Goal: Task Accomplishment & Management: Use online tool/utility

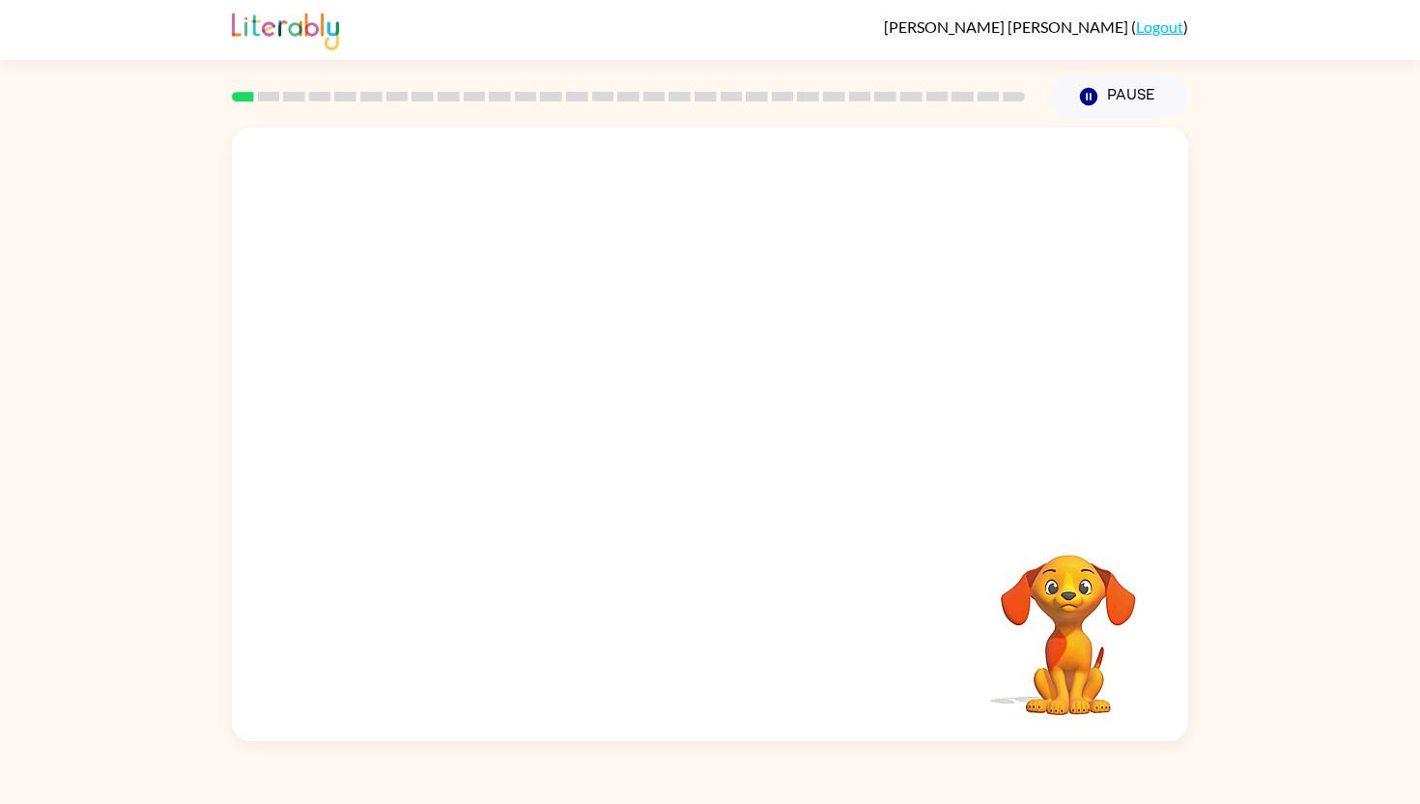
click at [428, 396] on video "Your browser must support playing .mp4 files to use Literably. Please try using…" at bounding box center [710, 321] width 956 height 386
click at [443, 409] on video "Your browser must support playing .mp4 files to use Literably. Please try using…" at bounding box center [710, 321] width 956 height 386
click at [440, 411] on video "Your browser must support playing .mp4 files to use Literably. Please try using…" at bounding box center [710, 321] width 956 height 386
click at [451, 405] on video "Your browser must support playing .mp4 files to use Literably. Please try using…" at bounding box center [710, 321] width 956 height 386
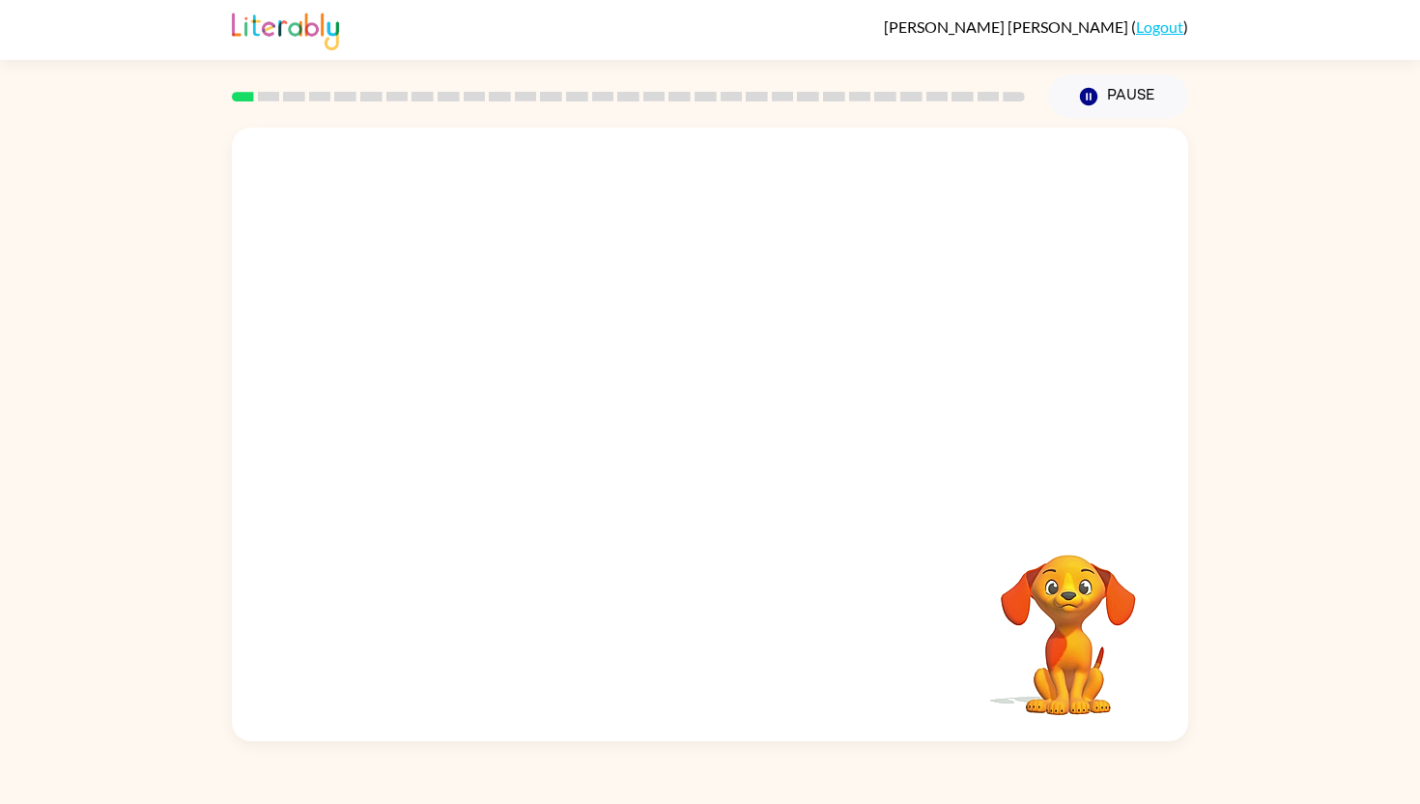
click at [451, 405] on video "Your browser must support playing .mp4 files to use Literably. Please try using…" at bounding box center [710, 321] width 956 height 386
click at [718, 447] on div at bounding box center [710, 444] width 124 height 71
click at [718, 445] on icon "button" at bounding box center [709, 444] width 22 height 22
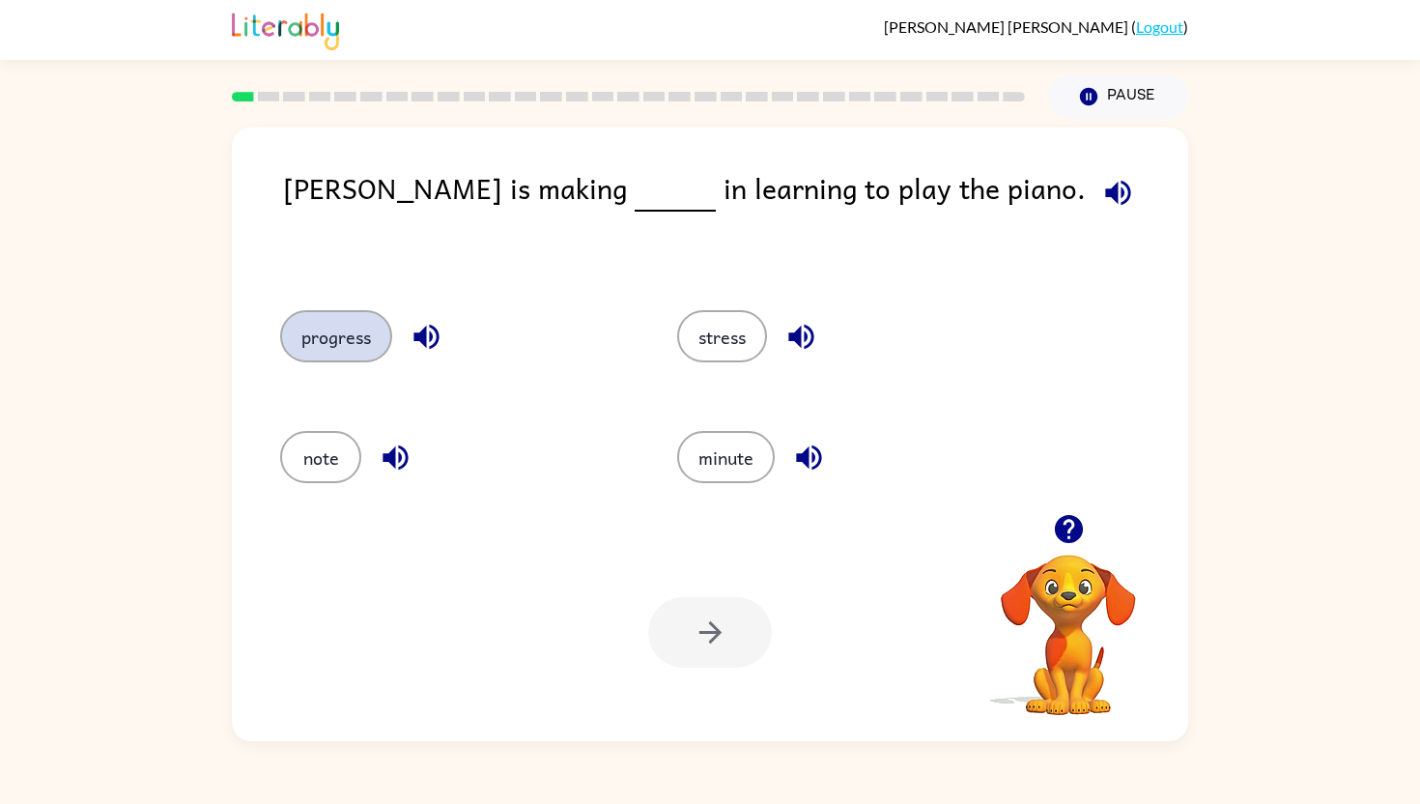
click at [324, 349] on button "progress" at bounding box center [336, 336] width 112 height 52
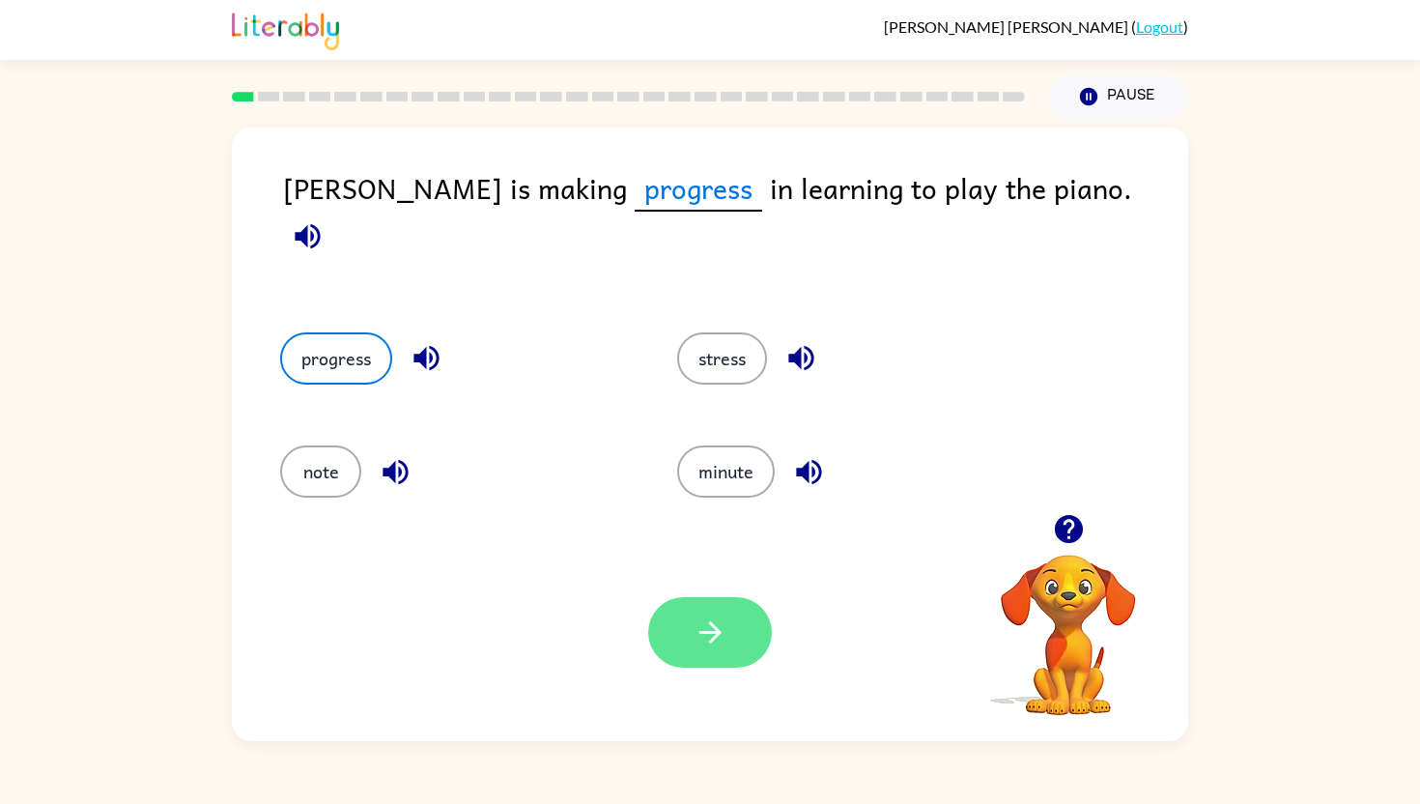
click at [748, 642] on button "button" at bounding box center [710, 632] width 124 height 71
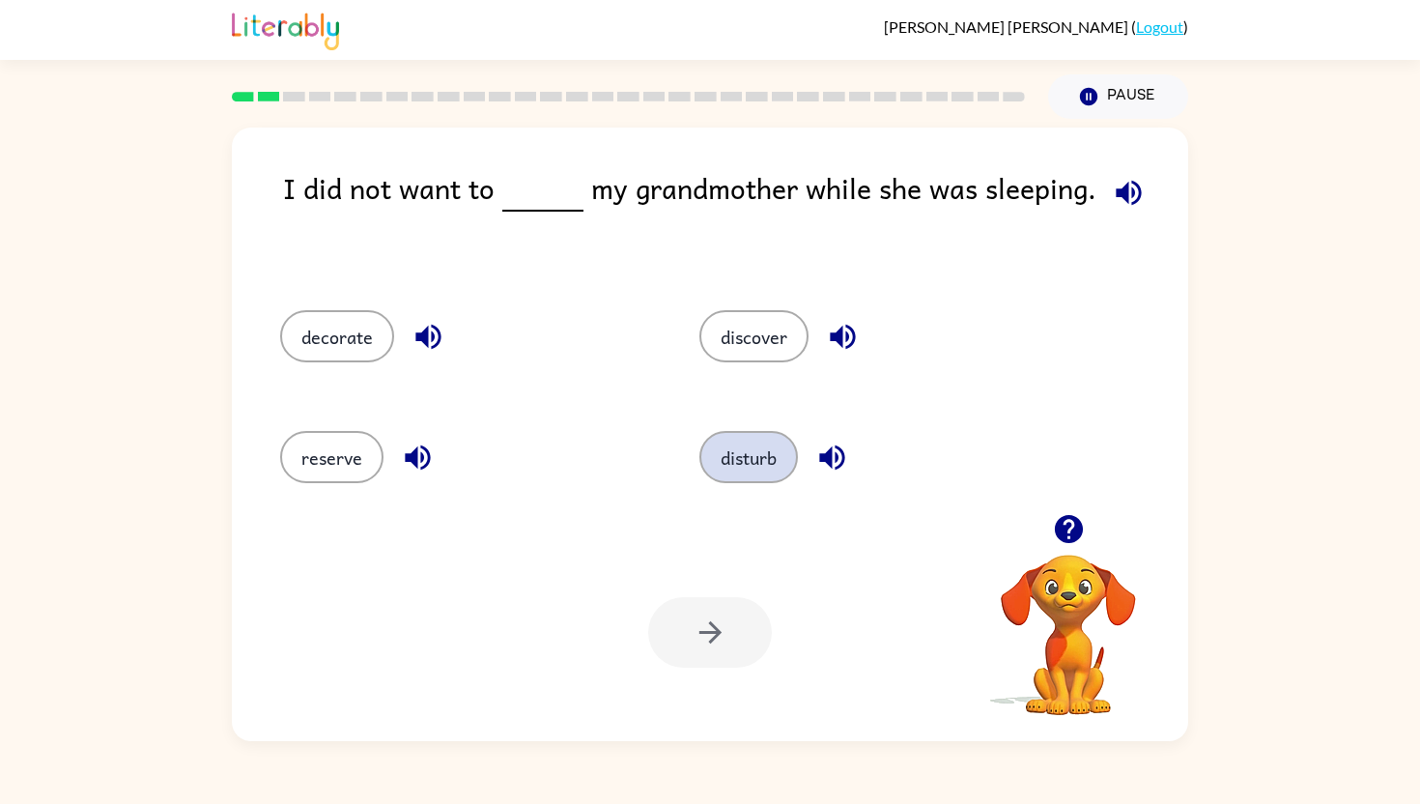
click at [770, 451] on button "disturb" at bounding box center [748, 457] width 99 height 52
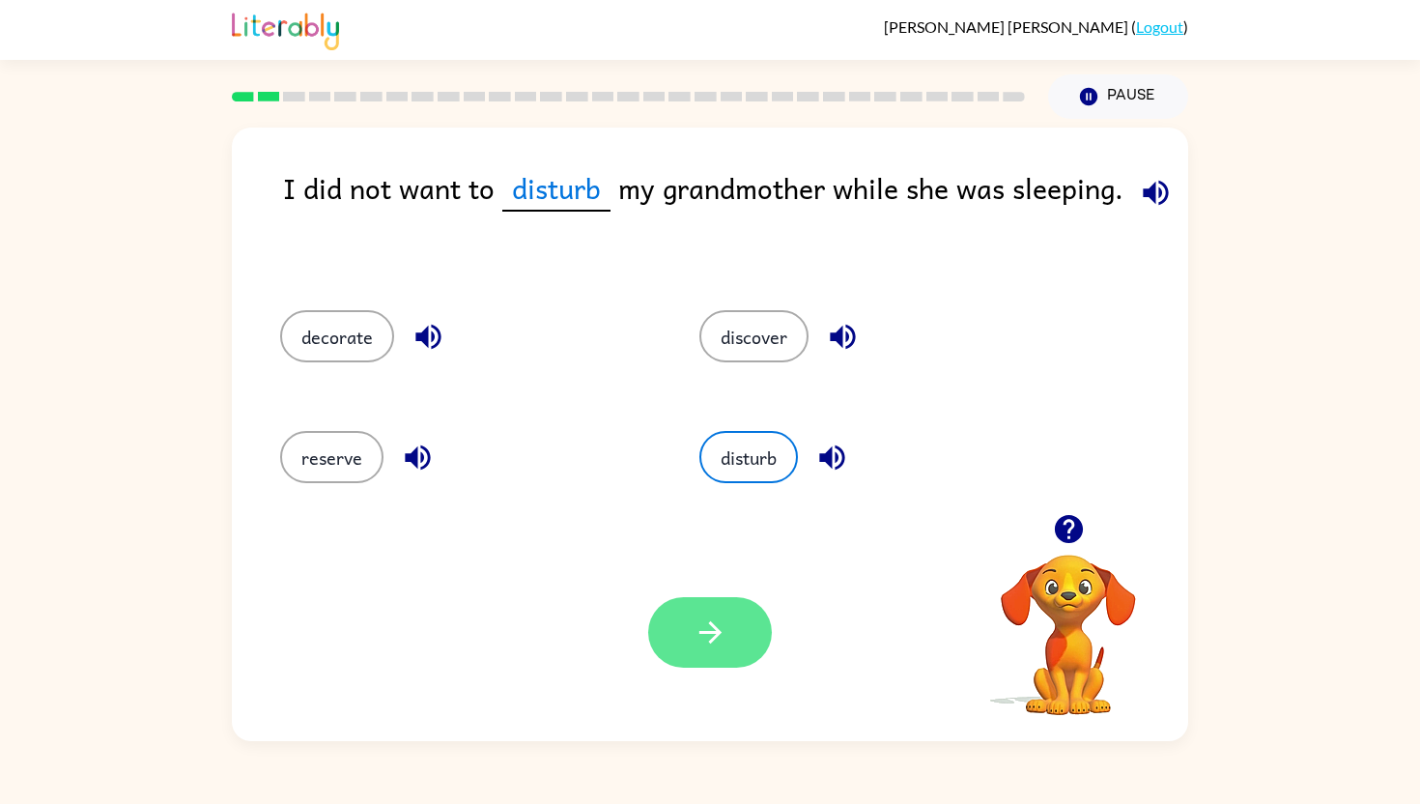
click at [704, 631] on icon "button" at bounding box center [711, 632] width 34 height 34
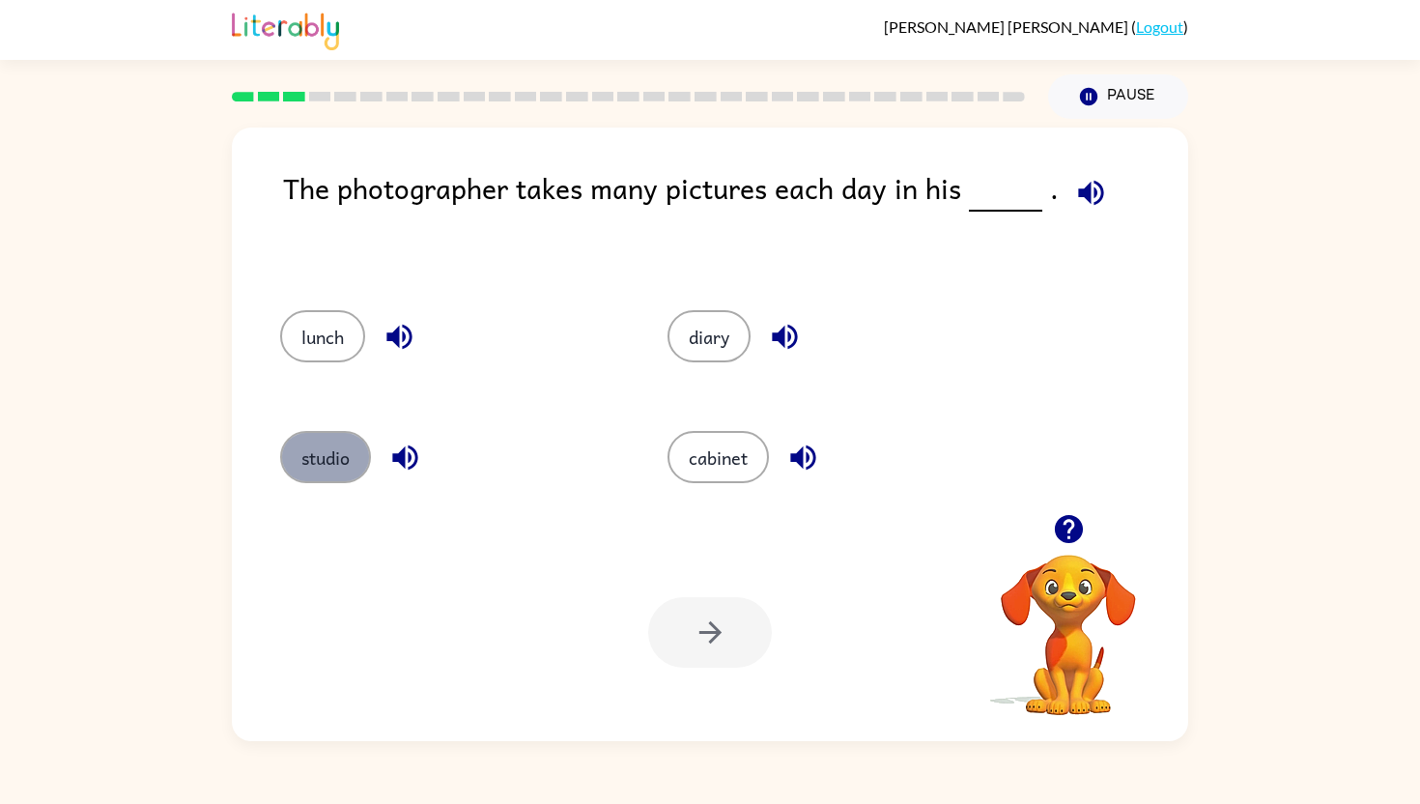
click at [336, 463] on button "studio" at bounding box center [325, 457] width 91 height 52
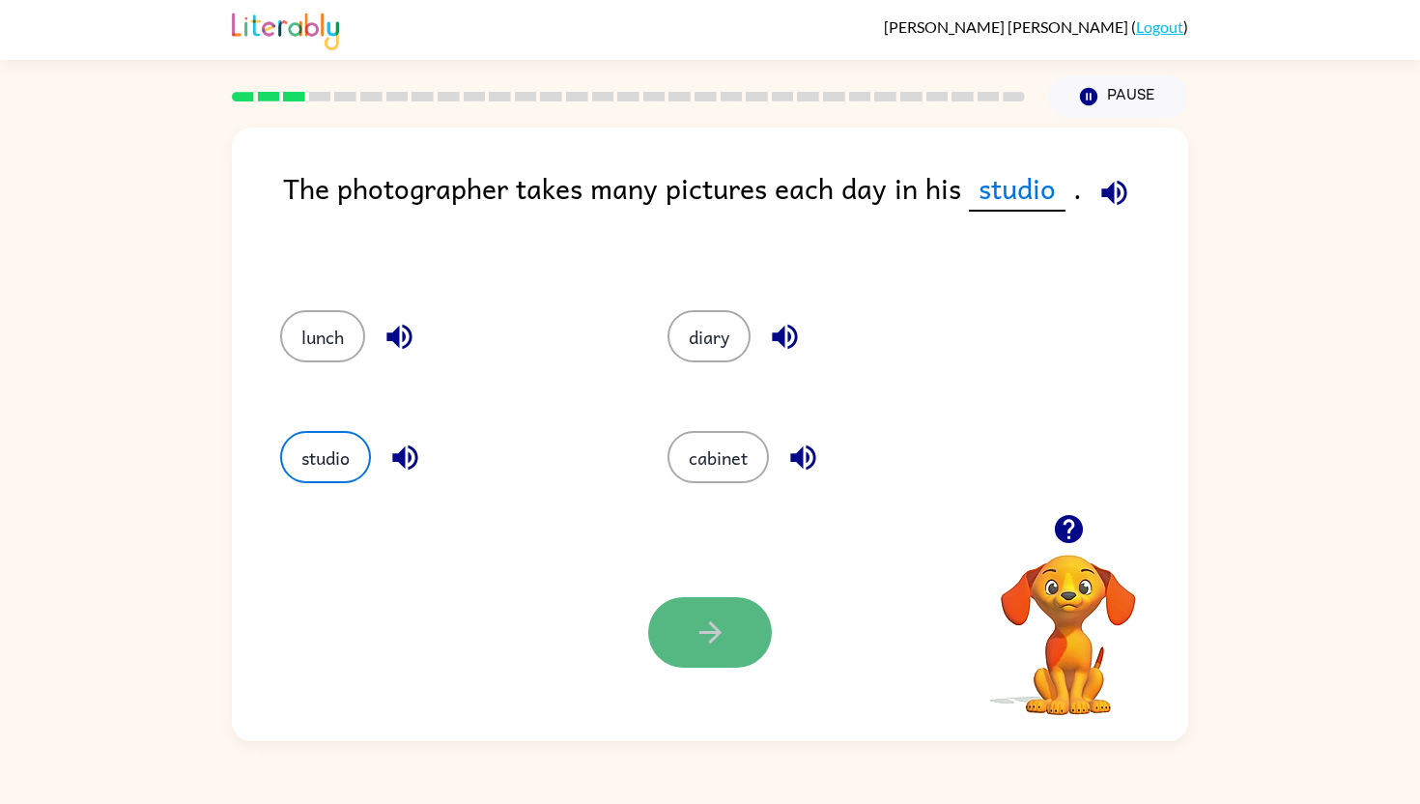
click at [699, 627] on icon "button" at bounding box center [711, 632] width 34 height 34
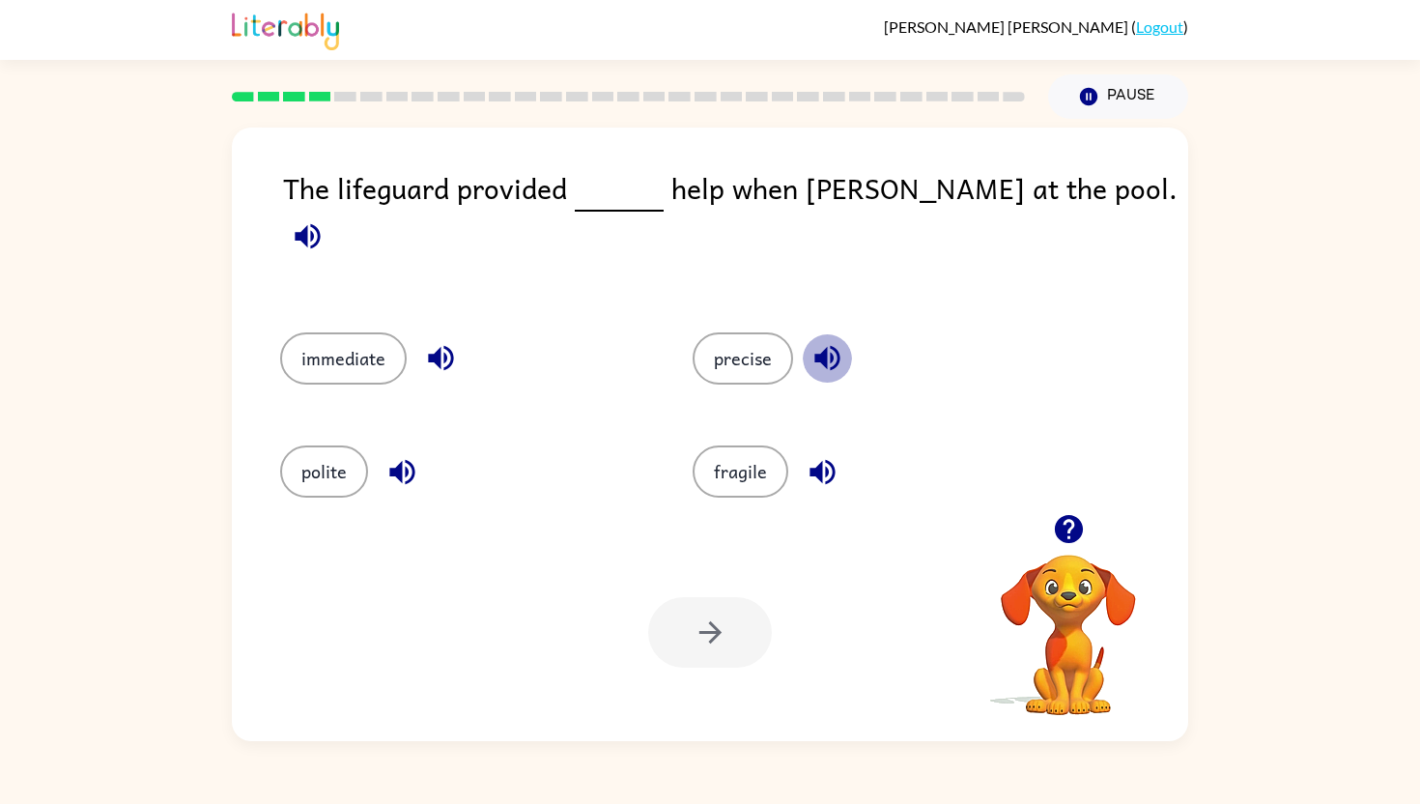
click at [815, 346] on icon "button" at bounding box center [826, 358] width 25 height 25
click at [435, 346] on icon "button" at bounding box center [441, 358] width 34 height 34
click at [412, 455] on icon "button" at bounding box center [402, 472] width 34 height 34
click at [823, 459] on icon "button" at bounding box center [821, 471] width 25 height 25
click at [355, 350] on button "immediate" at bounding box center [343, 358] width 127 height 52
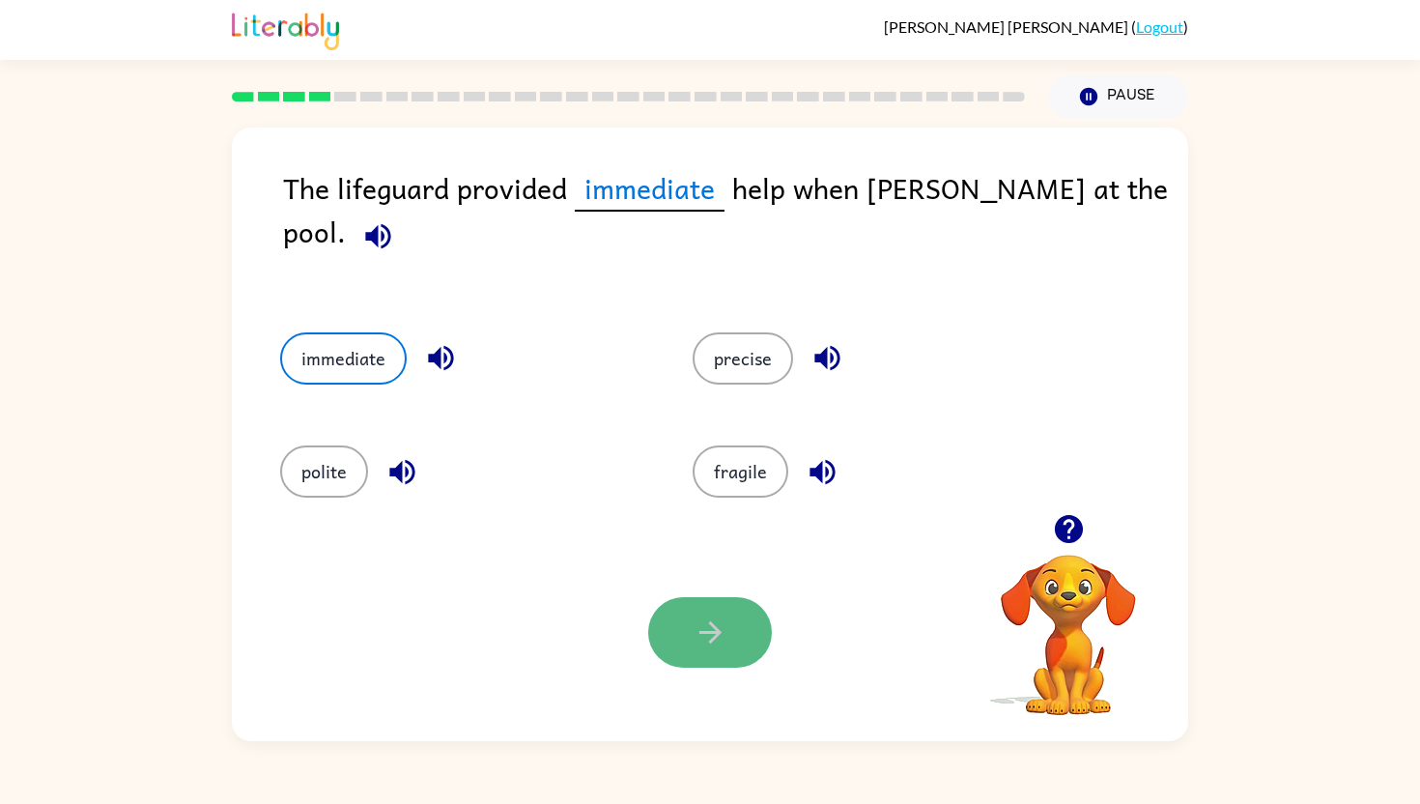
click at [700, 623] on icon "button" at bounding box center [711, 632] width 34 height 34
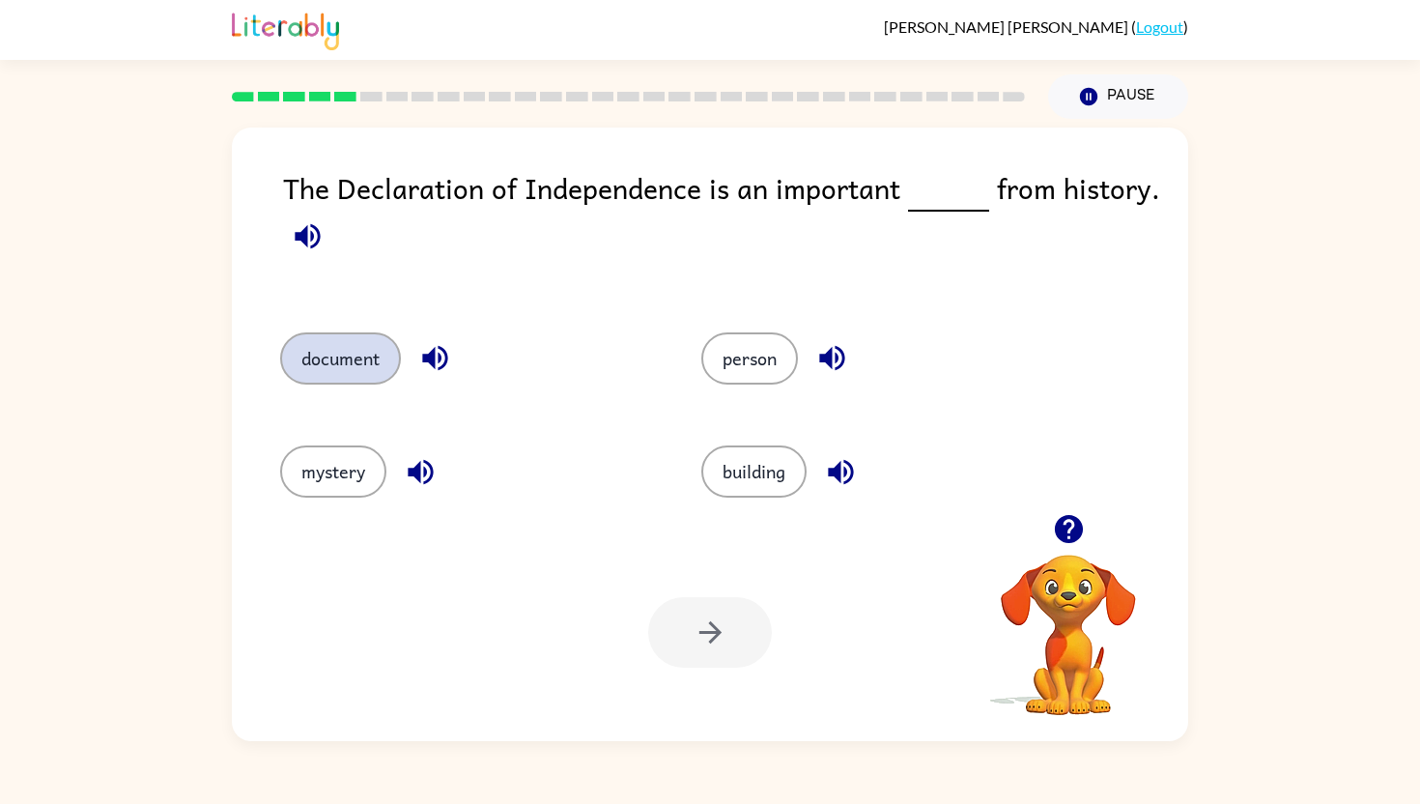
click at [362, 363] on button "document" at bounding box center [340, 358] width 121 height 52
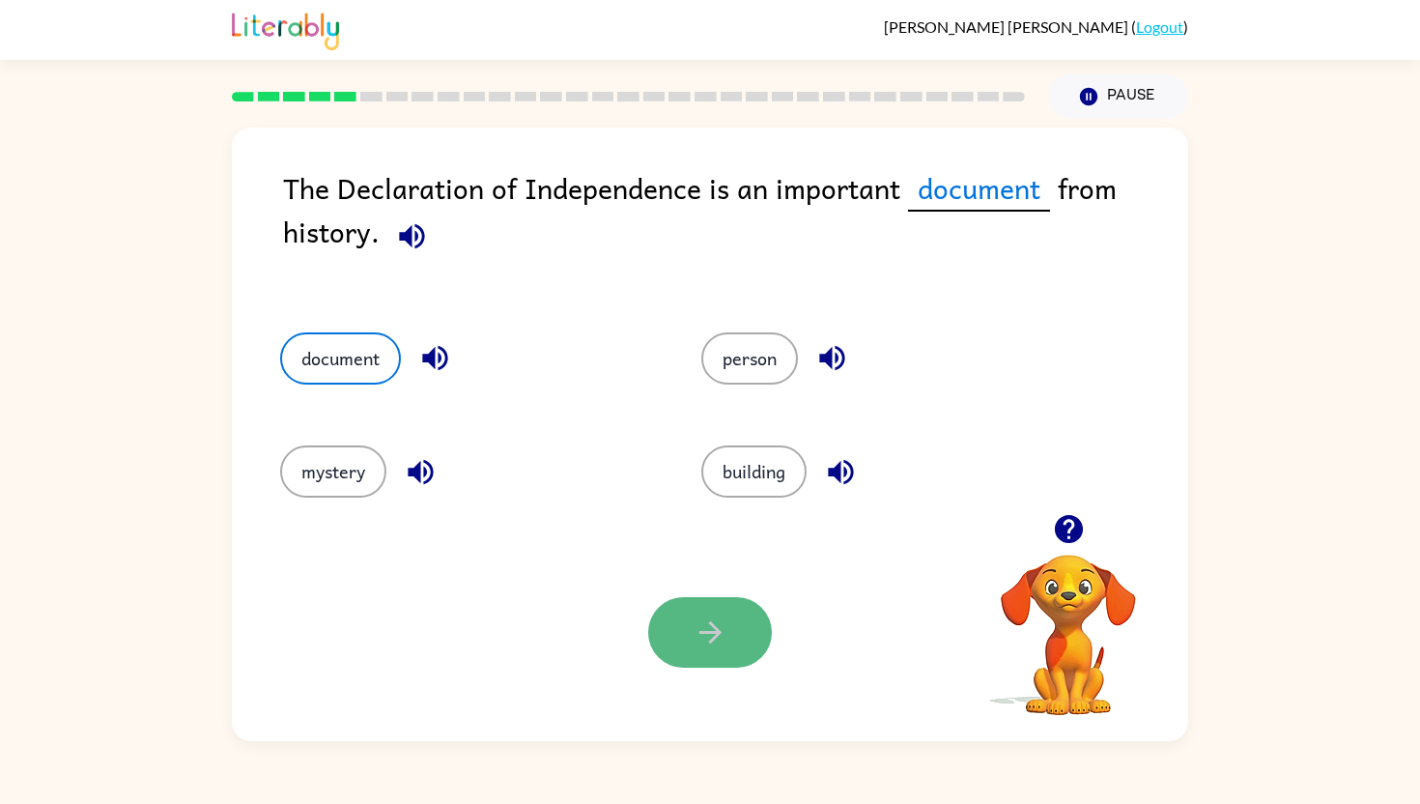
click at [705, 624] on icon "button" at bounding box center [711, 632] width 34 height 34
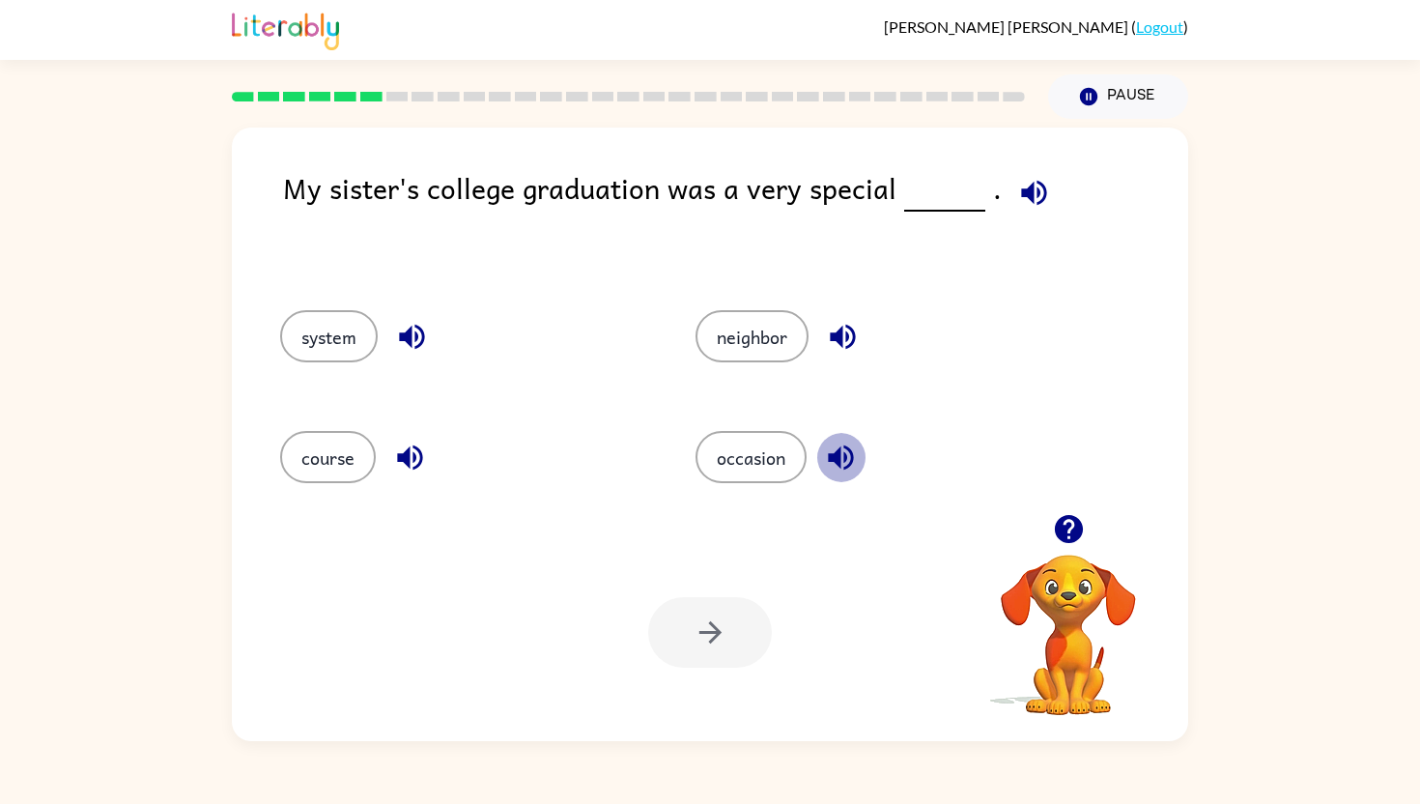
click at [835, 450] on icon "button" at bounding box center [841, 457] width 34 height 34
click at [401, 330] on icon "button" at bounding box center [412, 337] width 34 height 34
click at [415, 452] on icon "button" at bounding box center [410, 457] width 34 height 34
click at [725, 458] on button "occasion" at bounding box center [751, 457] width 111 height 52
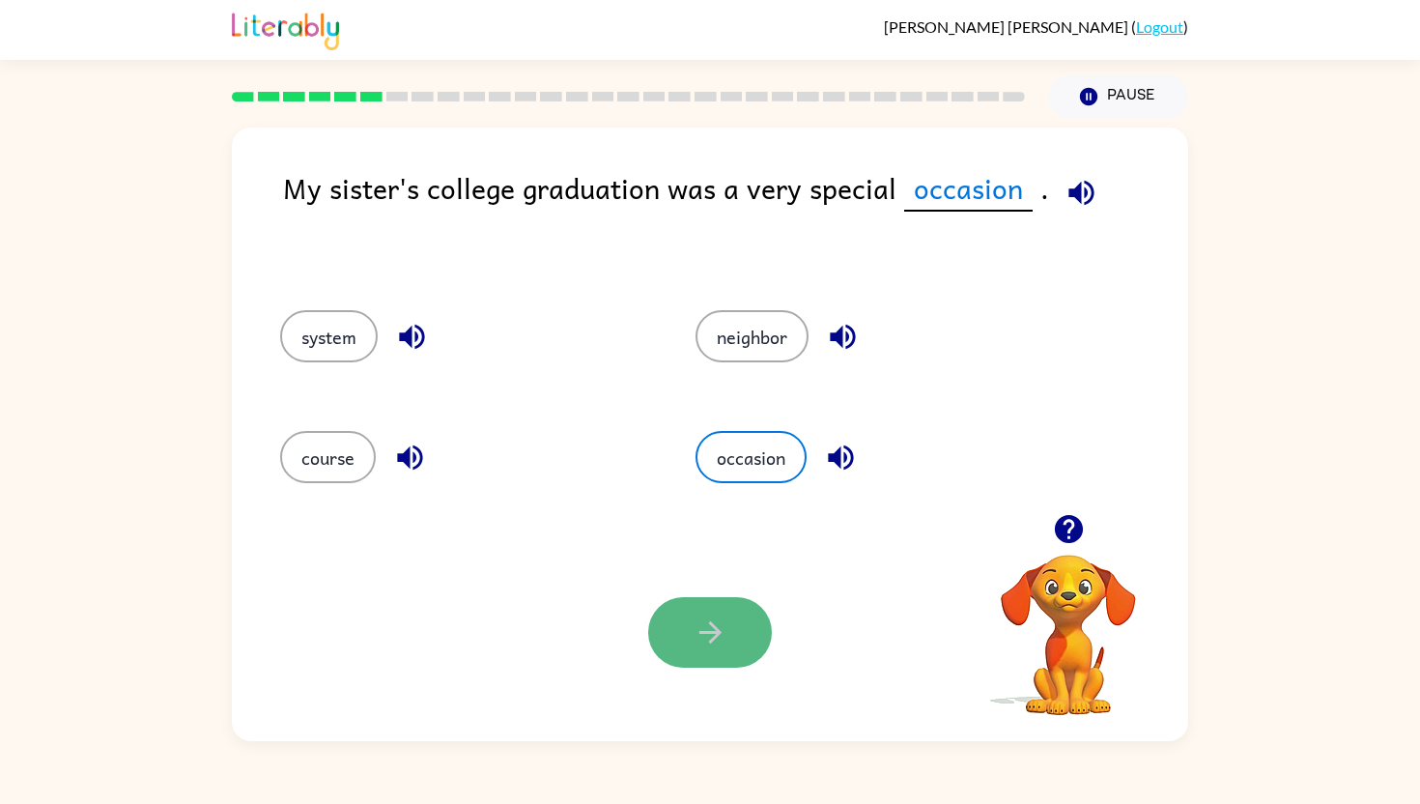
click at [685, 642] on button "button" at bounding box center [710, 632] width 124 height 71
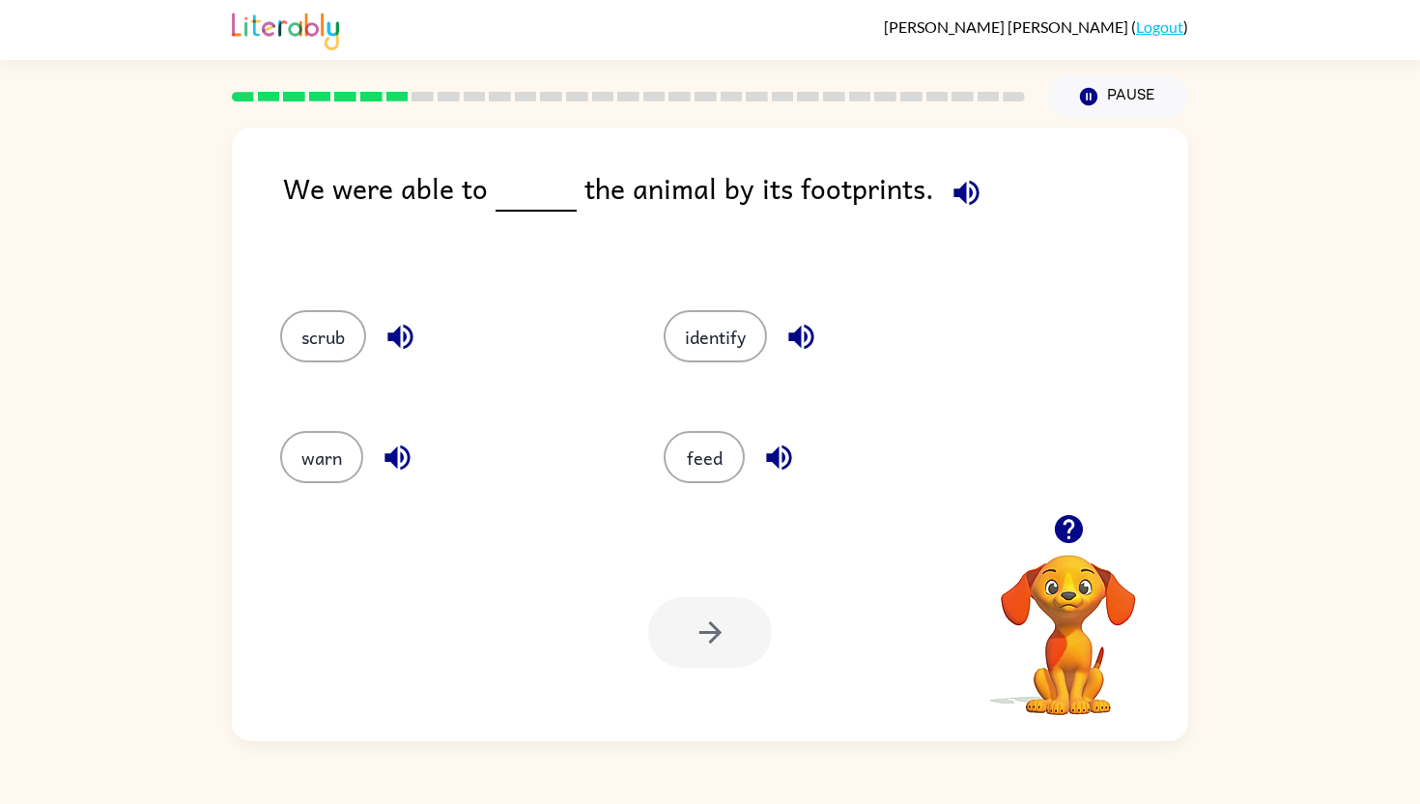
click at [403, 334] on icon "button" at bounding box center [400, 337] width 34 height 34
click at [393, 457] on icon "button" at bounding box center [396, 457] width 25 height 25
click at [806, 339] on icon "button" at bounding box center [800, 337] width 25 height 25
click at [749, 317] on button "identify" at bounding box center [715, 336] width 103 height 52
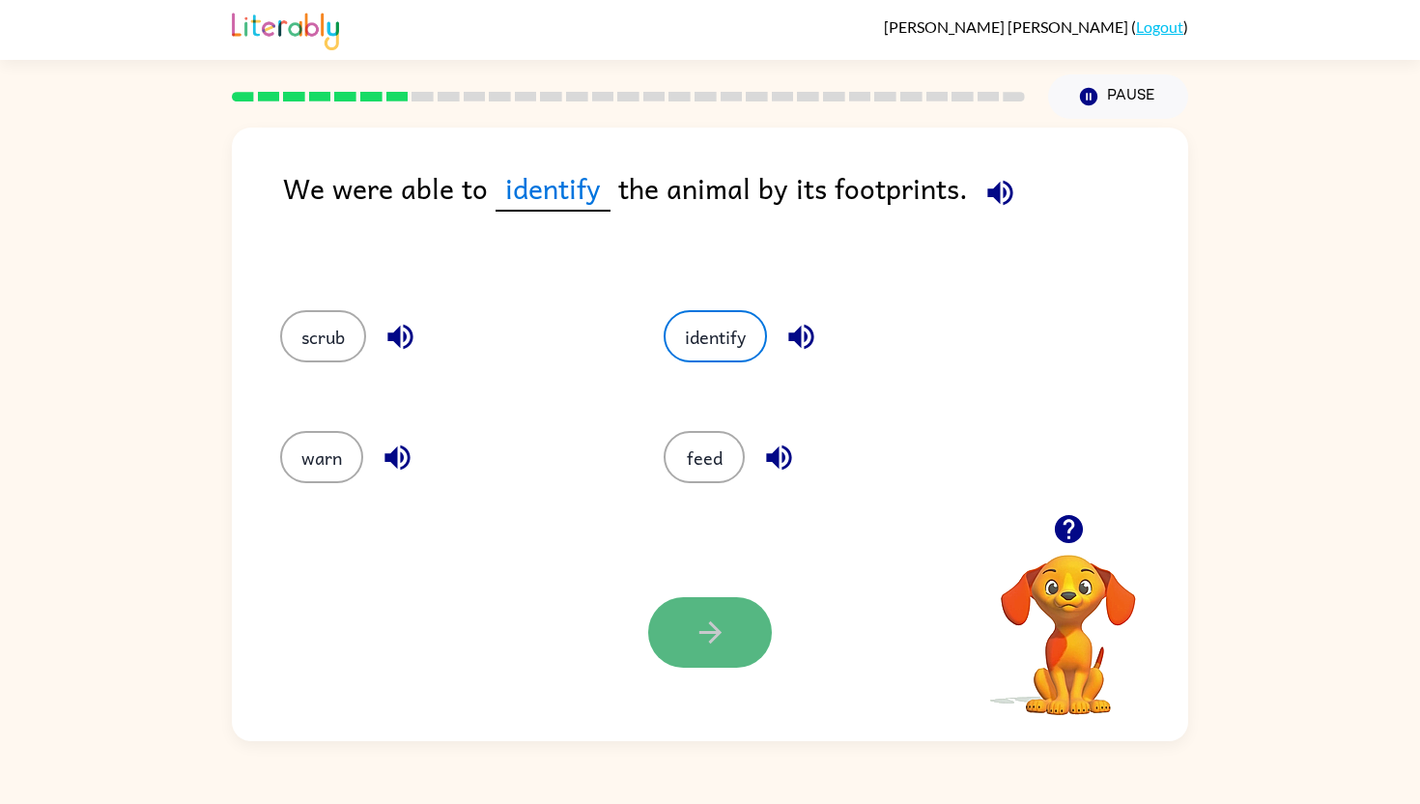
click at [696, 639] on icon "button" at bounding box center [711, 632] width 34 height 34
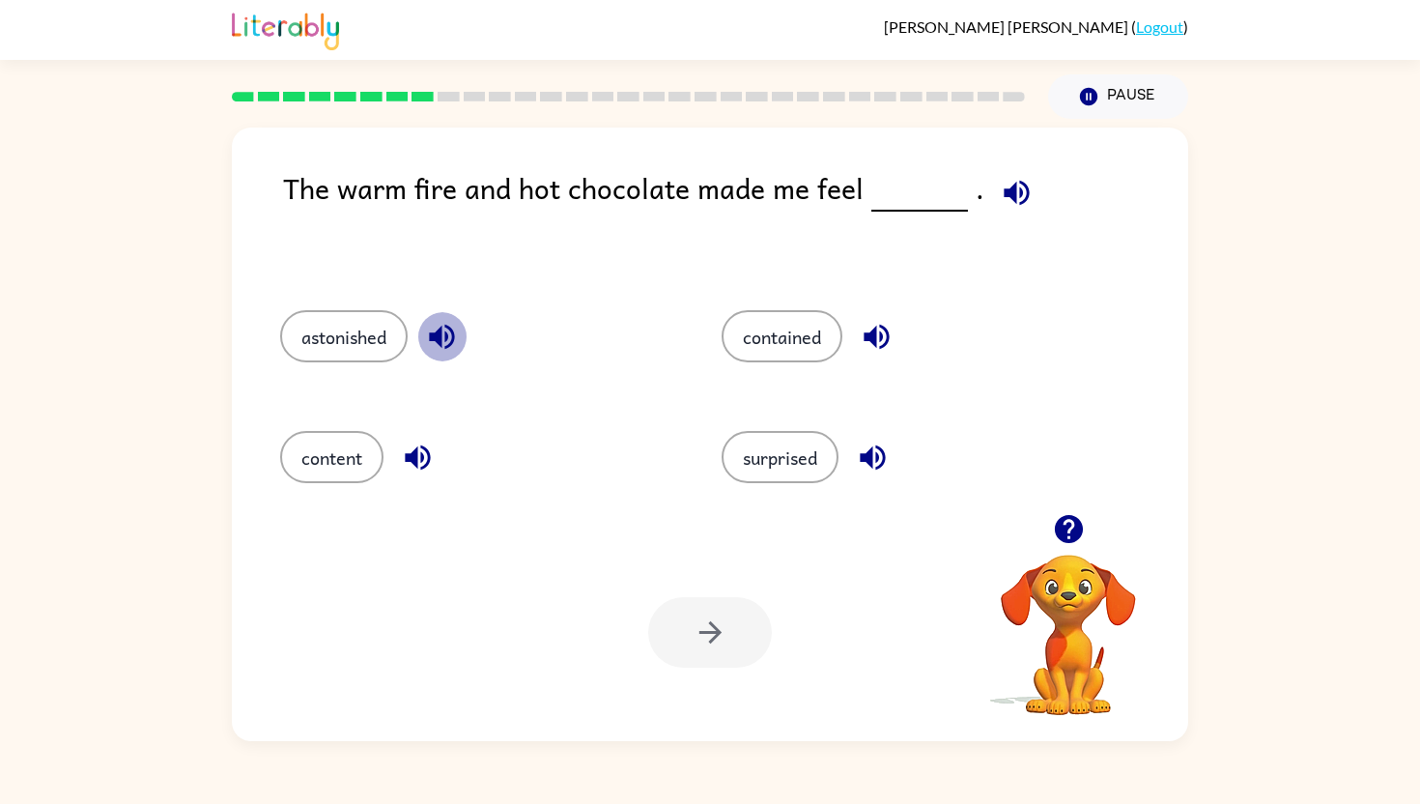
click at [446, 337] on icon "button" at bounding box center [442, 337] width 34 height 34
click at [413, 451] on icon "button" at bounding box center [417, 457] width 25 height 25
click at [889, 327] on icon "button" at bounding box center [877, 337] width 34 height 34
click at [880, 454] on icon "button" at bounding box center [872, 457] width 25 height 25
click at [335, 451] on button "content" at bounding box center [331, 457] width 103 height 52
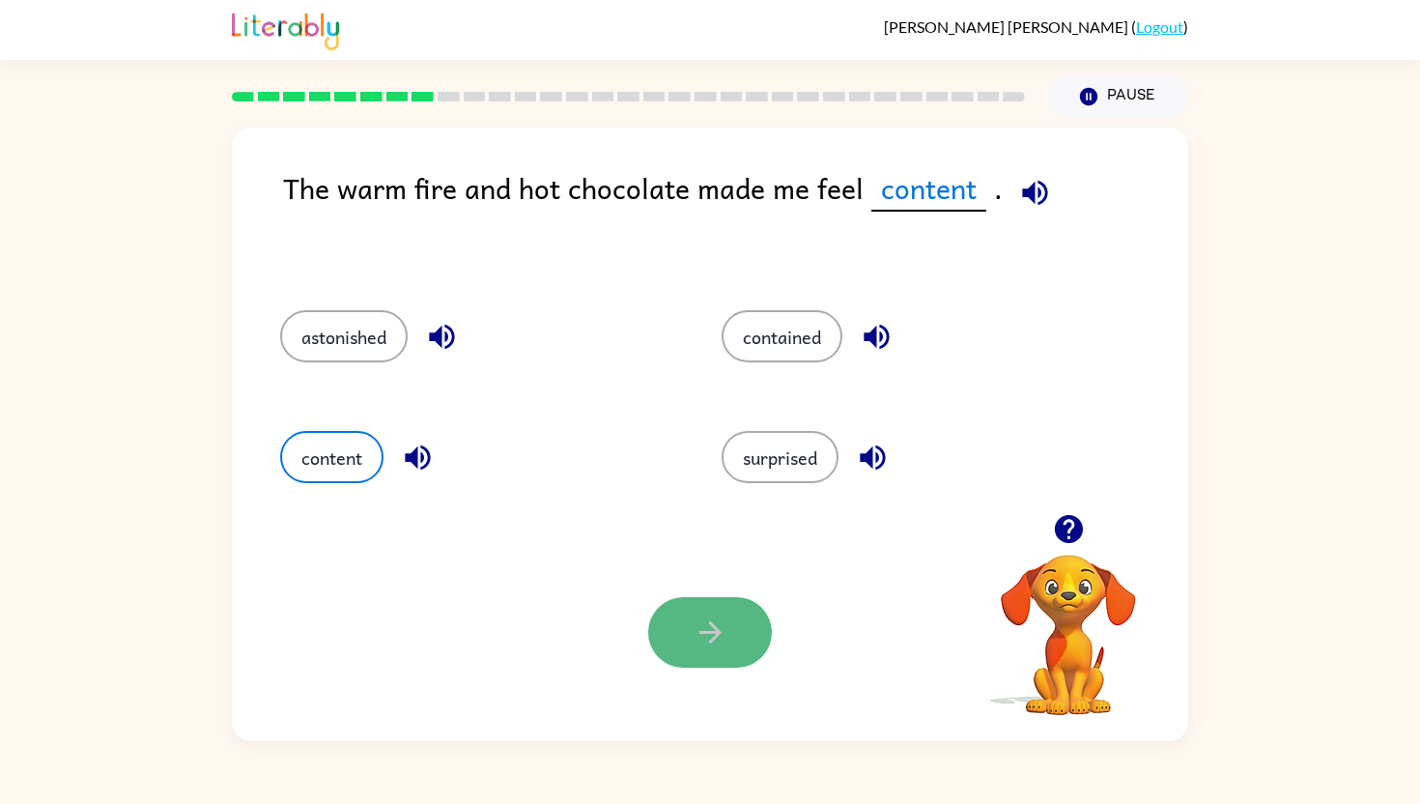
click at [703, 614] on button "button" at bounding box center [710, 632] width 124 height 71
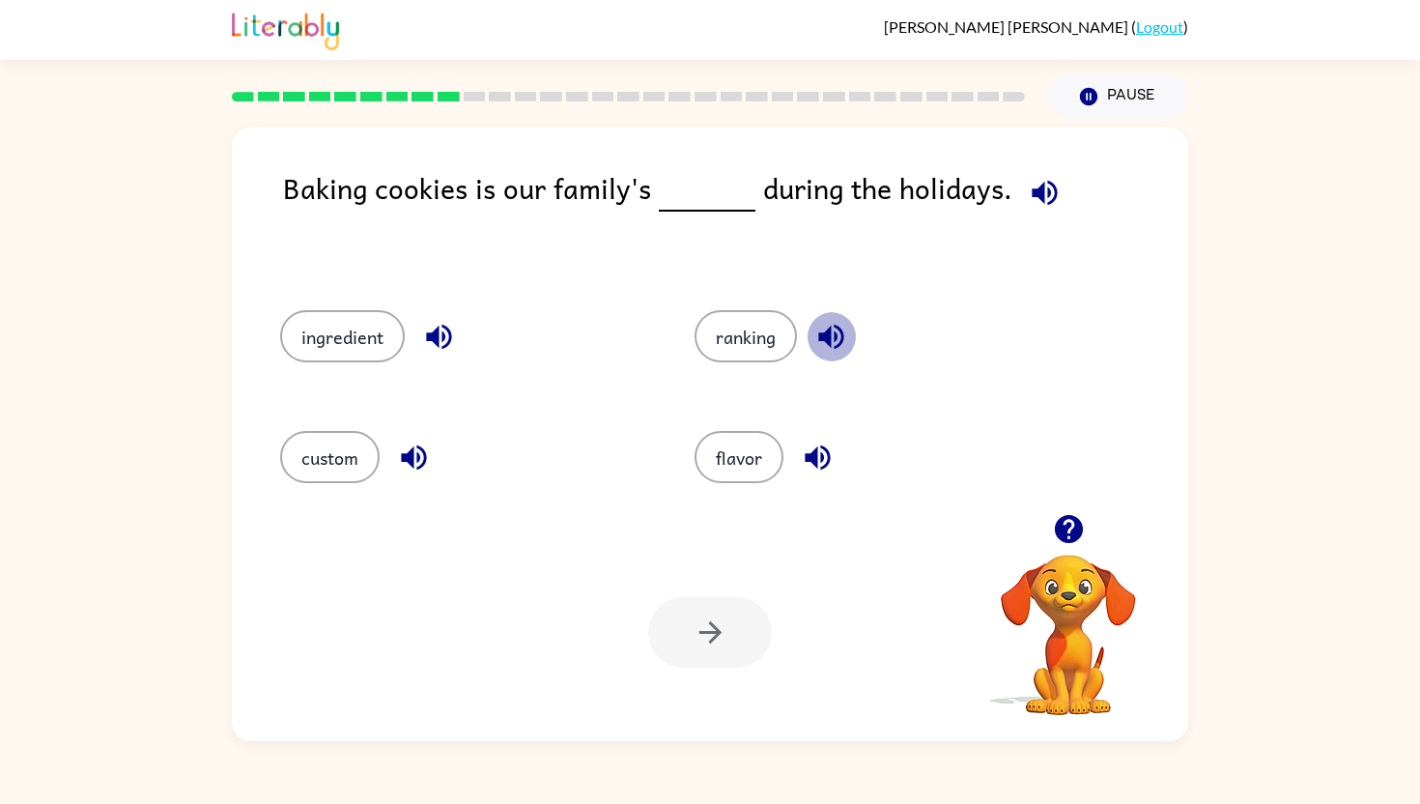
click at [834, 342] on icon "button" at bounding box center [831, 337] width 34 height 34
click at [430, 328] on icon "button" at bounding box center [439, 337] width 34 height 34
click at [416, 459] on icon "button" at bounding box center [414, 457] width 34 height 34
click at [328, 463] on button "custom" at bounding box center [329, 457] width 99 height 52
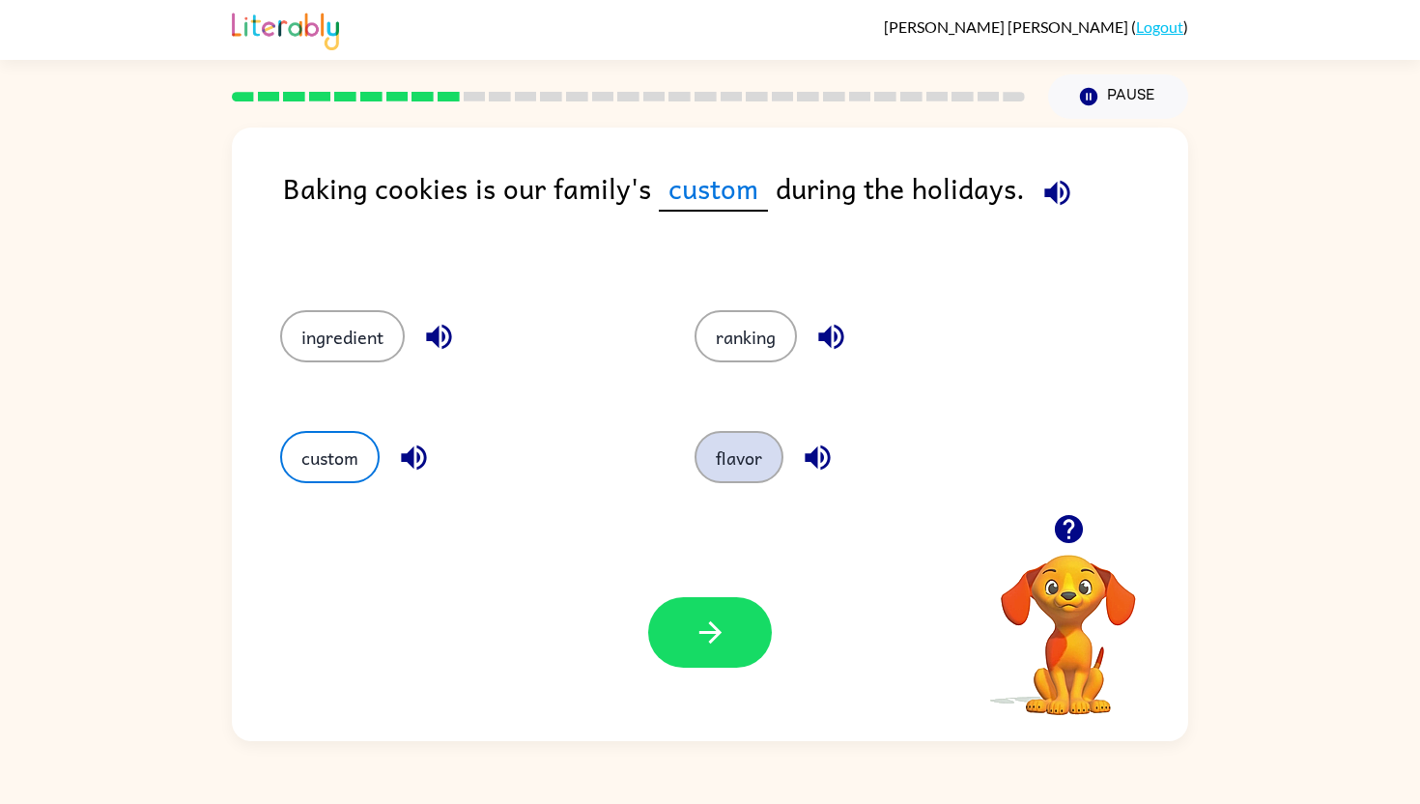
click at [746, 451] on button "flavor" at bounding box center [739, 457] width 89 height 52
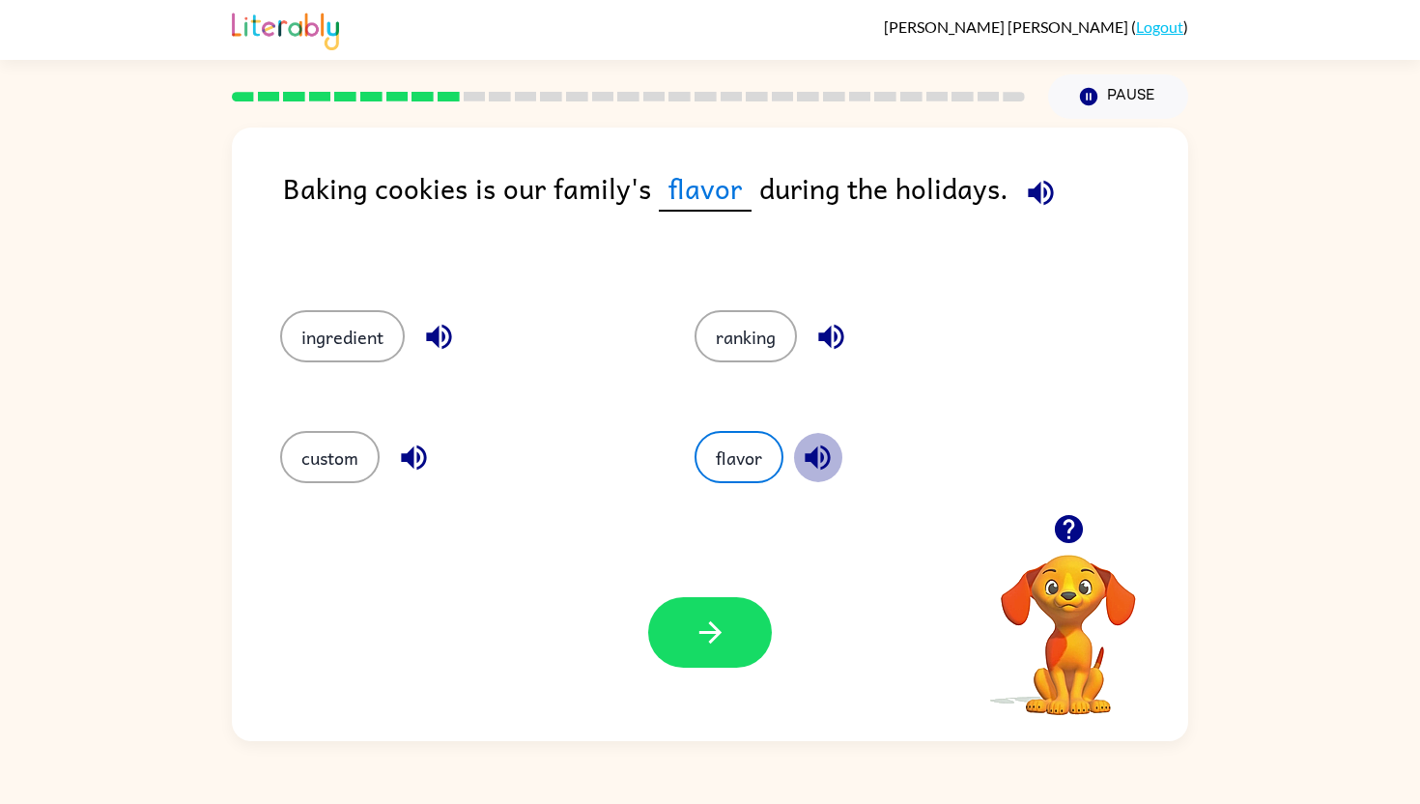
click at [815, 450] on icon "button" at bounding box center [817, 457] width 25 height 25
click at [436, 330] on icon "button" at bounding box center [438, 337] width 25 height 25
click at [437, 330] on icon "button" at bounding box center [438, 337] width 25 height 25
click at [372, 327] on button "ingredient" at bounding box center [342, 336] width 125 height 52
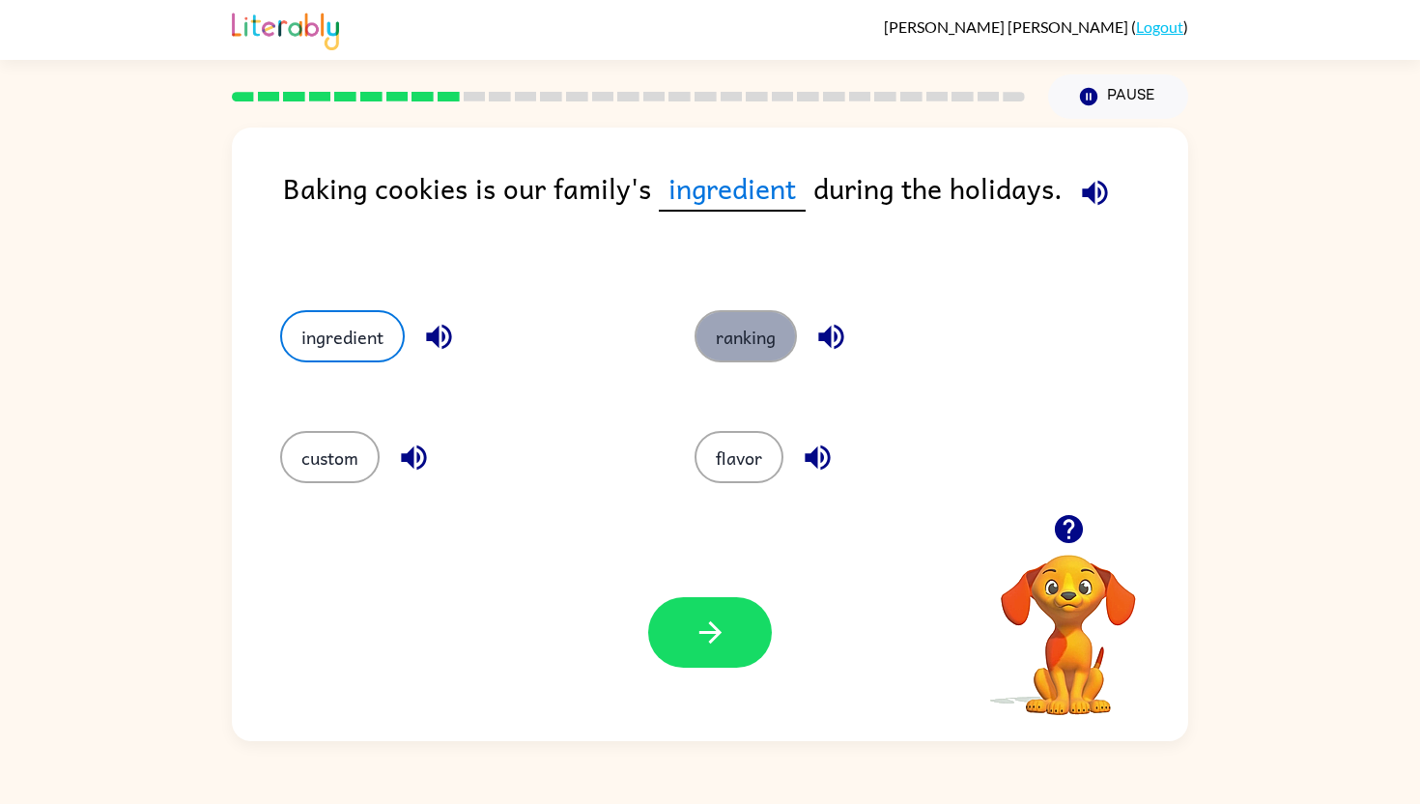
click at [793, 334] on button "ranking" at bounding box center [746, 336] width 102 height 52
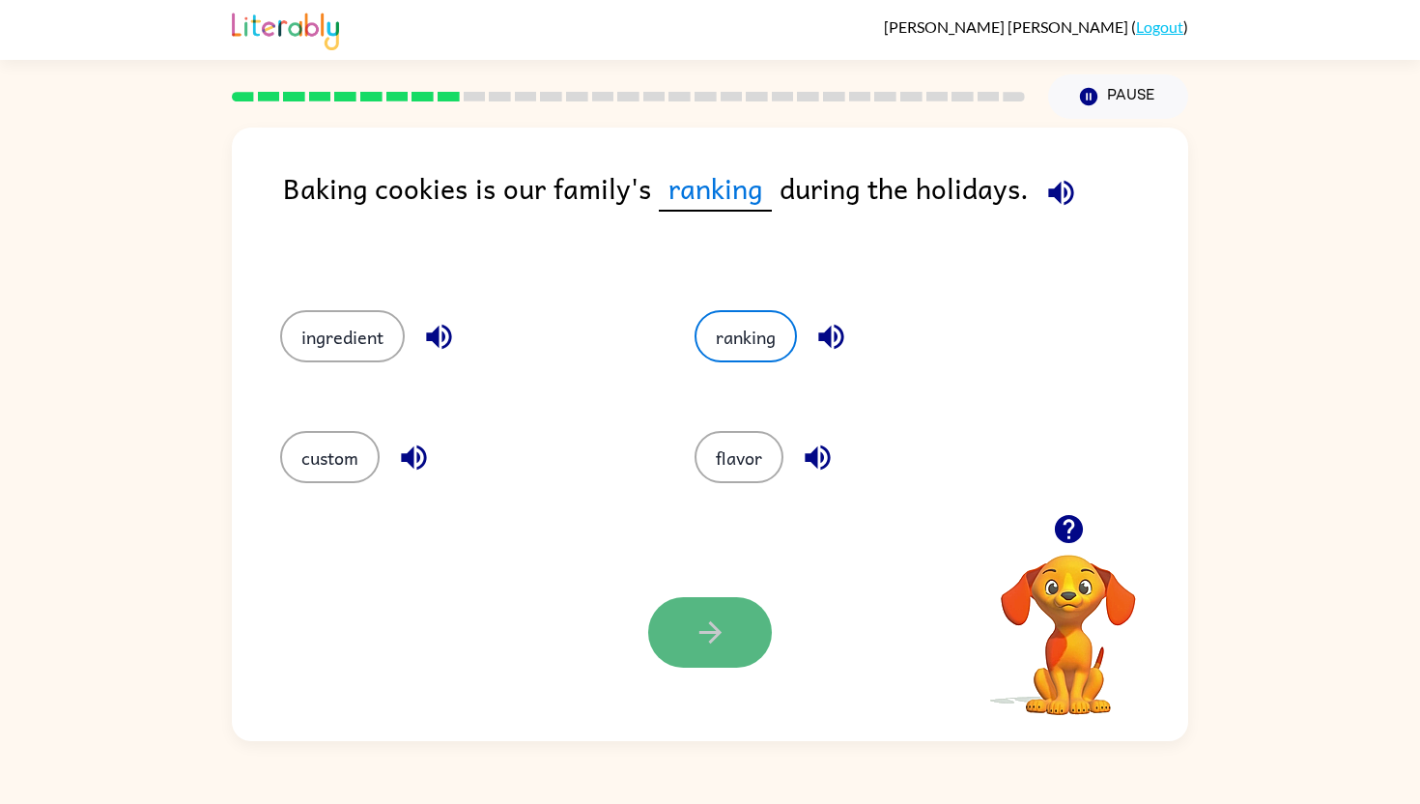
click at [692, 645] on button "button" at bounding box center [710, 632] width 124 height 71
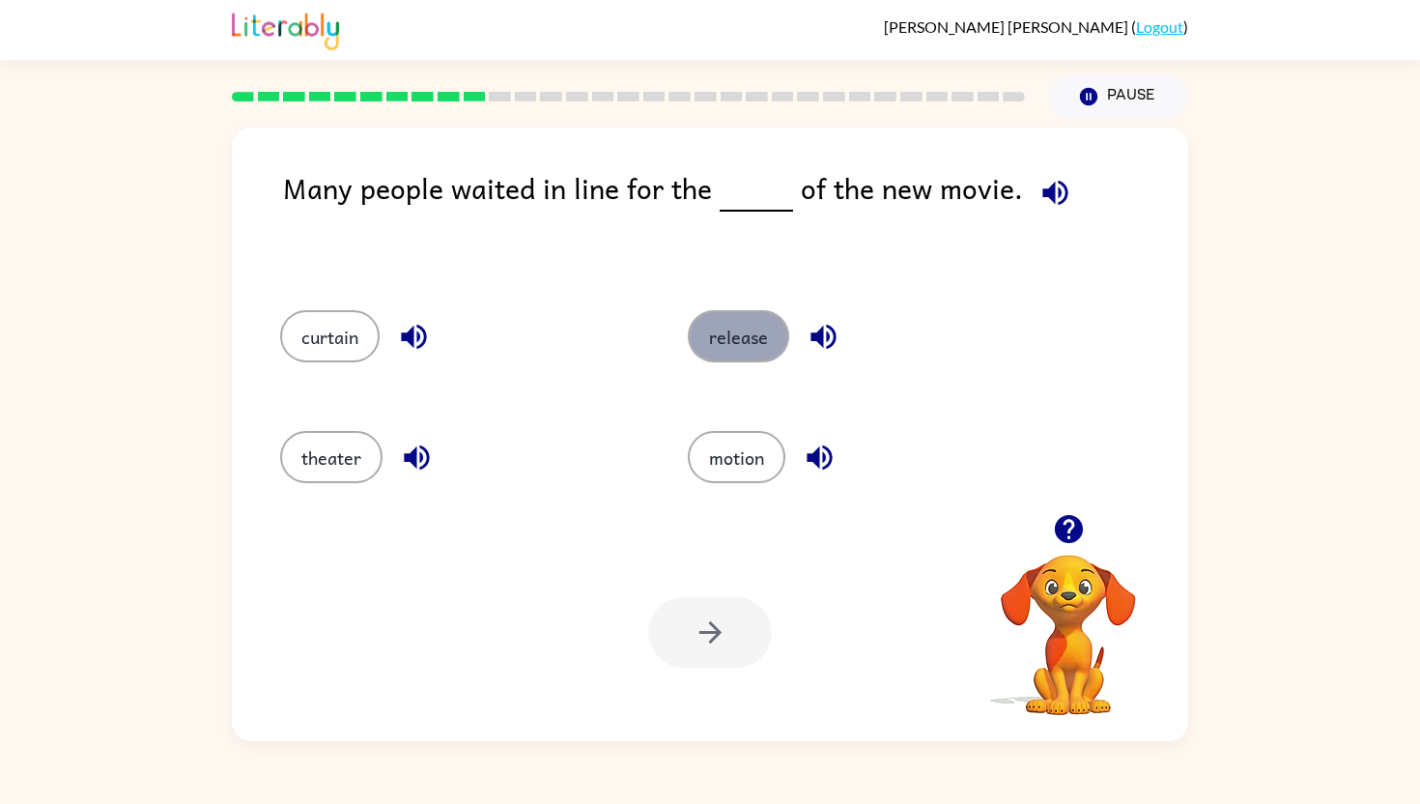
click at [759, 332] on button "release" at bounding box center [738, 336] width 101 height 52
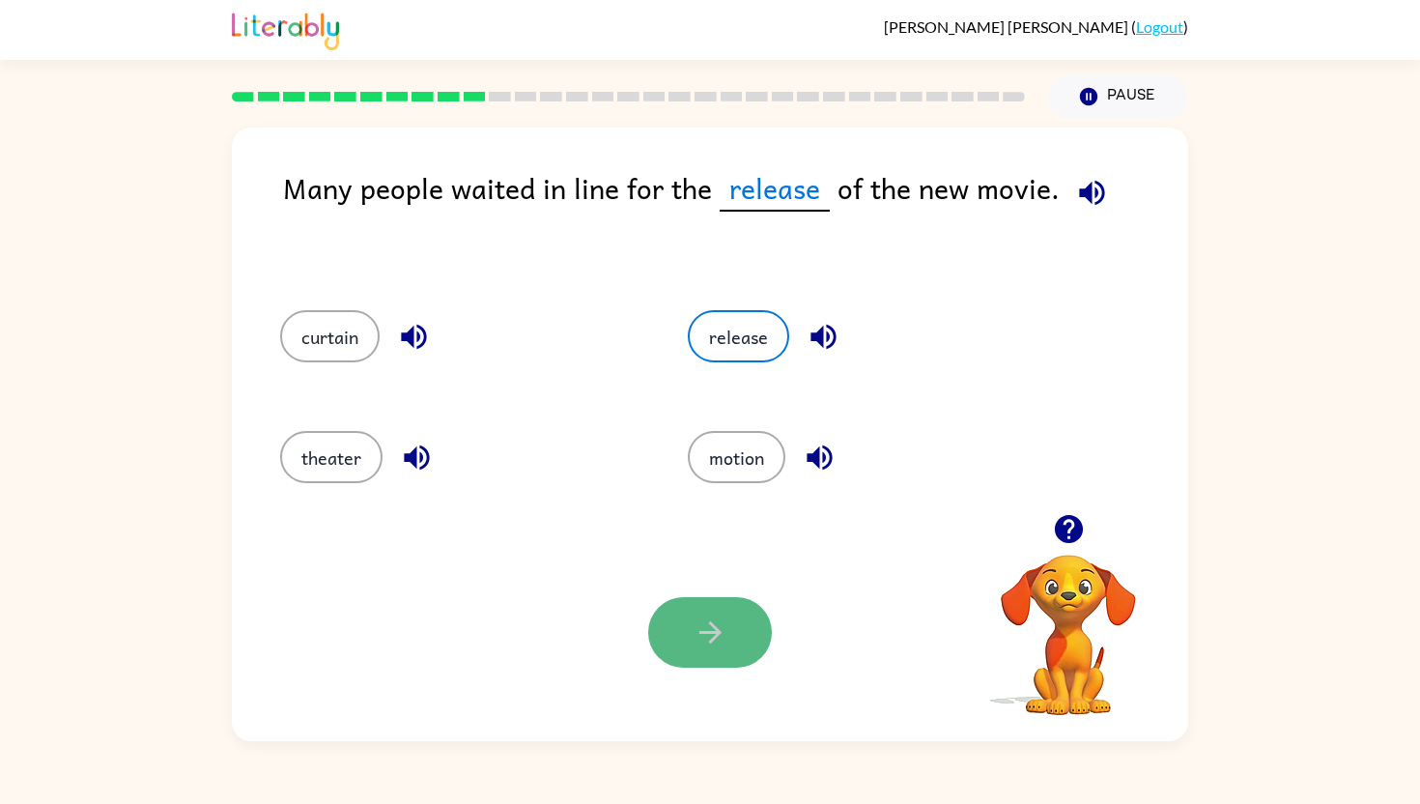
click at [689, 642] on button "button" at bounding box center [710, 632] width 124 height 71
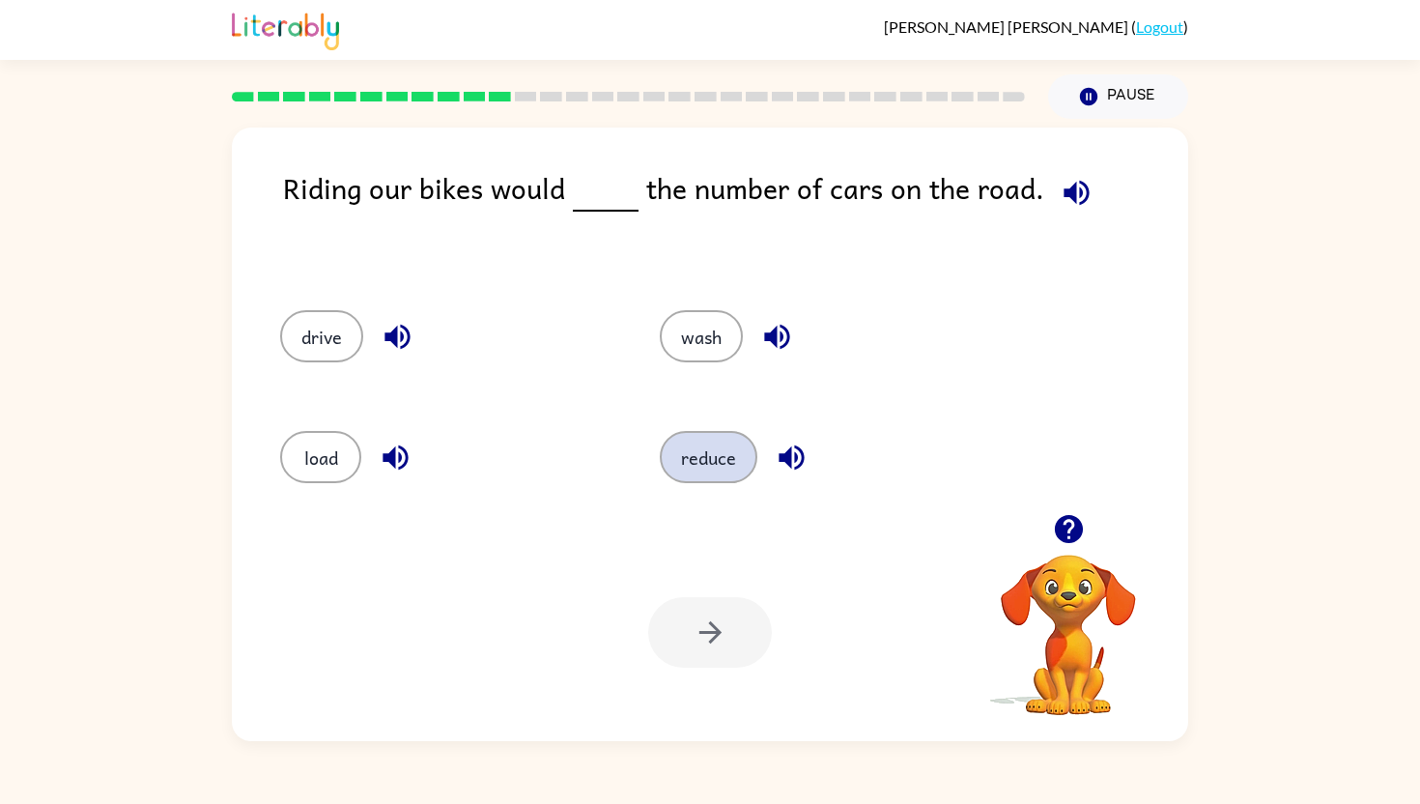
drag, startPoint x: 710, startPoint y: 403, endPoint x: 671, endPoint y: 442, distance: 55.3
click at [671, 442] on div "reduce" at bounding box center [813, 454] width 380 height 121
drag, startPoint x: 671, startPoint y: 442, endPoint x: 700, endPoint y: 442, distance: 29.0
click at [700, 442] on button "reduce" at bounding box center [709, 457] width 98 height 52
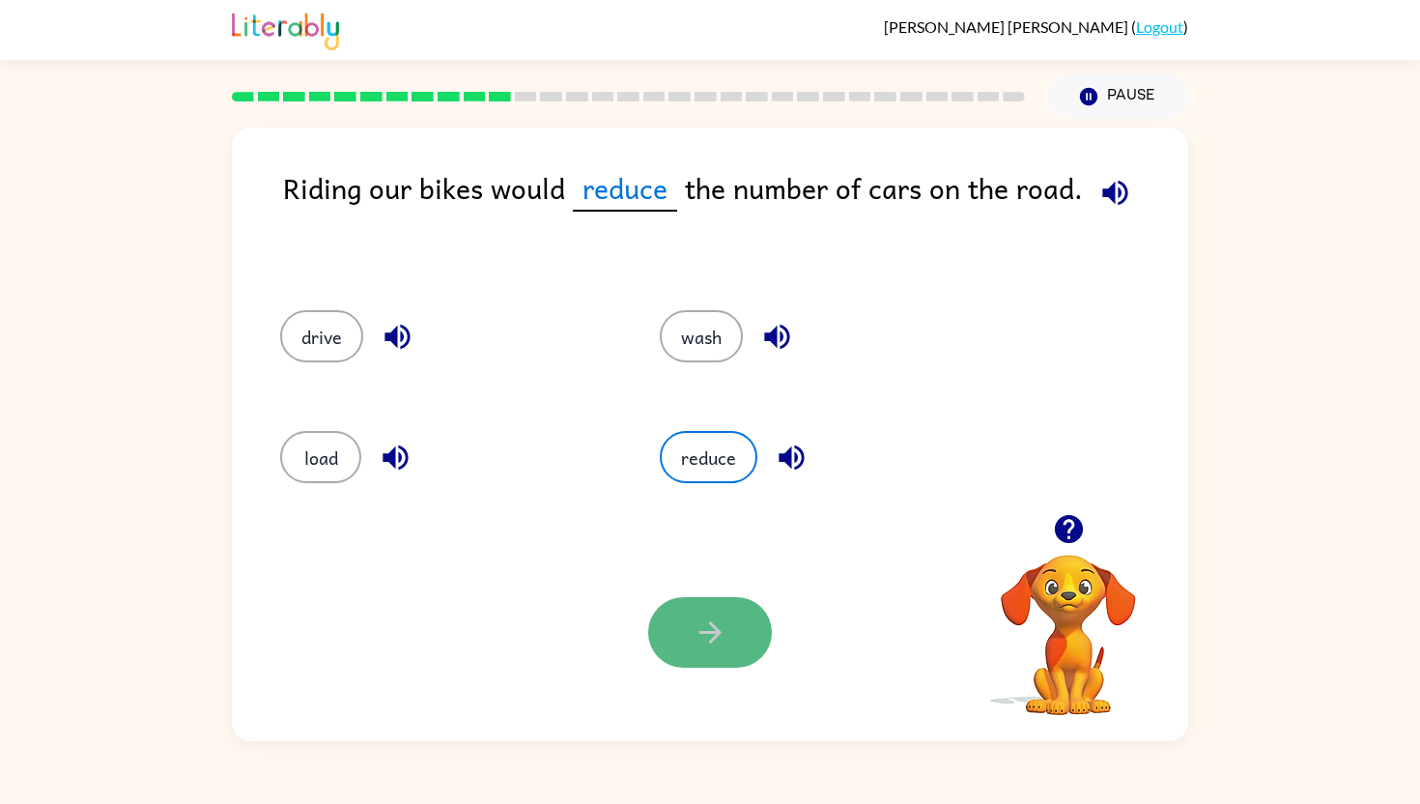
click at [696, 628] on icon "button" at bounding box center [711, 632] width 34 height 34
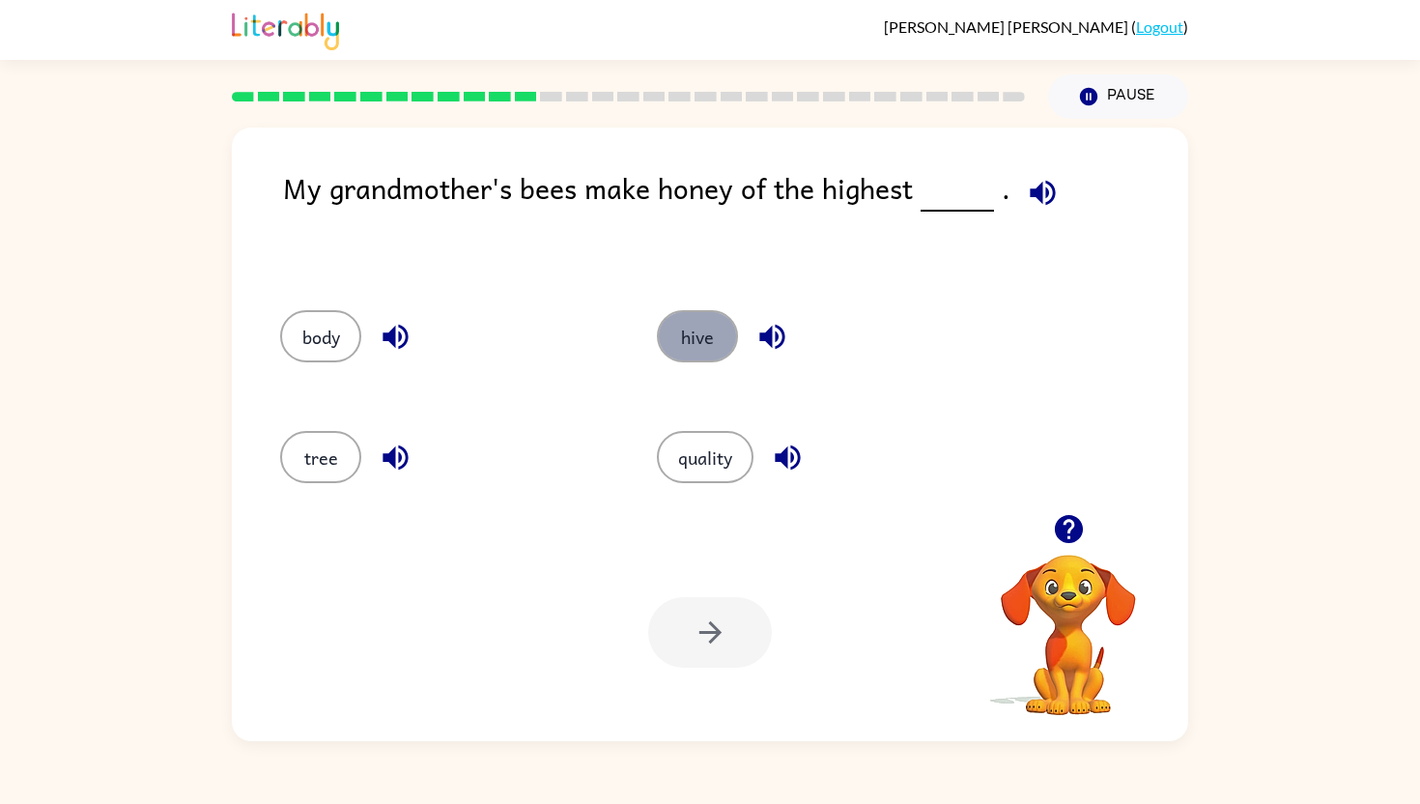
click at [691, 348] on button "hive" at bounding box center [697, 336] width 81 height 52
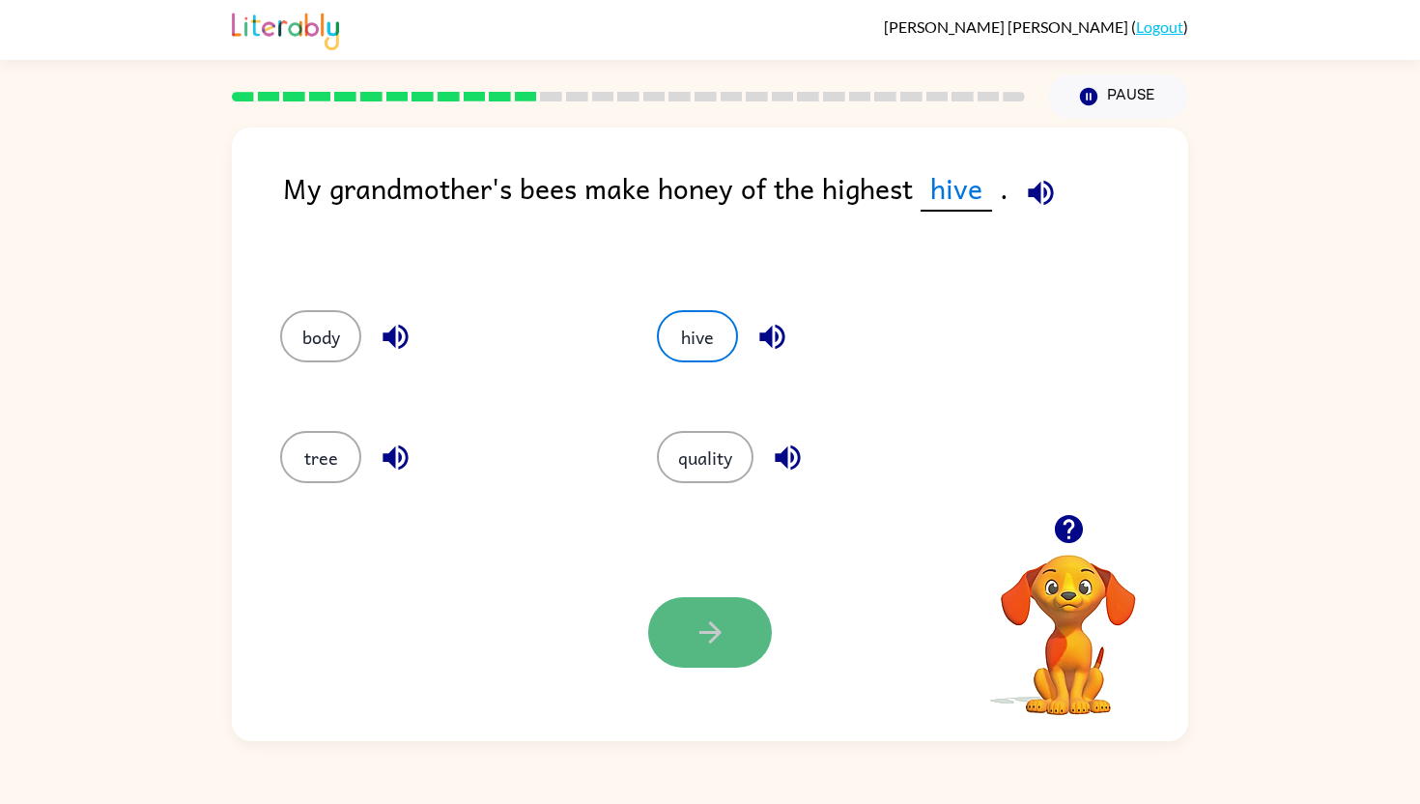
click at [712, 633] on icon "button" at bounding box center [709, 632] width 22 height 22
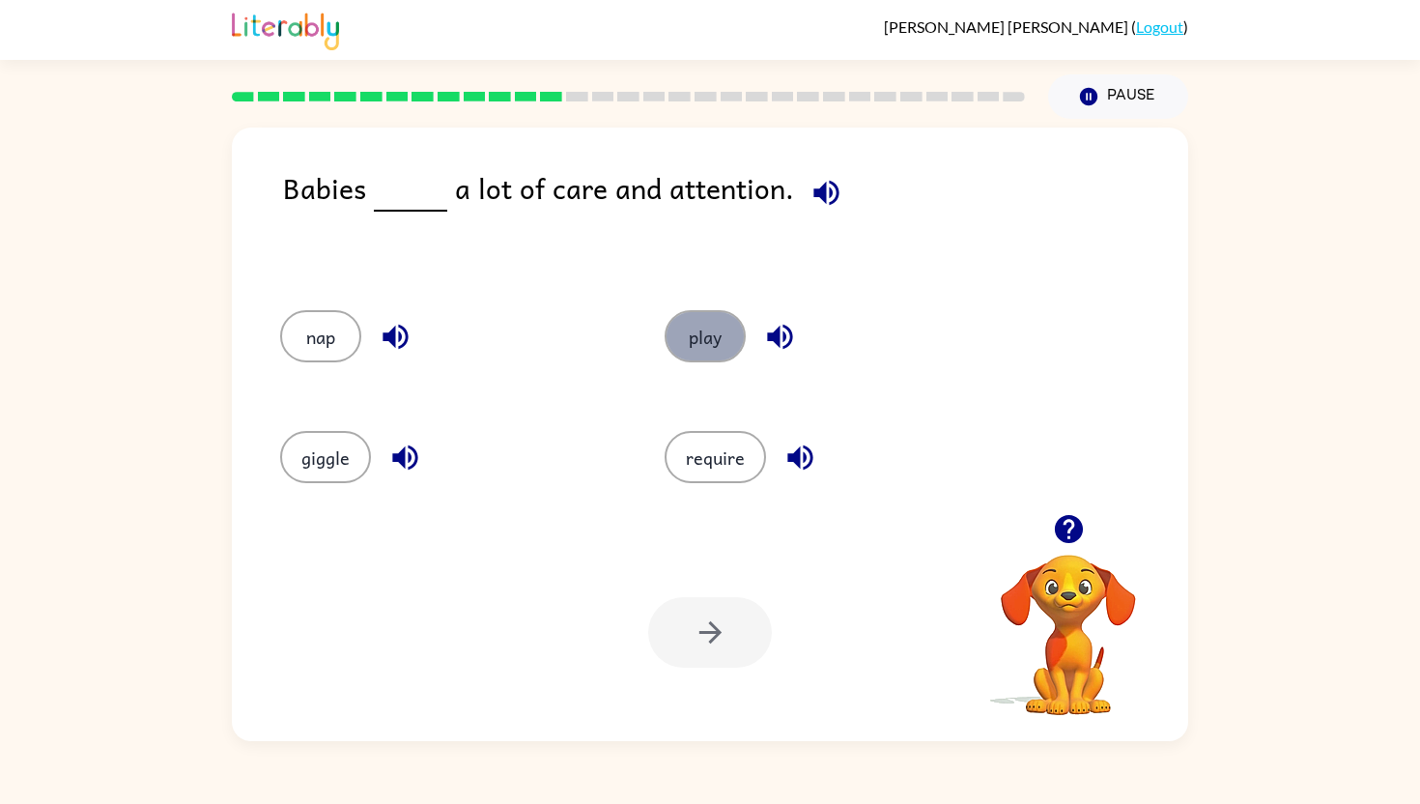
click at [694, 325] on button "play" at bounding box center [705, 336] width 81 height 52
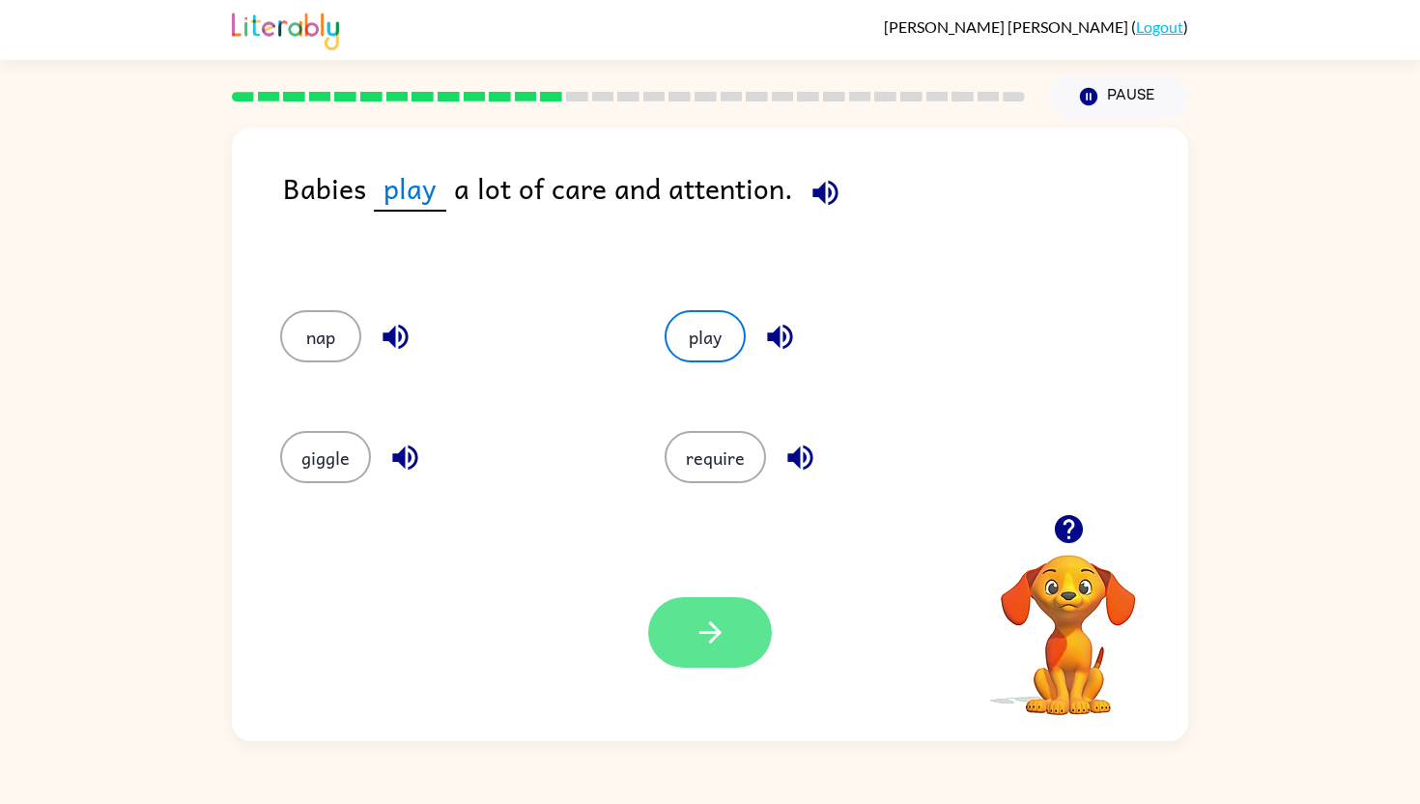
click at [725, 631] on icon "button" at bounding box center [711, 632] width 34 height 34
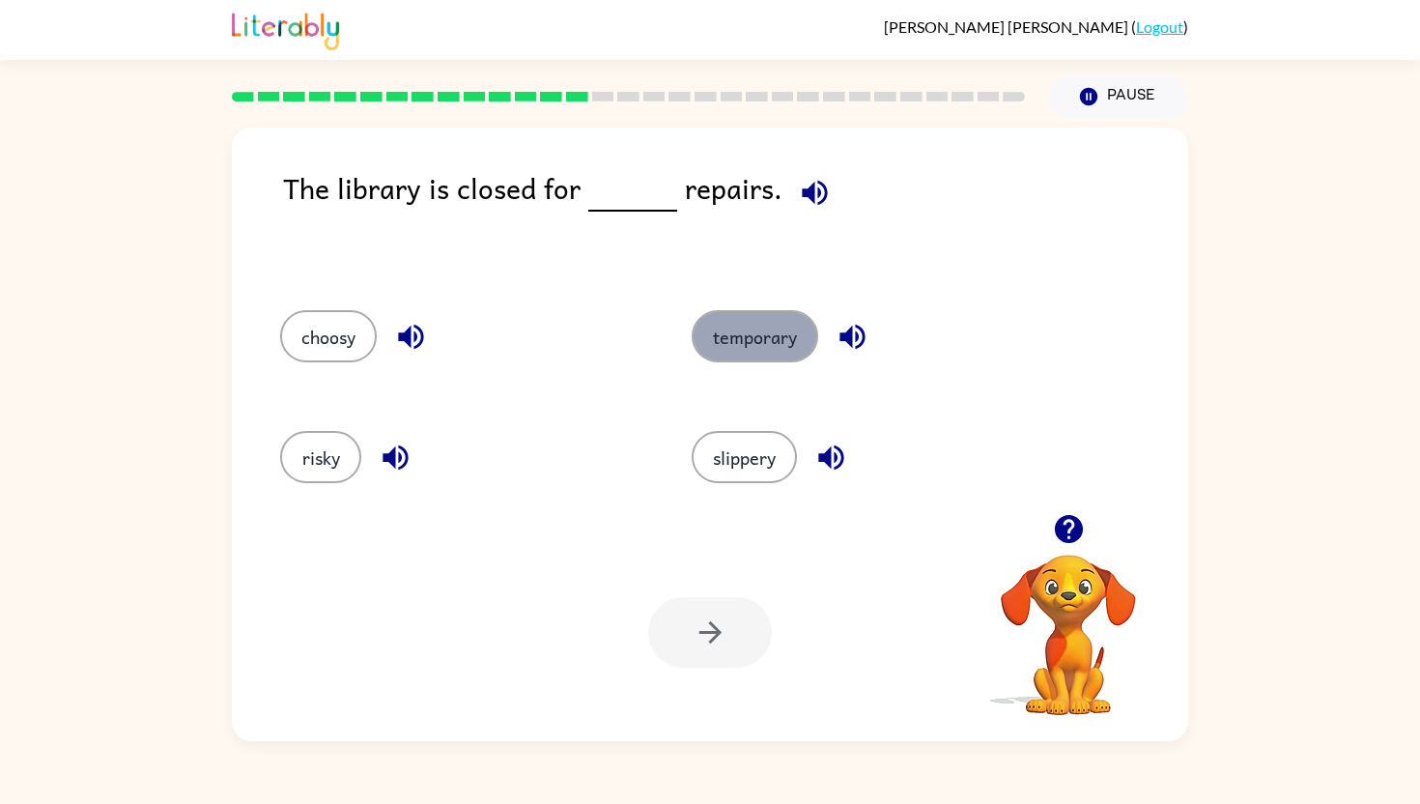
click at [760, 342] on button "temporary" at bounding box center [755, 336] width 127 height 52
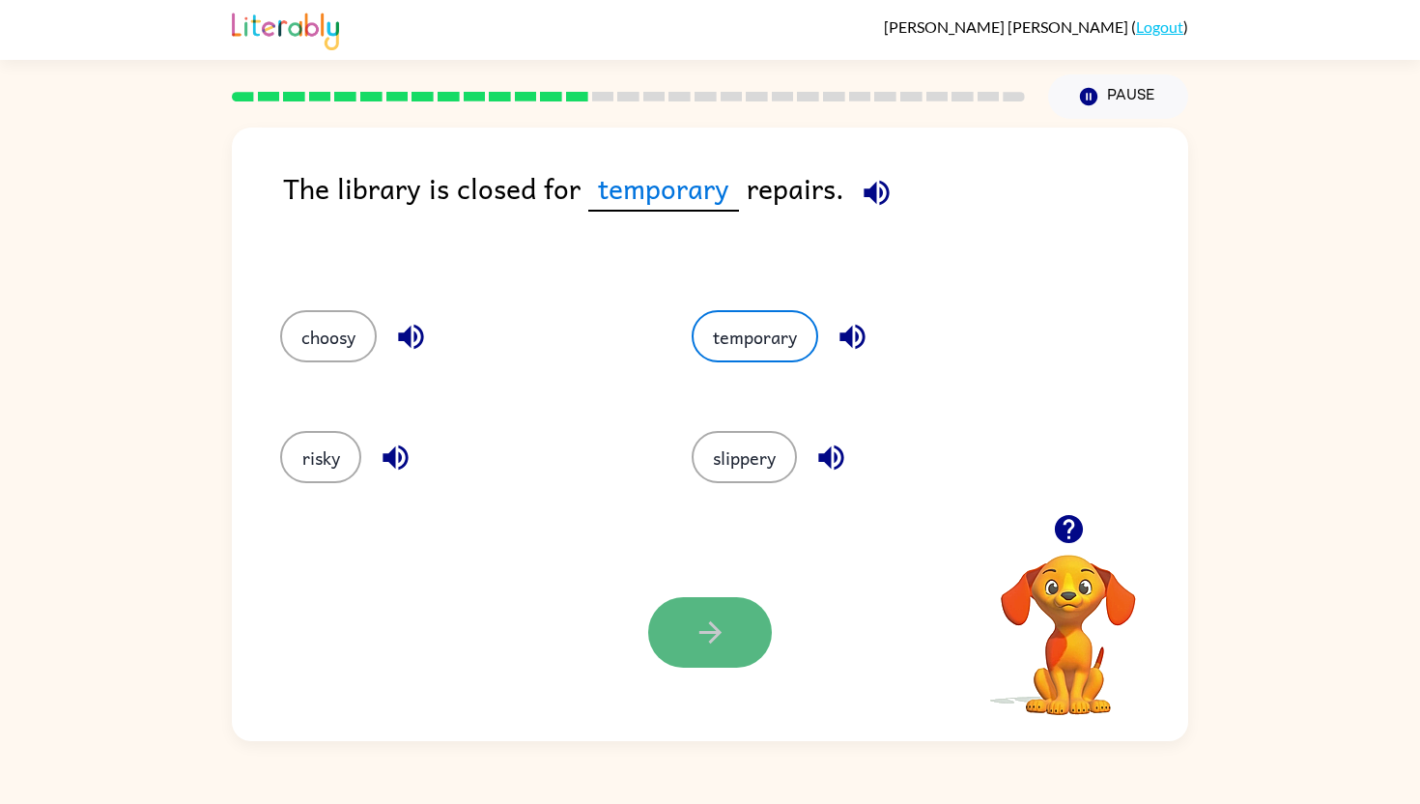
click at [682, 642] on button "button" at bounding box center [710, 632] width 124 height 71
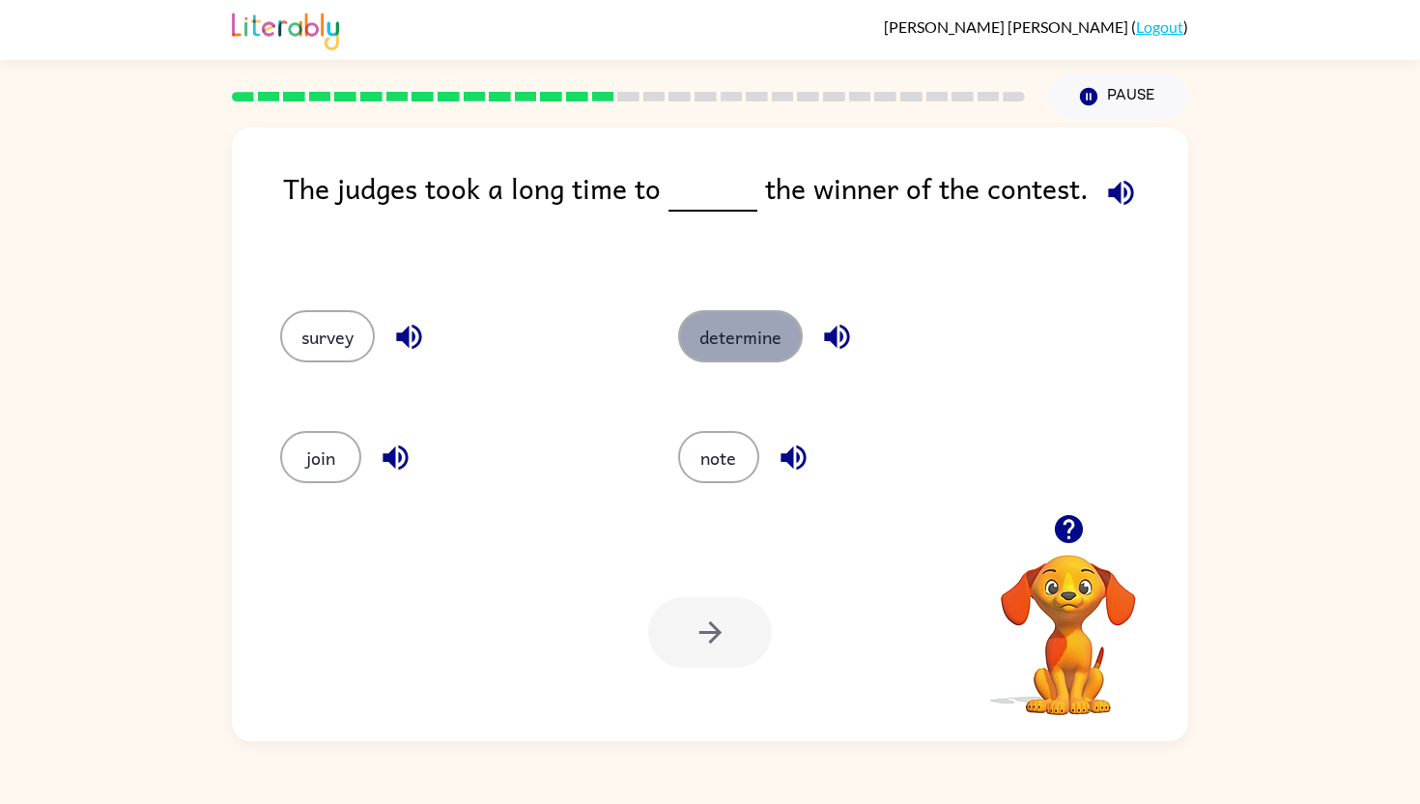
click at [759, 323] on button "determine" at bounding box center [740, 336] width 125 height 52
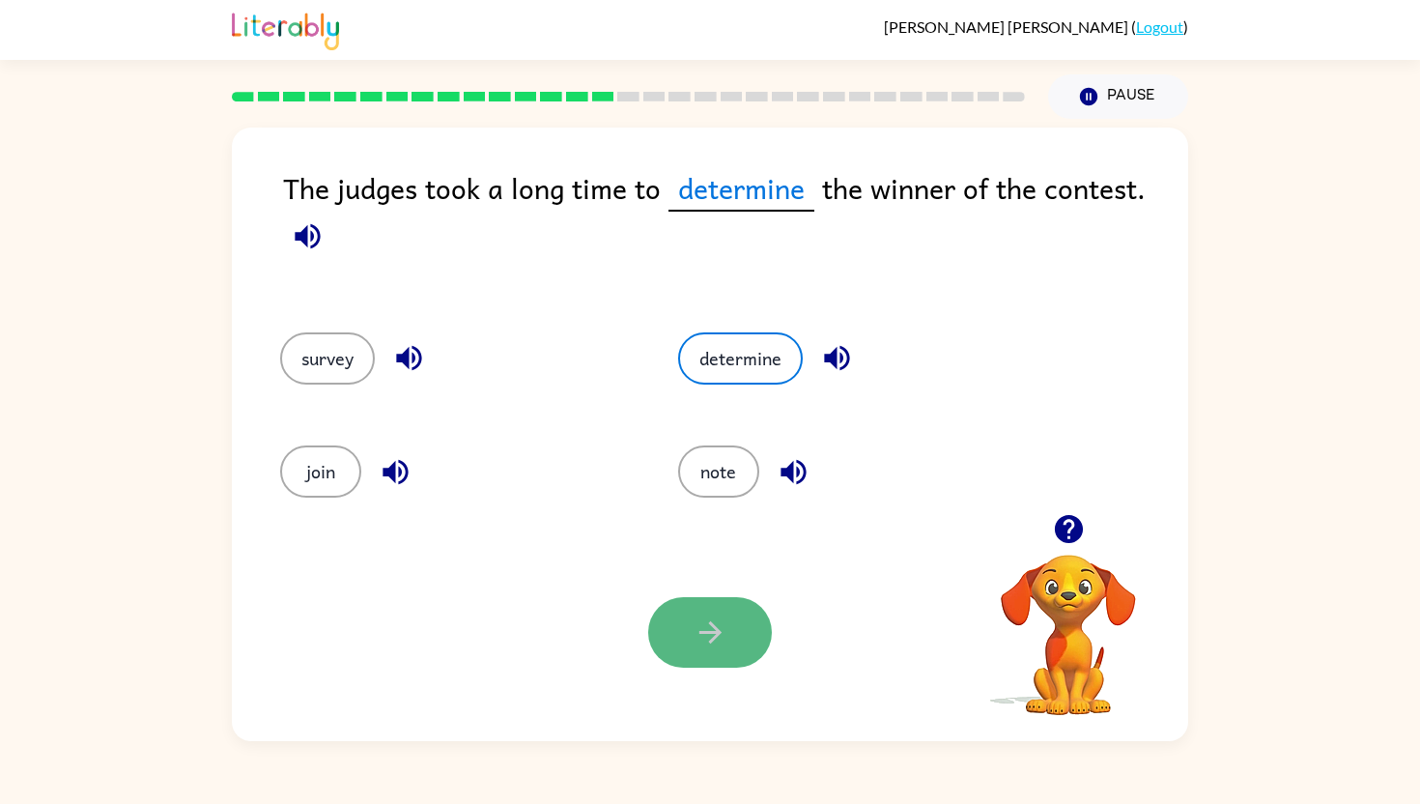
click at [670, 638] on button "button" at bounding box center [710, 632] width 124 height 71
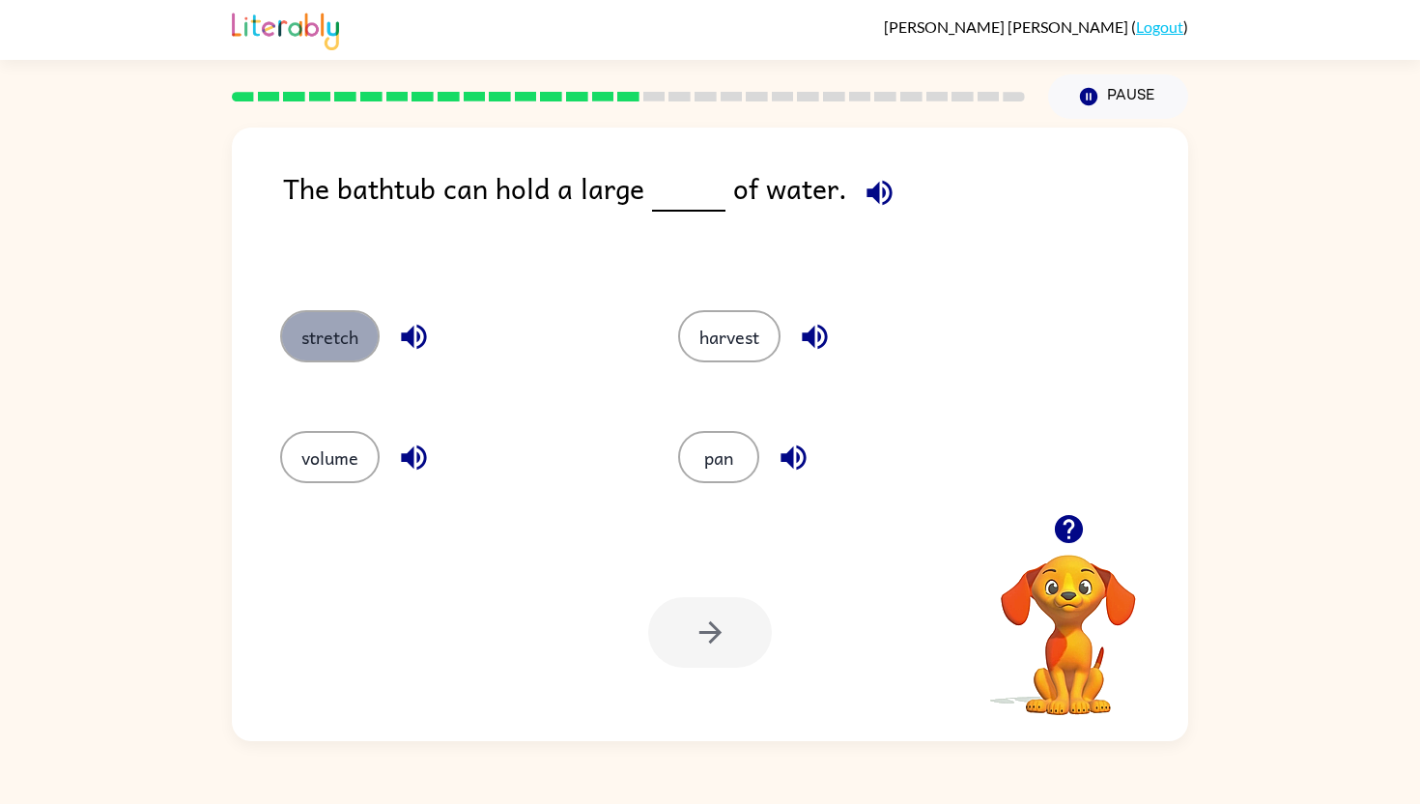
click at [297, 337] on button "stretch" at bounding box center [329, 336] width 99 height 52
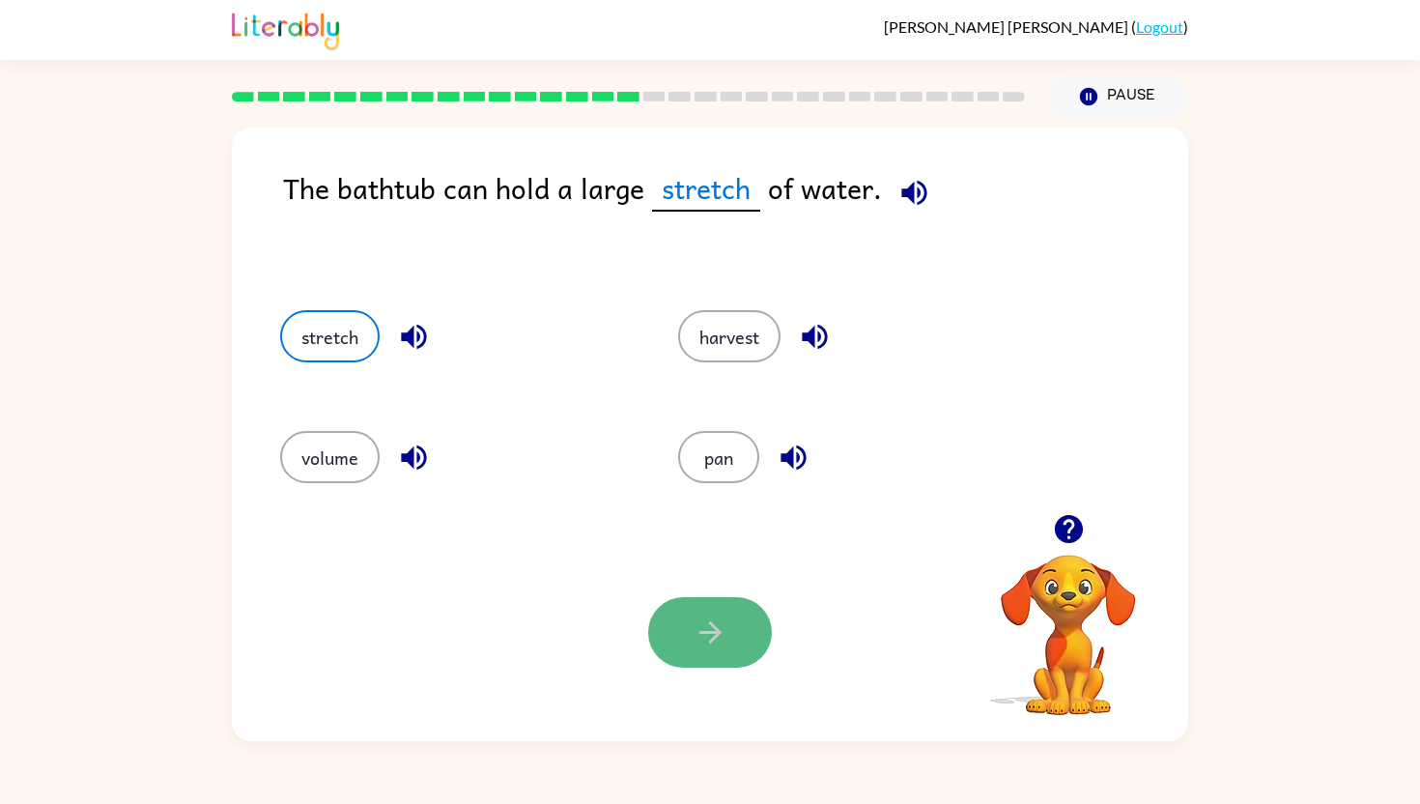
click at [726, 655] on button "button" at bounding box center [710, 632] width 124 height 71
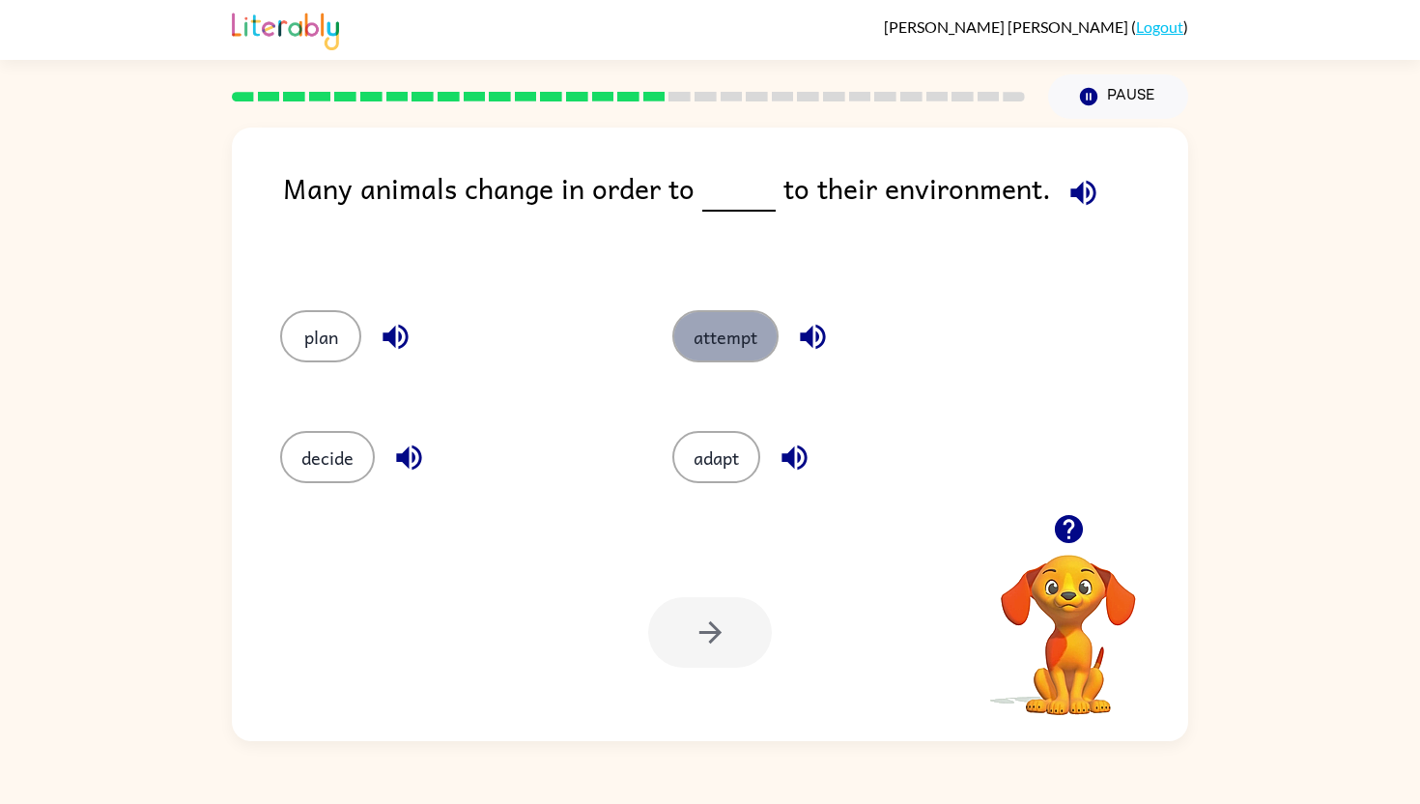
click at [723, 355] on button "attempt" at bounding box center [725, 336] width 106 height 52
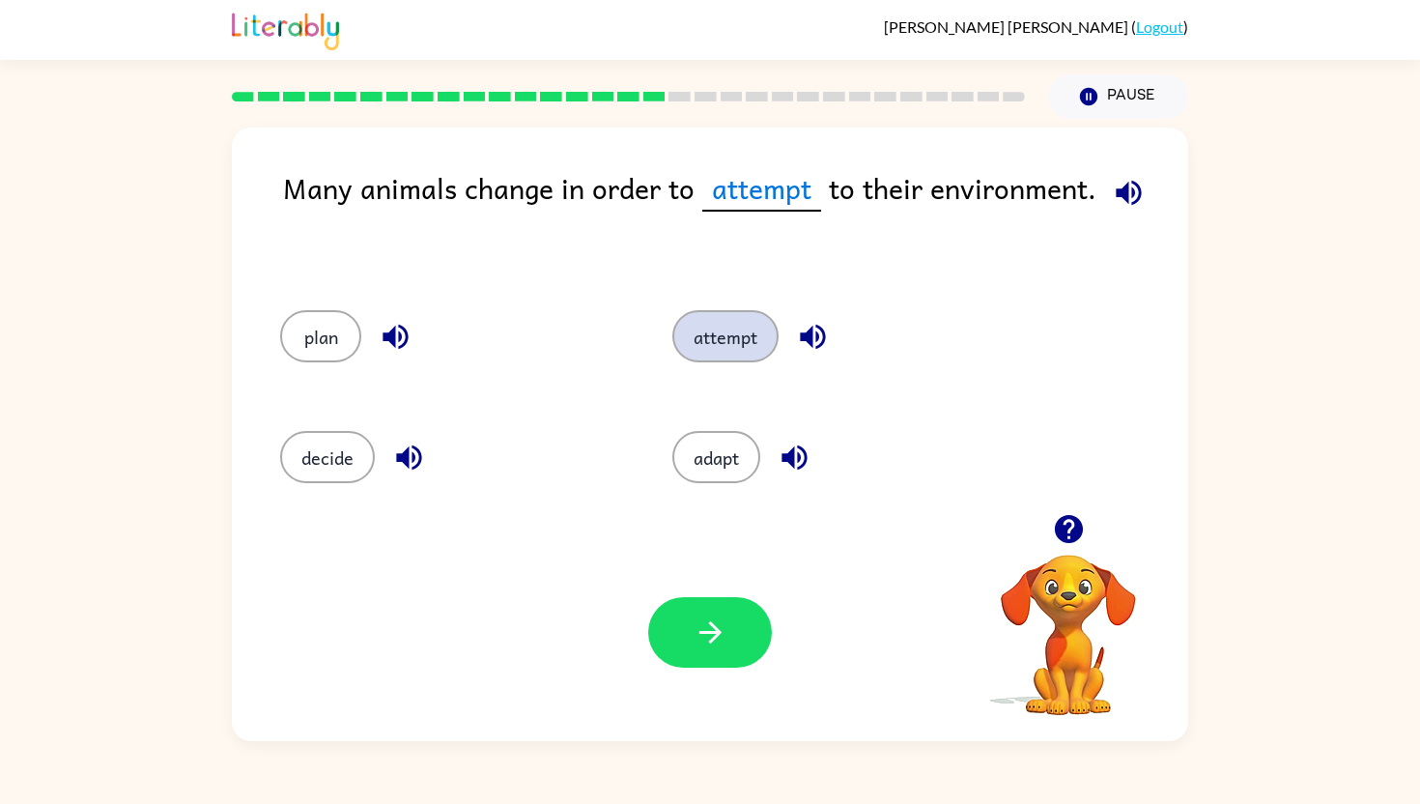
click at [723, 355] on button "attempt" at bounding box center [725, 336] width 106 height 52
click at [315, 323] on button "plan" at bounding box center [320, 336] width 81 height 52
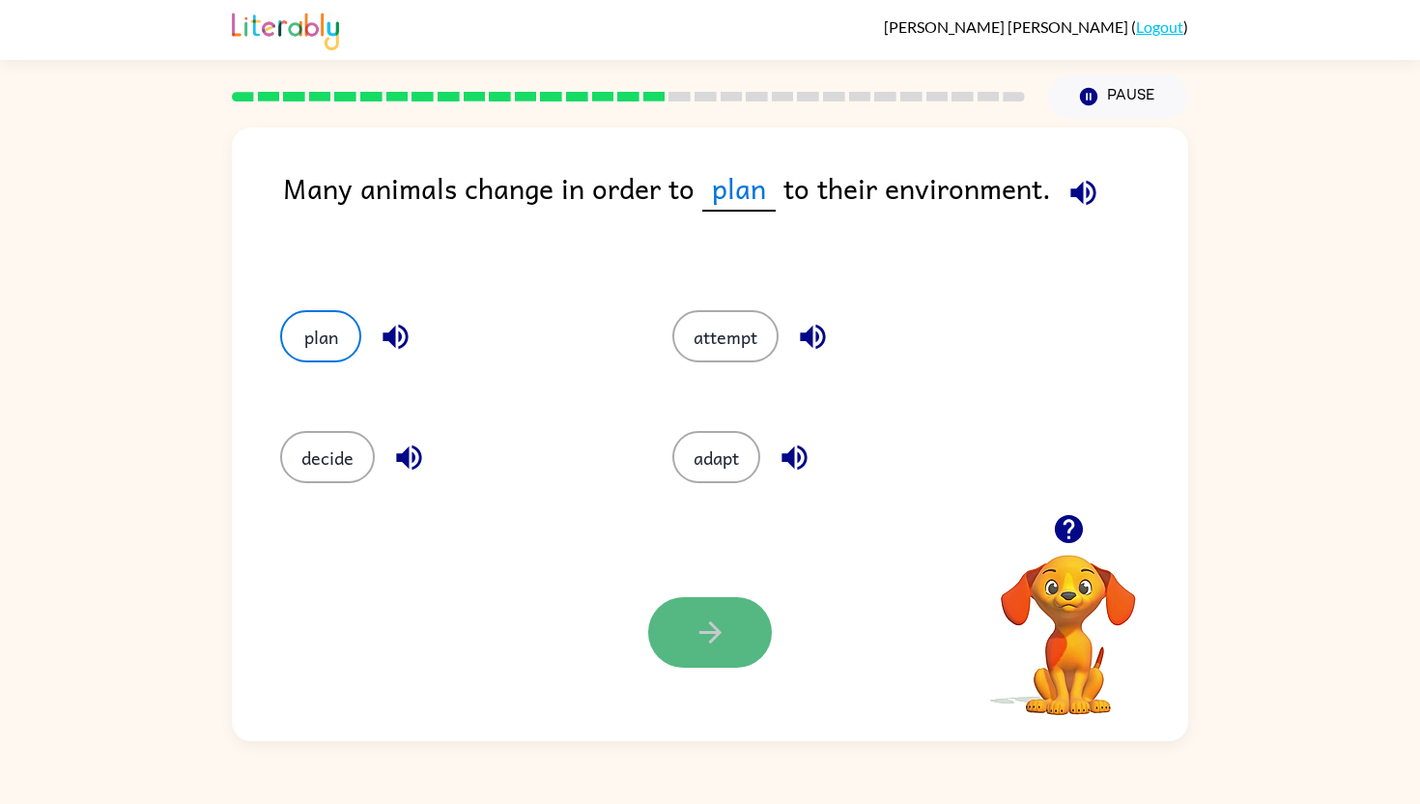
click at [716, 643] on icon "button" at bounding box center [711, 632] width 34 height 34
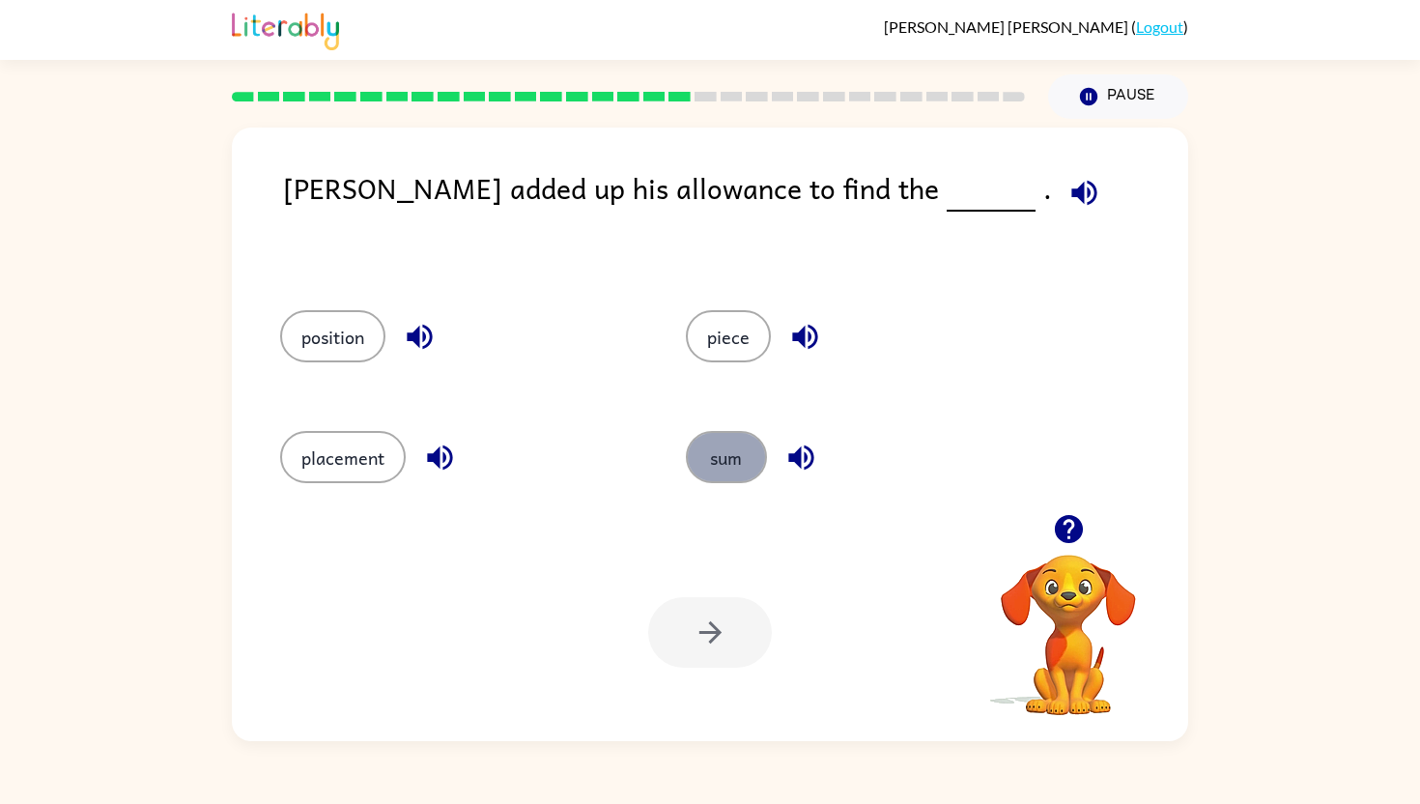
click at [732, 458] on button "sum" at bounding box center [726, 457] width 81 height 52
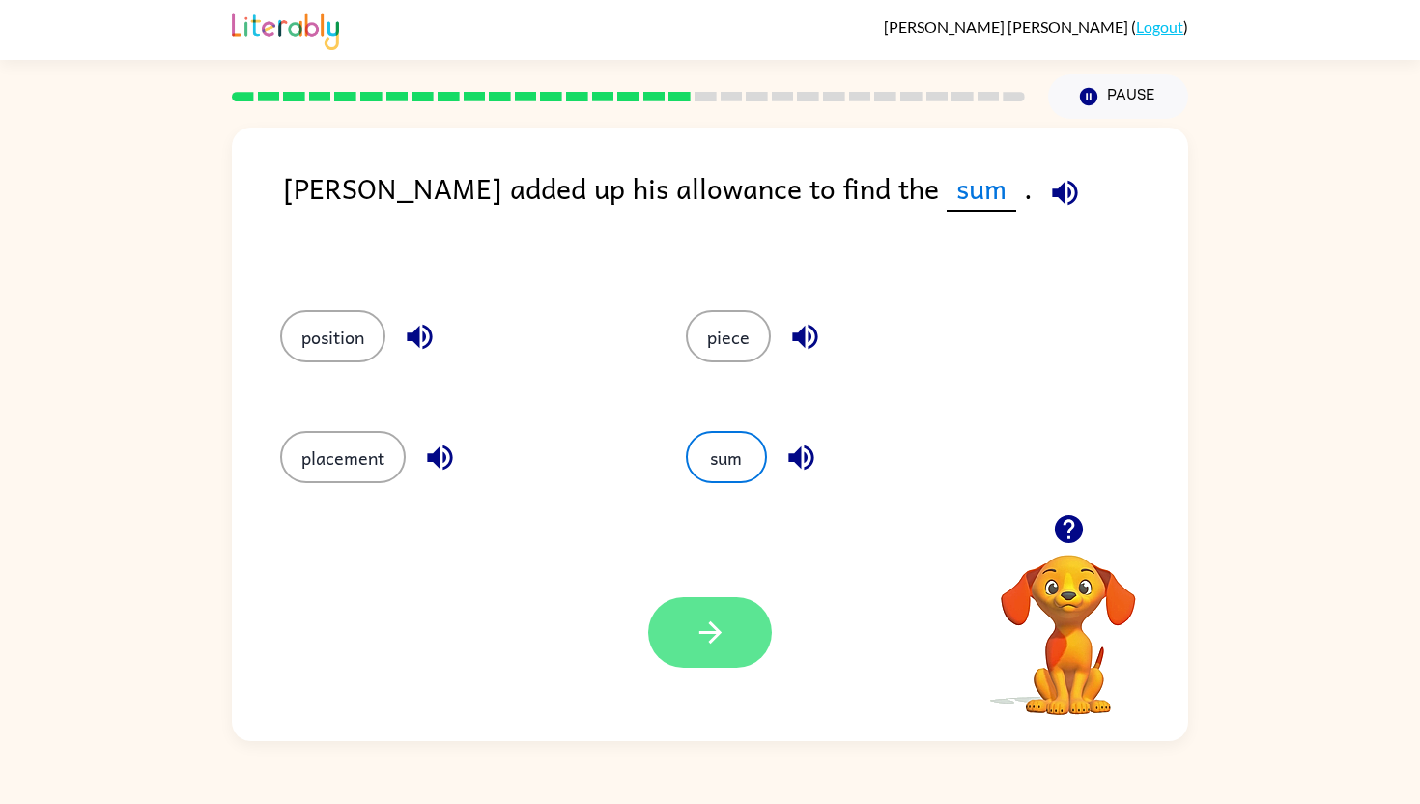
click at [727, 623] on button "button" at bounding box center [710, 632] width 124 height 71
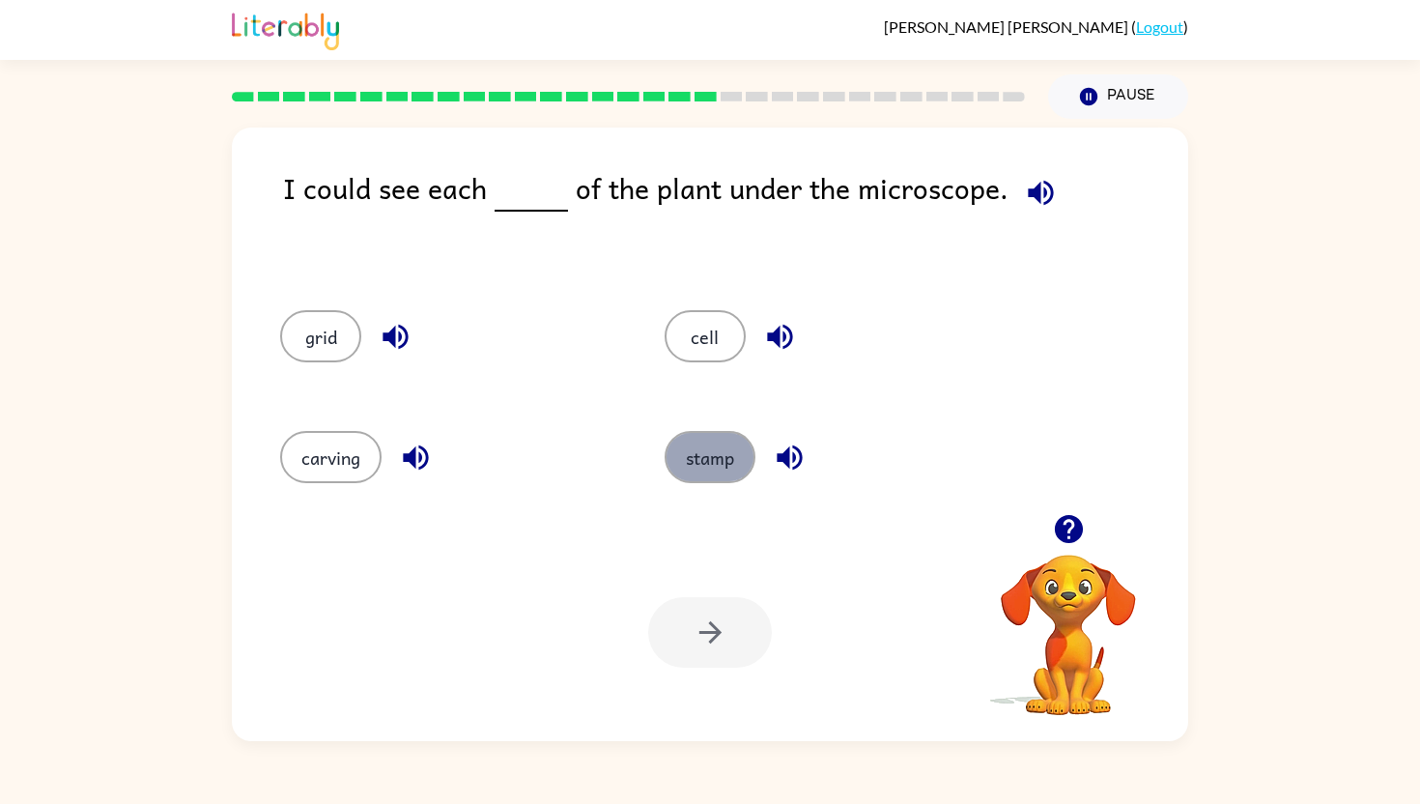
click at [692, 472] on button "stamp" at bounding box center [710, 457] width 91 height 52
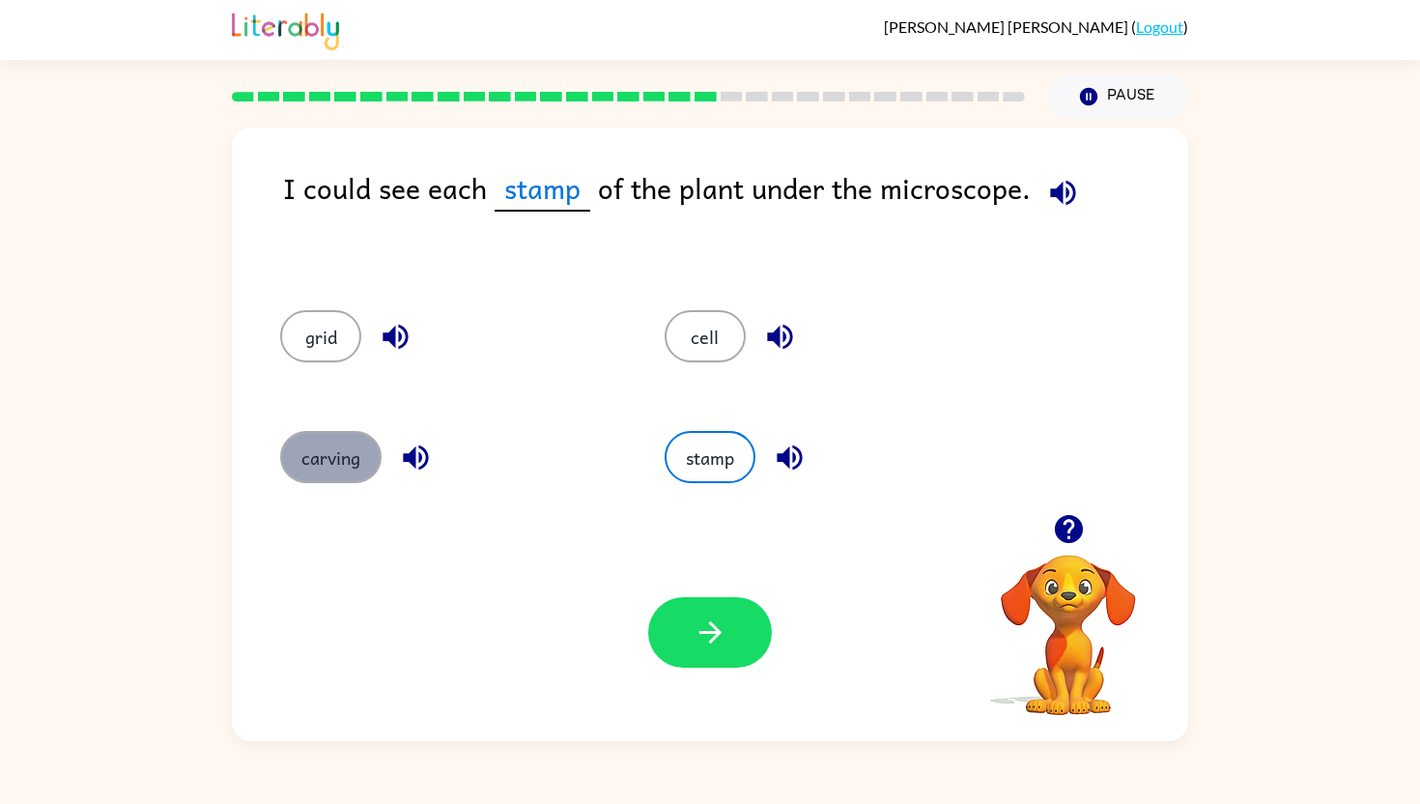
click at [355, 470] on button "carving" at bounding box center [330, 457] width 101 height 52
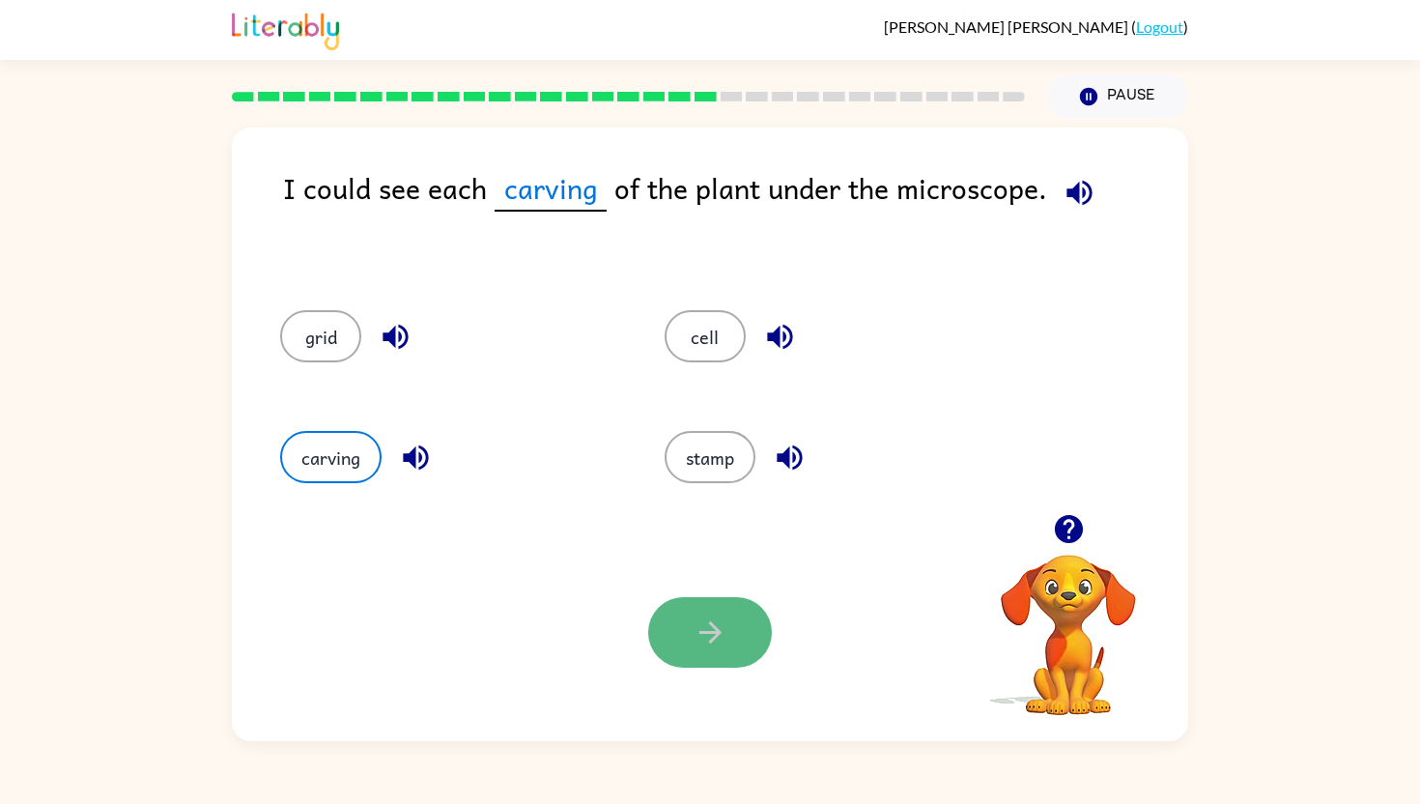
click at [717, 636] on icon "button" at bounding box center [711, 632] width 34 height 34
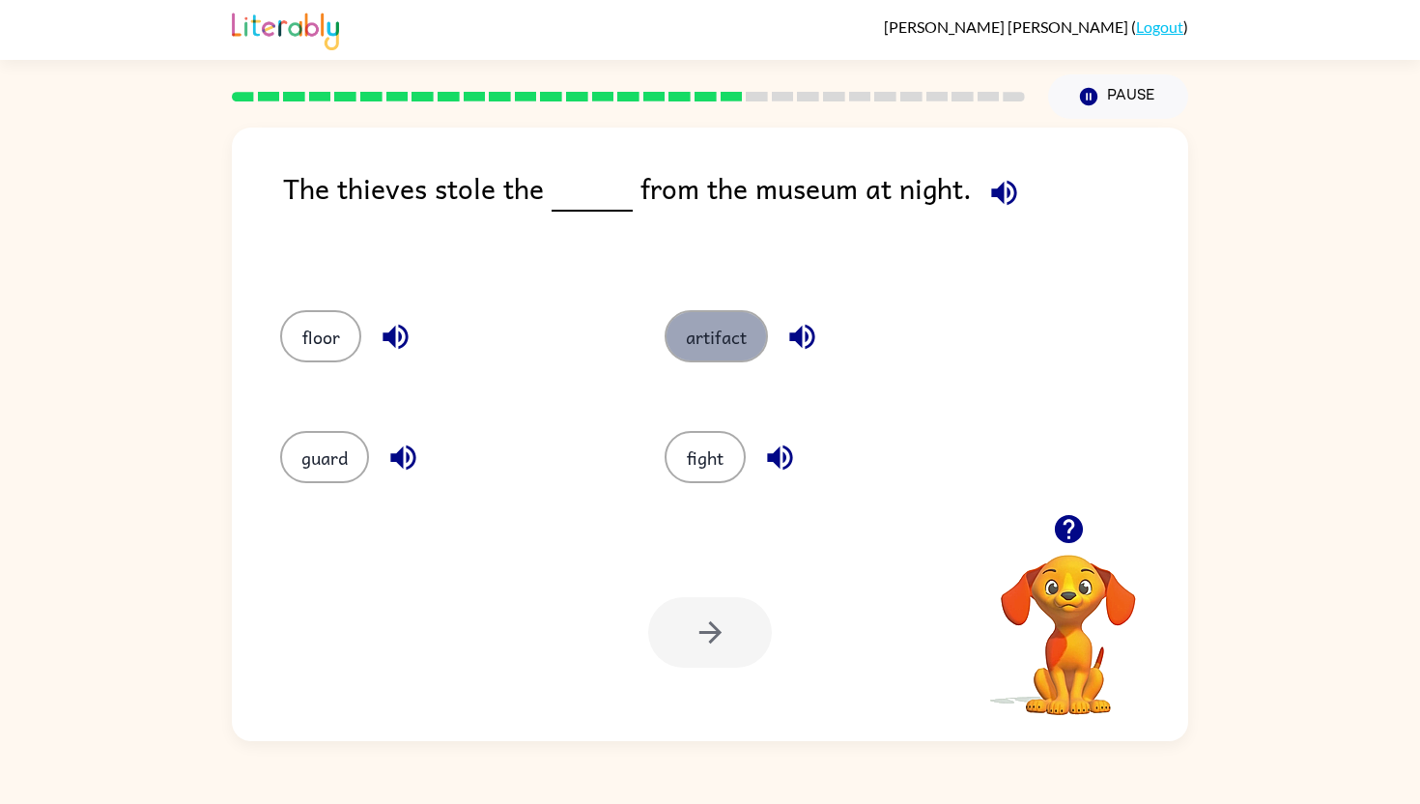
click at [704, 324] on button "artifact" at bounding box center [716, 336] width 103 height 52
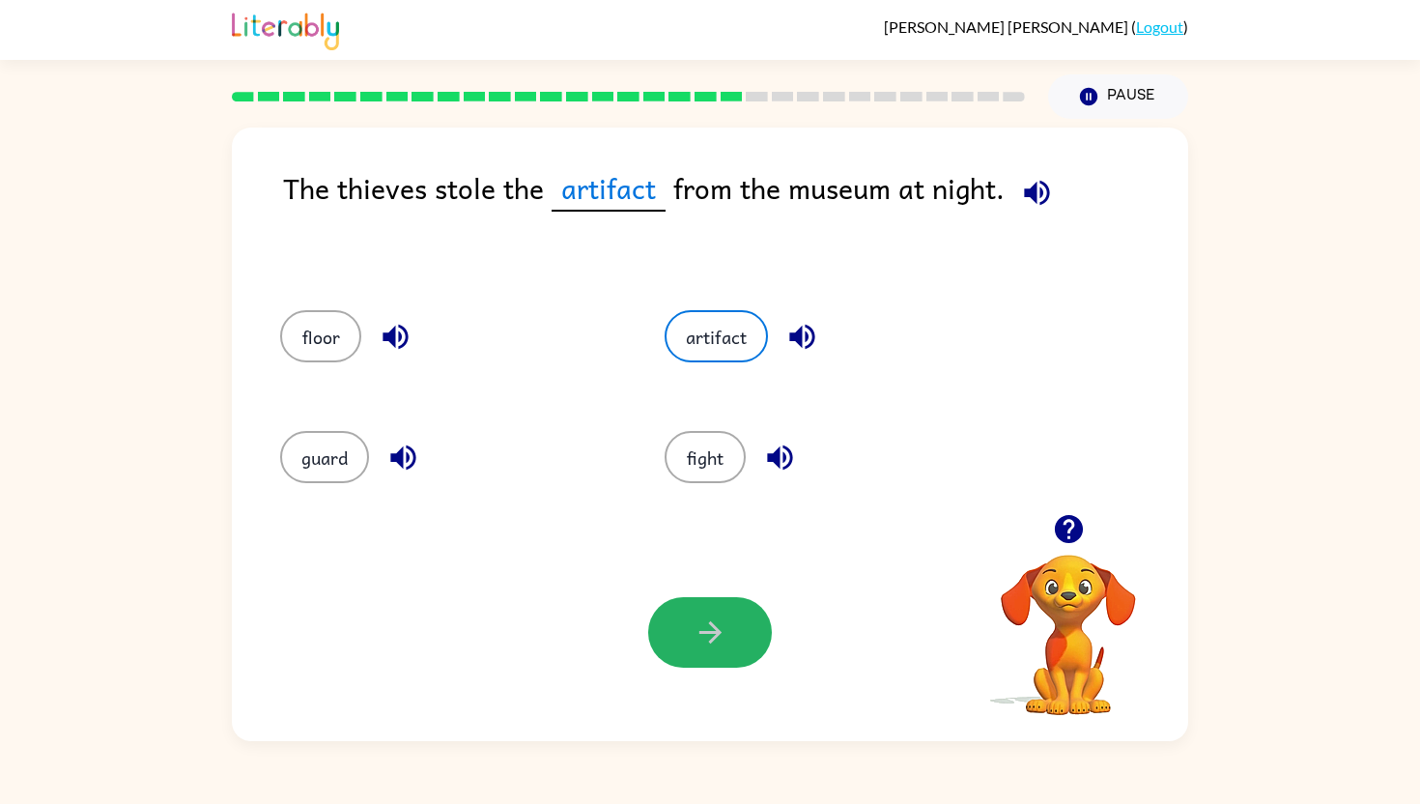
drag, startPoint x: 689, startPoint y: 666, endPoint x: 712, endPoint y: 621, distance: 50.1
click at [689, 666] on button "button" at bounding box center [710, 632] width 124 height 71
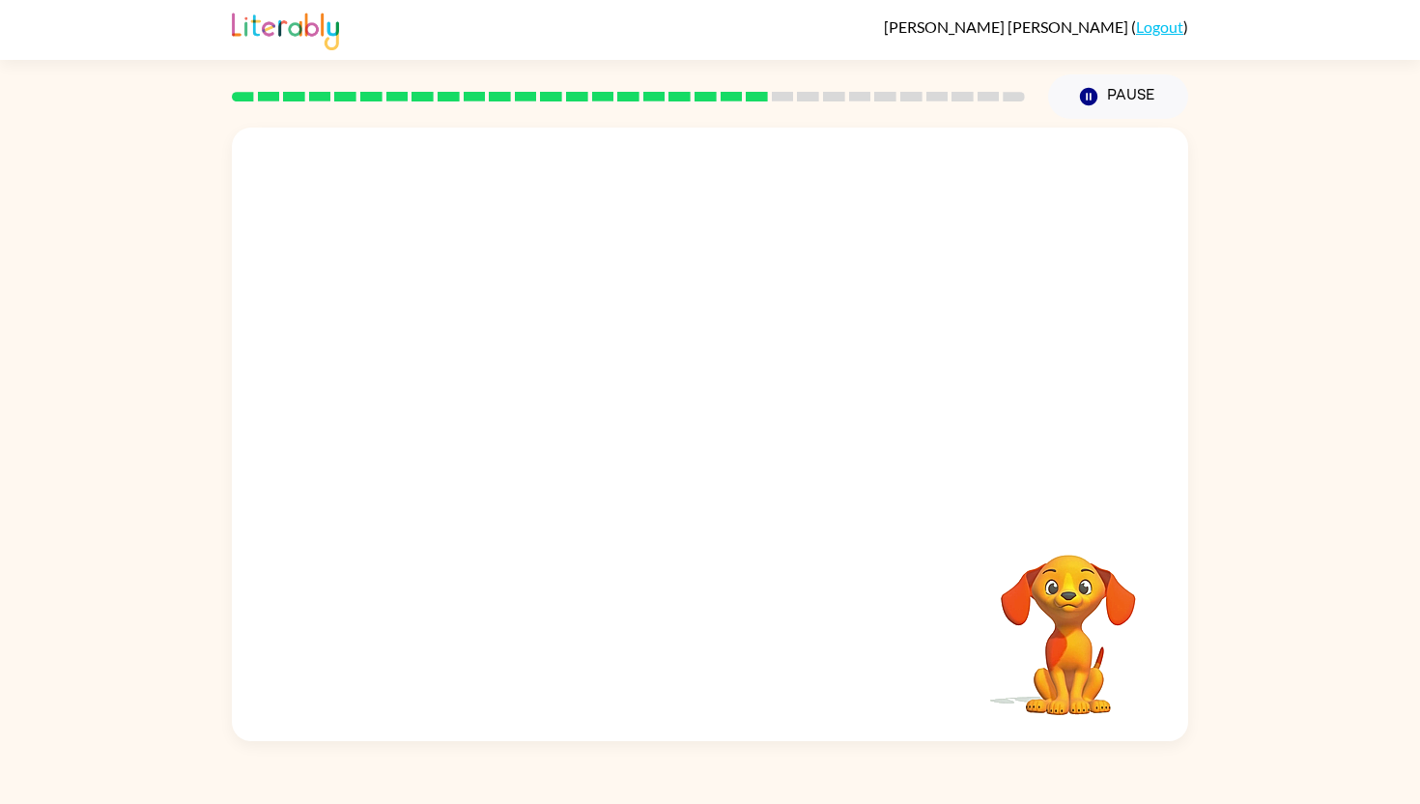
click at [715, 639] on div "Your browser must support playing .mp4 files to use Literably. Please try using…" at bounding box center [710, 434] width 956 height 613
click at [515, 450] on video "Your browser must support playing .mp4 files to use Literably. Please try using…" at bounding box center [710, 321] width 956 height 386
click at [509, 447] on video "Your browser must support playing .mp4 files to use Literably. Please try using…" at bounding box center [710, 321] width 956 height 386
click at [511, 436] on video "Your browser must support playing .mp4 files to use Literably. Please try using…" at bounding box center [710, 321] width 956 height 386
click at [503, 442] on video "Your browser must support playing .mp4 files to use Literably. Please try using…" at bounding box center [710, 321] width 956 height 386
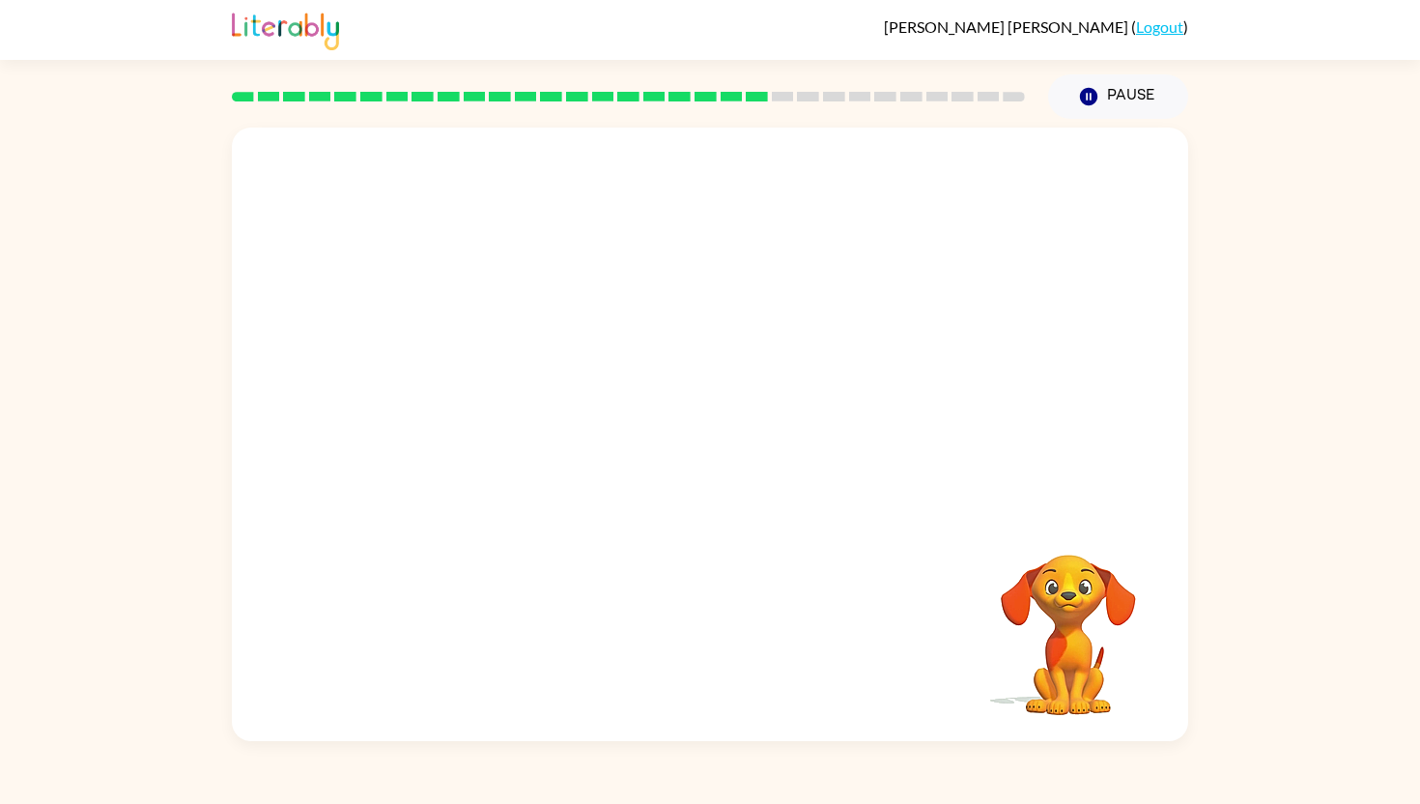
click at [501, 441] on video "Your browser must support playing .mp4 files to use Literably. Please try using…" at bounding box center [710, 321] width 956 height 386
click at [500, 441] on video "Your browser must support playing .mp4 files to use Literably. Please try using…" at bounding box center [710, 321] width 956 height 386
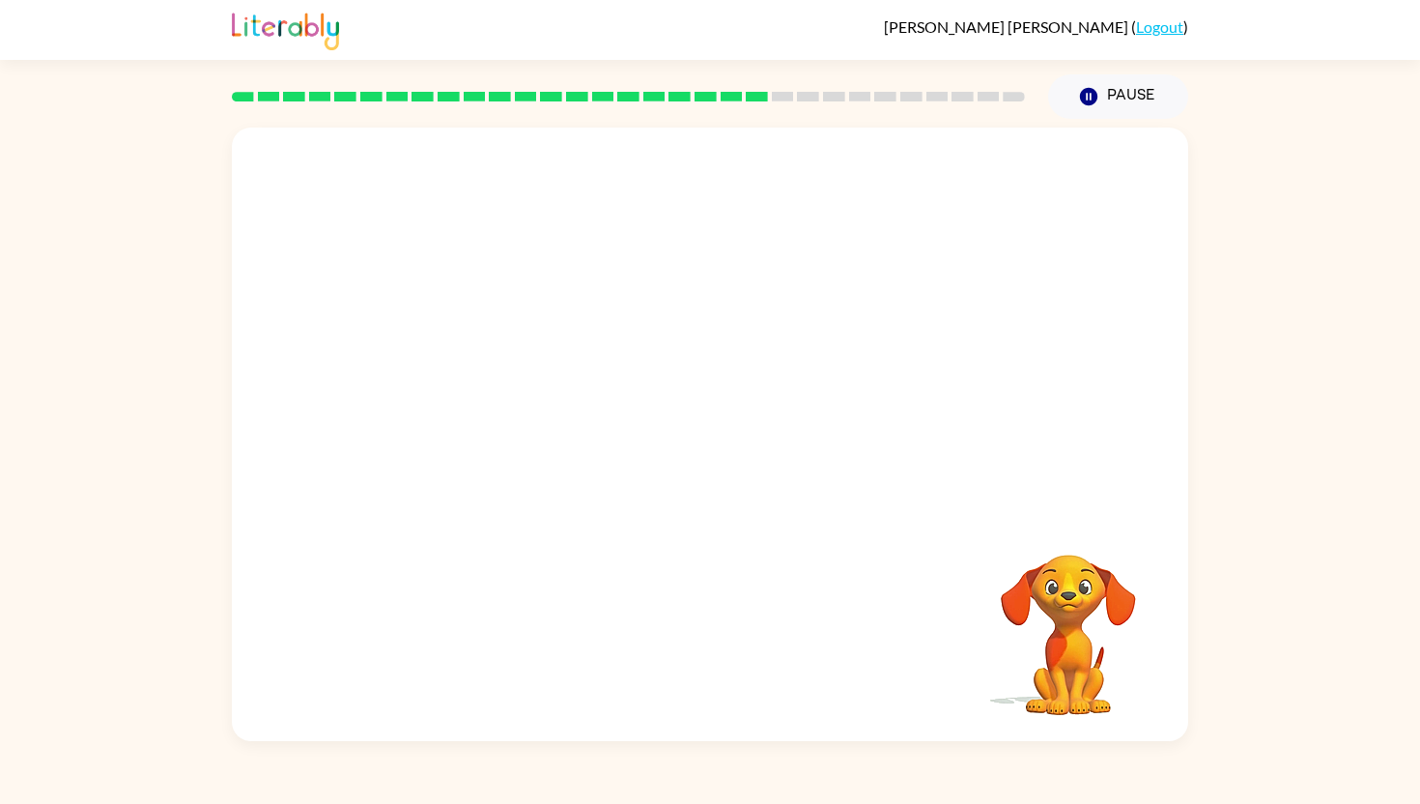
click at [500, 441] on video "Your browser must support playing .mp4 files to use Literably. Please try using…" at bounding box center [710, 321] width 956 height 386
click at [498, 439] on video "Your browser must support playing .mp4 files to use Literably. Please try using…" at bounding box center [710, 321] width 956 height 386
click at [498, 434] on video "Your browser must support playing .mp4 files to use Literably. Please try using…" at bounding box center [710, 321] width 956 height 386
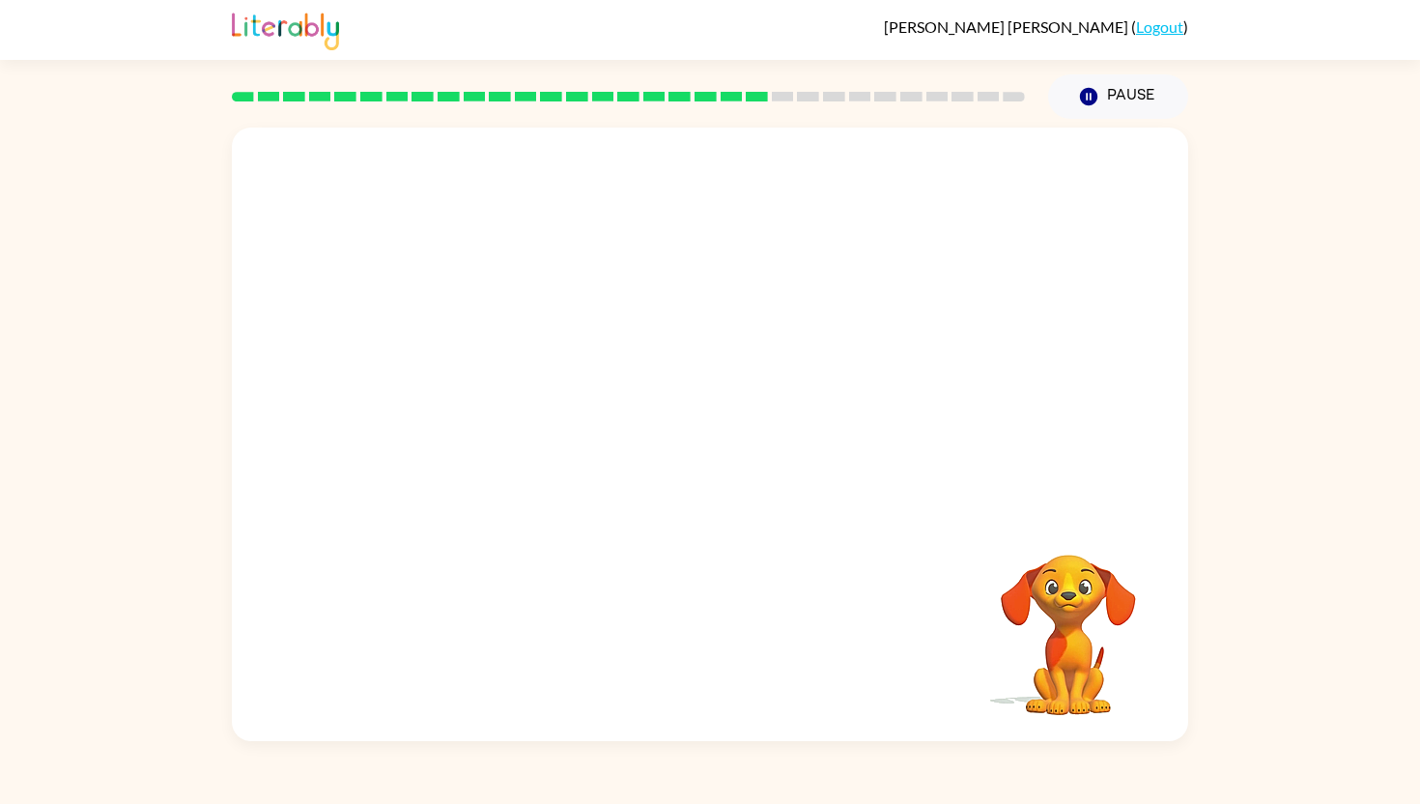
click at [498, 434] on video "Your browser must support playing .mp4 files to use Literably. Please try using…" at bounding box center [710, 321] width 956 height 386
click at [497, 446] on video "Your browser must support playing .mp4 files to use Literably. Please try using…" at bounding box center [710, 321] width 956 height 386
click at [496, 446] on video "Your browser must support playing .mp4 files to use Literably. Please try using…" at bounding box center [710, 321] width 956 height 386
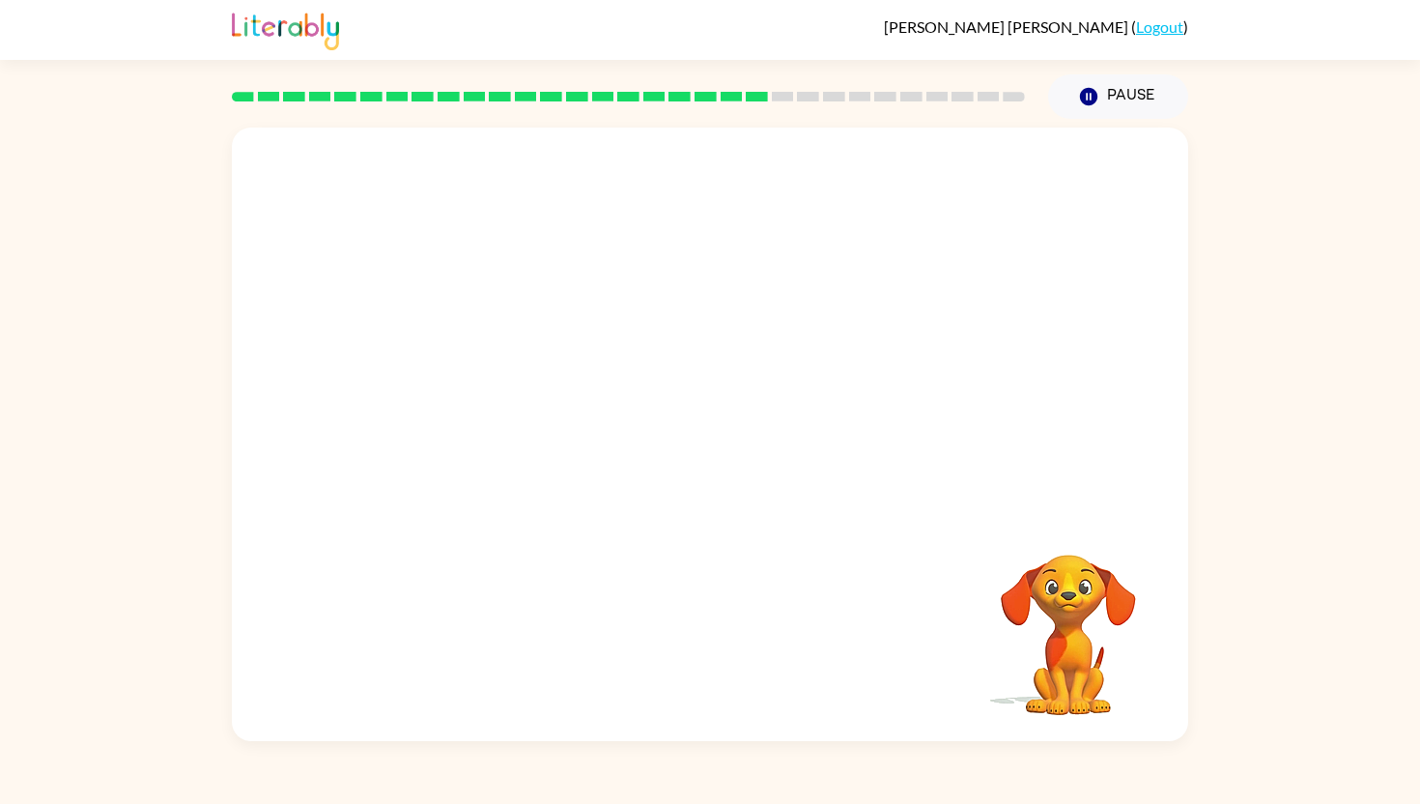
click at [496, 446] on video "Your browser must support playing .mp4 files to use Literably. Please try using…" at bounding box center [710, 321] width 956 height 386
click at [730, 449] on div at bounding box center [710, 444] width 124 height 71
click at [699, 445] on icon "button" at bounding box center [711, 444] width 34 height 34
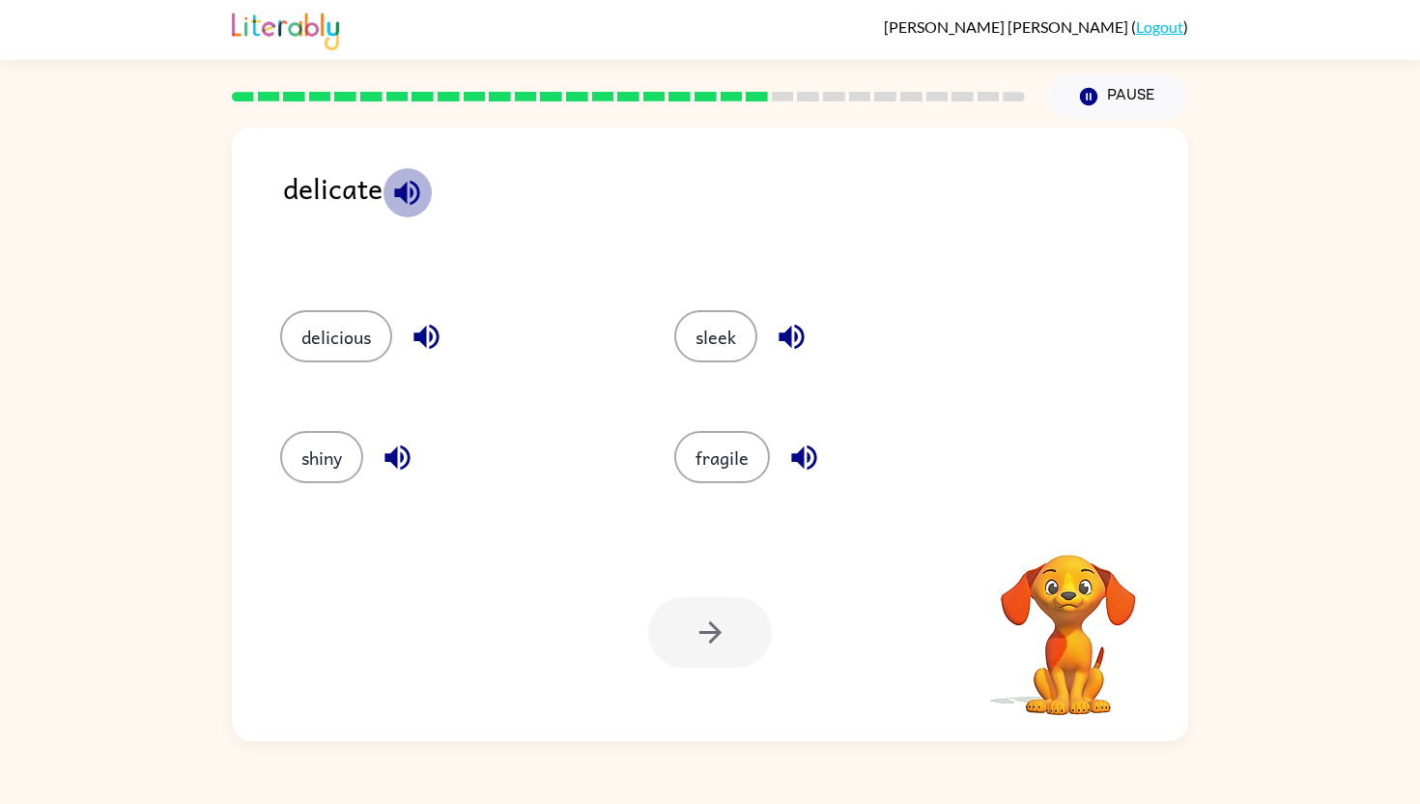
click at [412, 188] on icon "button" at bounding box center [407, 193] width 34 height 34
drag, startPoint x: 755, startPoint y: 436, endPoint x: 751, endPoint y: 447, distance: 12.6
click at [751, 447] on button "fragile" at bounding box center [722, 457] width 96 height 52
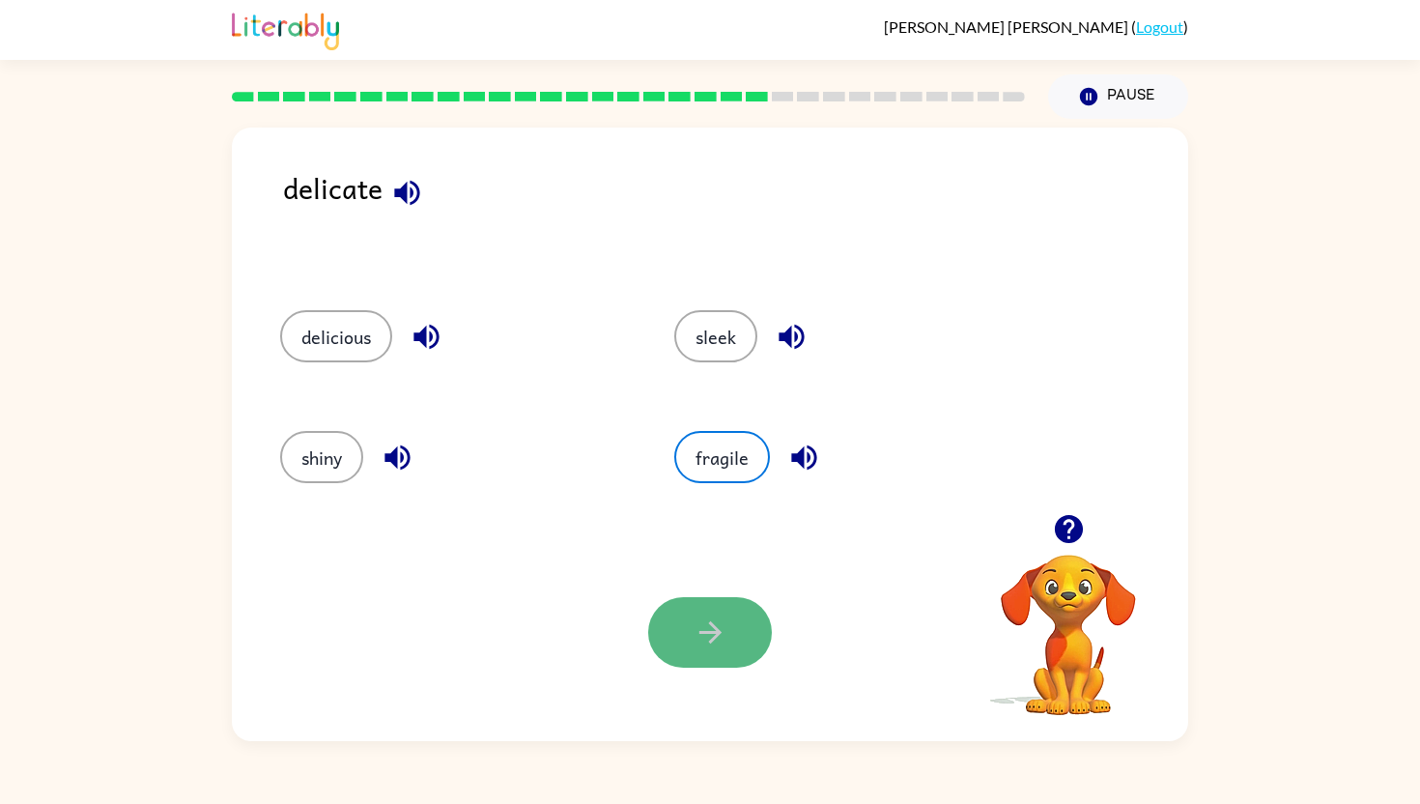
click at [722, 631] on icon "button" at bounding box center [711, 632] width 34 height 34
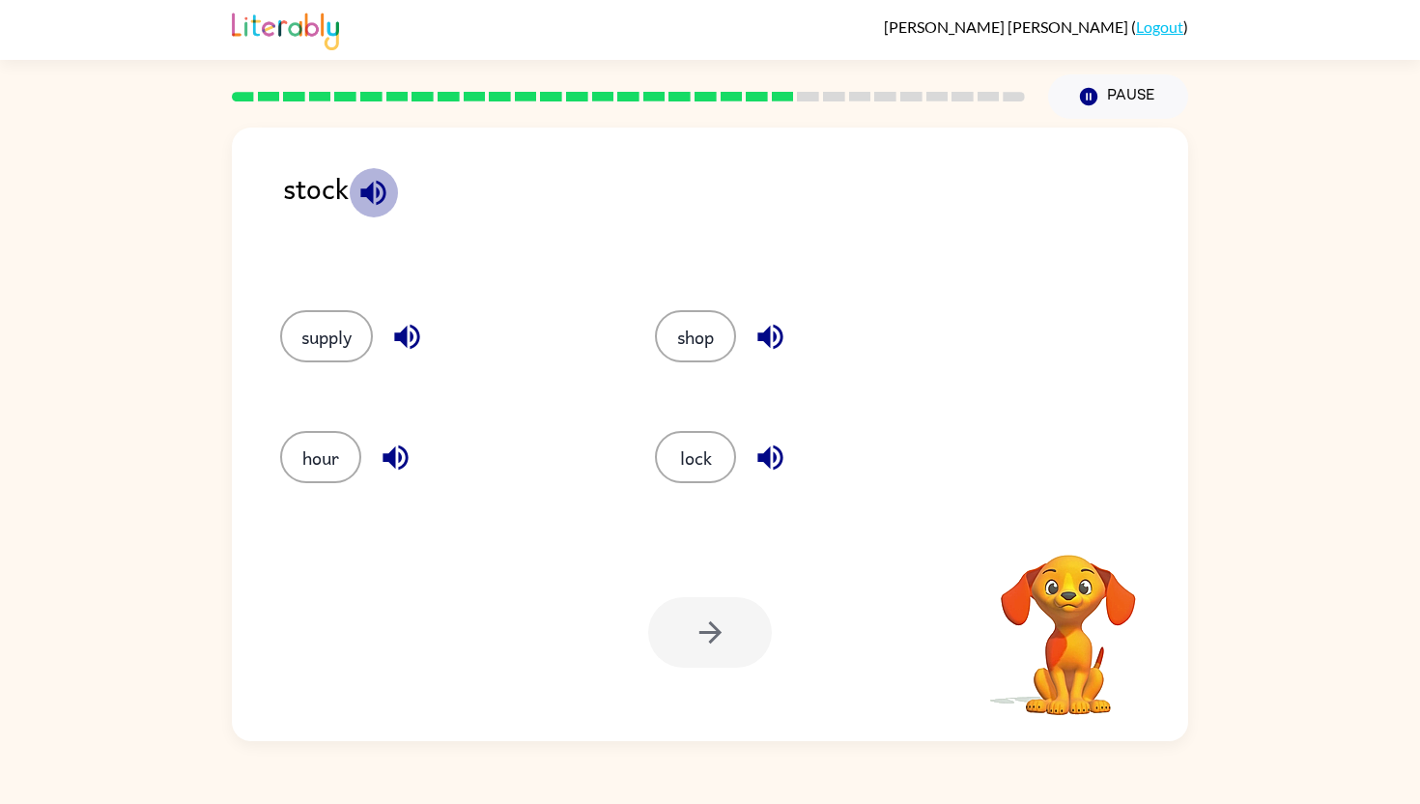
click at [371, 193] on icon "button" at bounding box center [372, 192] width 25 height 25
click at [326, 323] on button "supply" at bounding box center [326, 336] width 93 height 52
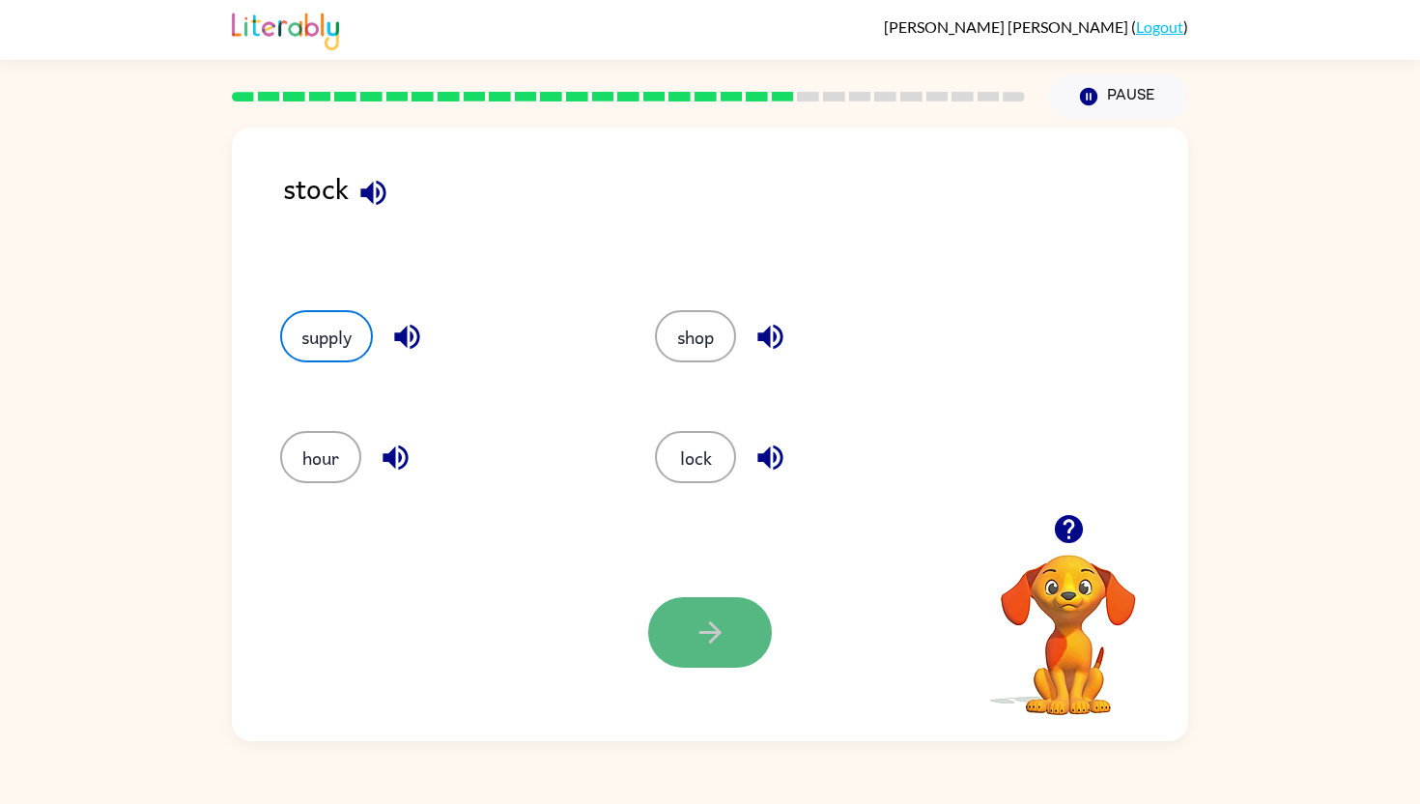
click at [756, 654] on button "button" at bounding box center [710, 632] width 124 height 71
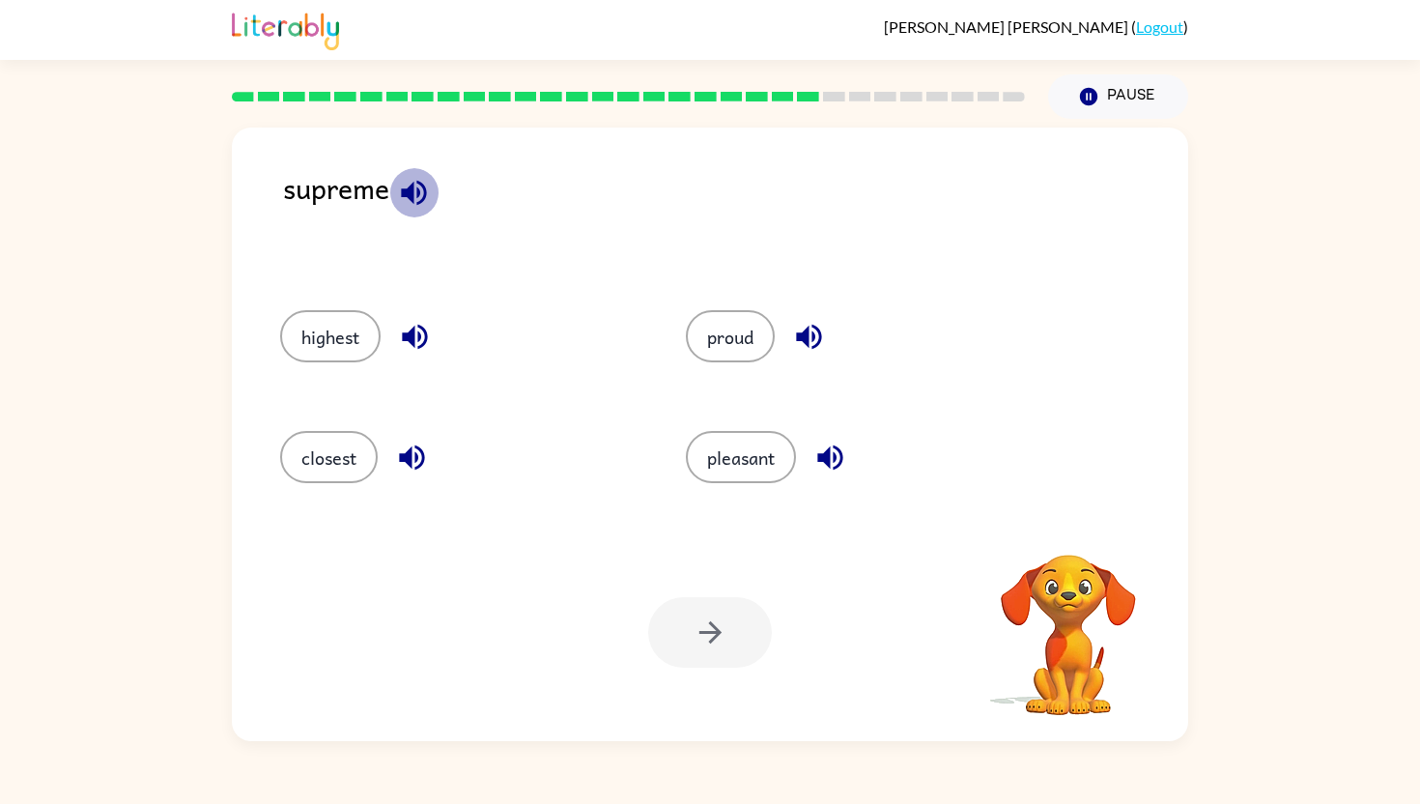
click at [418, 183] on icon "button" at bounding box center [414, 193] width 34 height 34
click at [708, 469] on button "pleasant" at bounding box center [741, 457] width 110 height 52
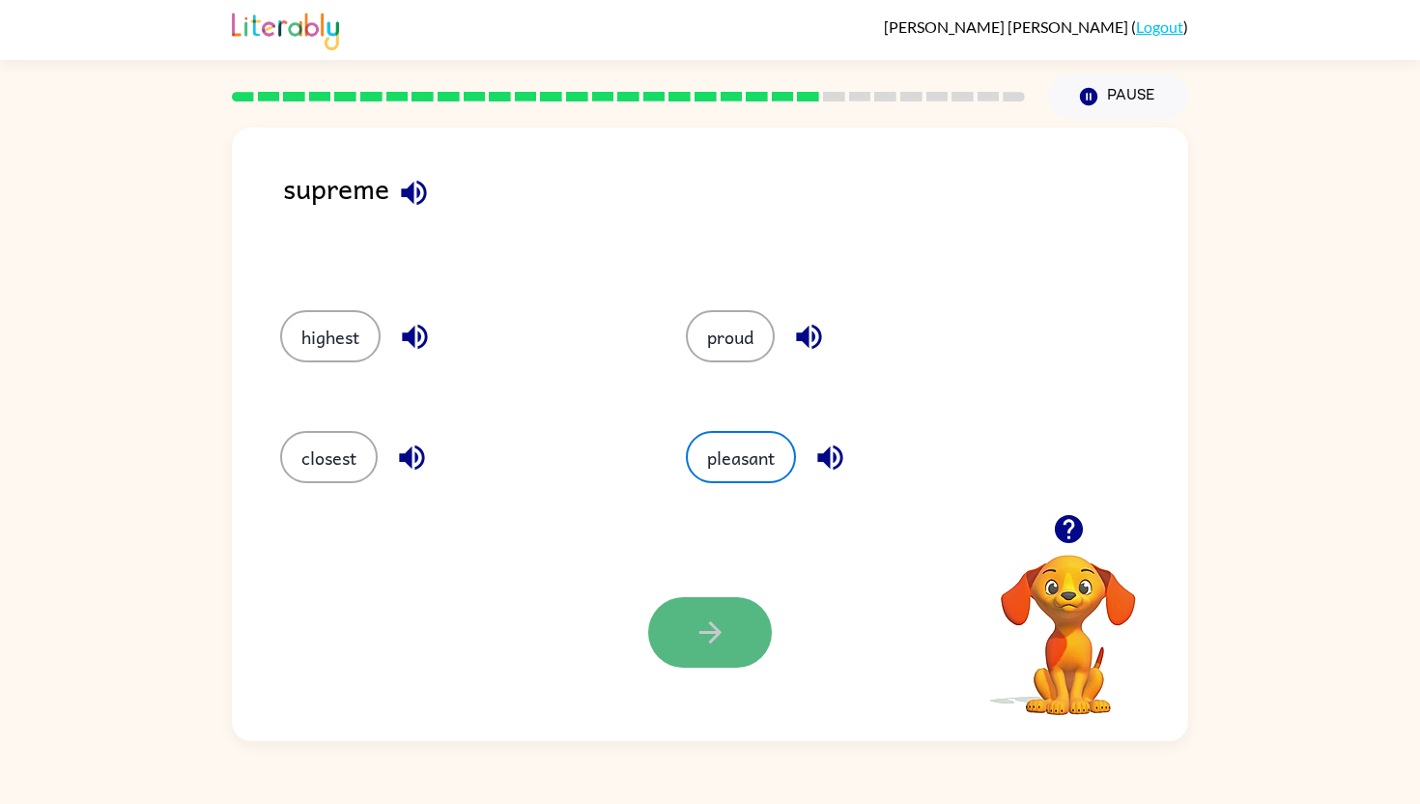
click at [715, 643] on icon "button" at bounding box center [711, 632] width 34 height 34
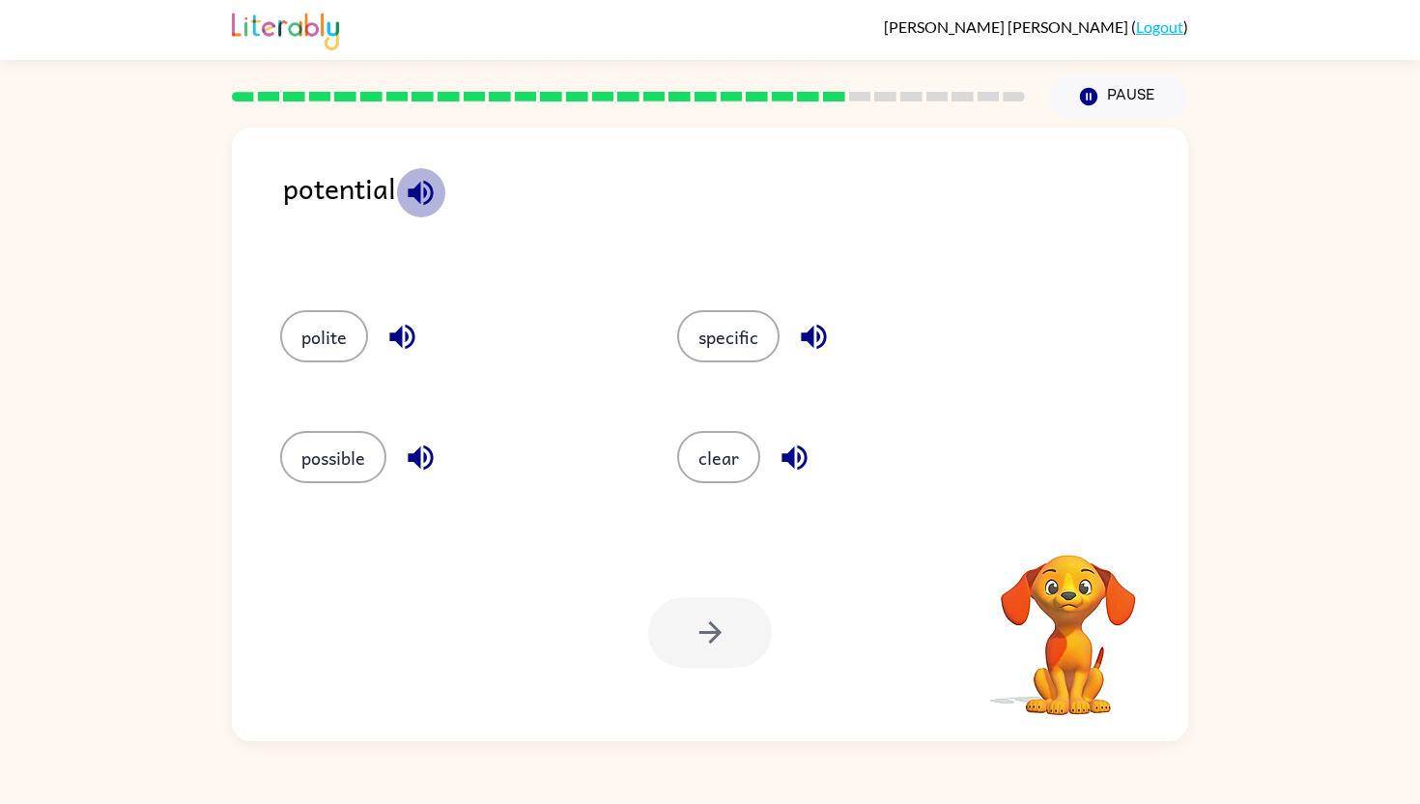
click at [416, 184] on icon "button" at bounding box center [421, 193] width 34 height 34
click at [333, 450] on button "possible" at bounding box center [333, 457] width 106 height 52
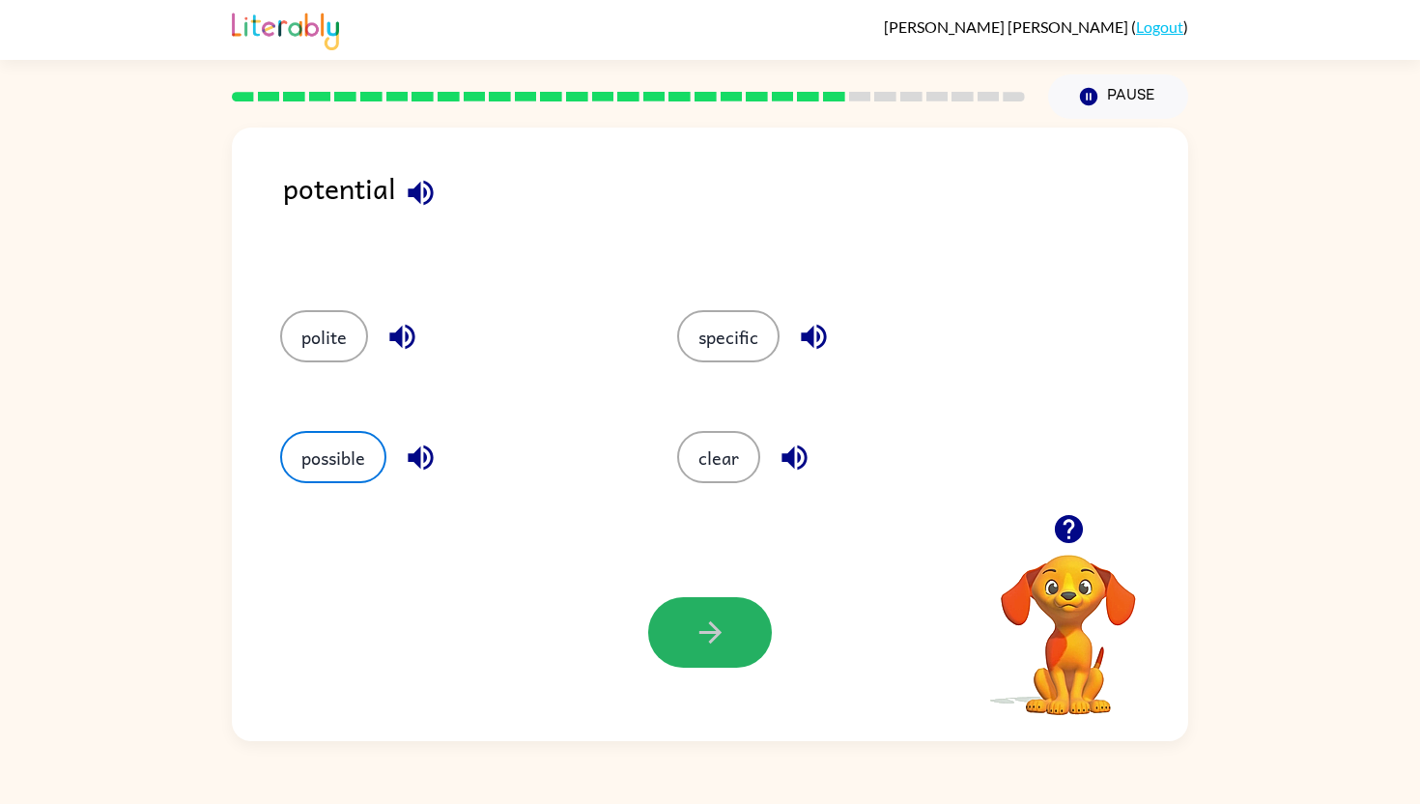
drag, startPoint x: 685, startPoint y: 626, endPoint x: 422, endPoint y: 459, distance: 311.4
click at [681, 622] on button "button" at bounding box center [710, 632] width 124 height 71
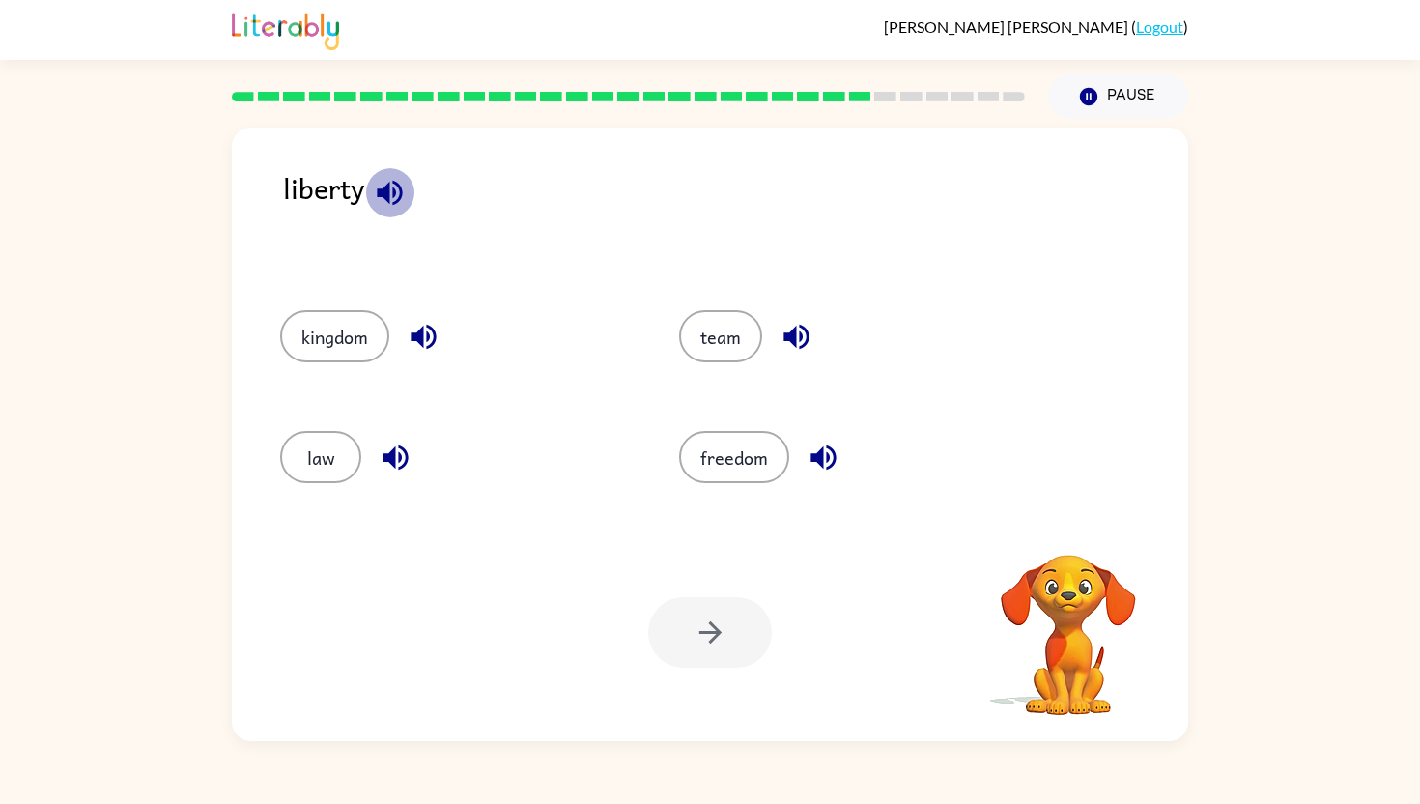
click at [377, 177] on icon "button" at bounding box center [390, 193] width 34 height 34
click at [715, 454] on button "freedom" at bounding box center [734, 457] width 110 height 52
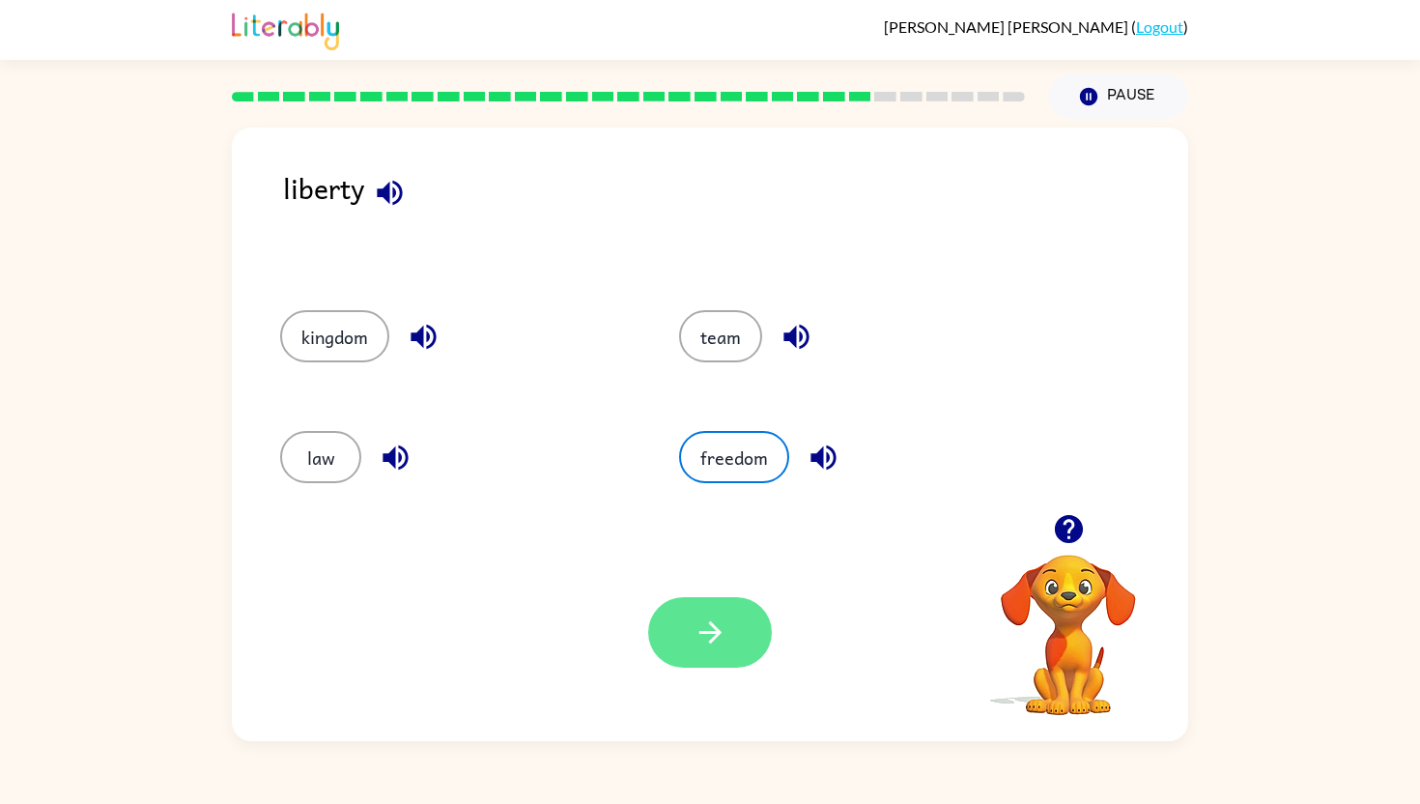
click at [711, 632] on icon "button" at bounding box center [709, 632] width 22 height 22
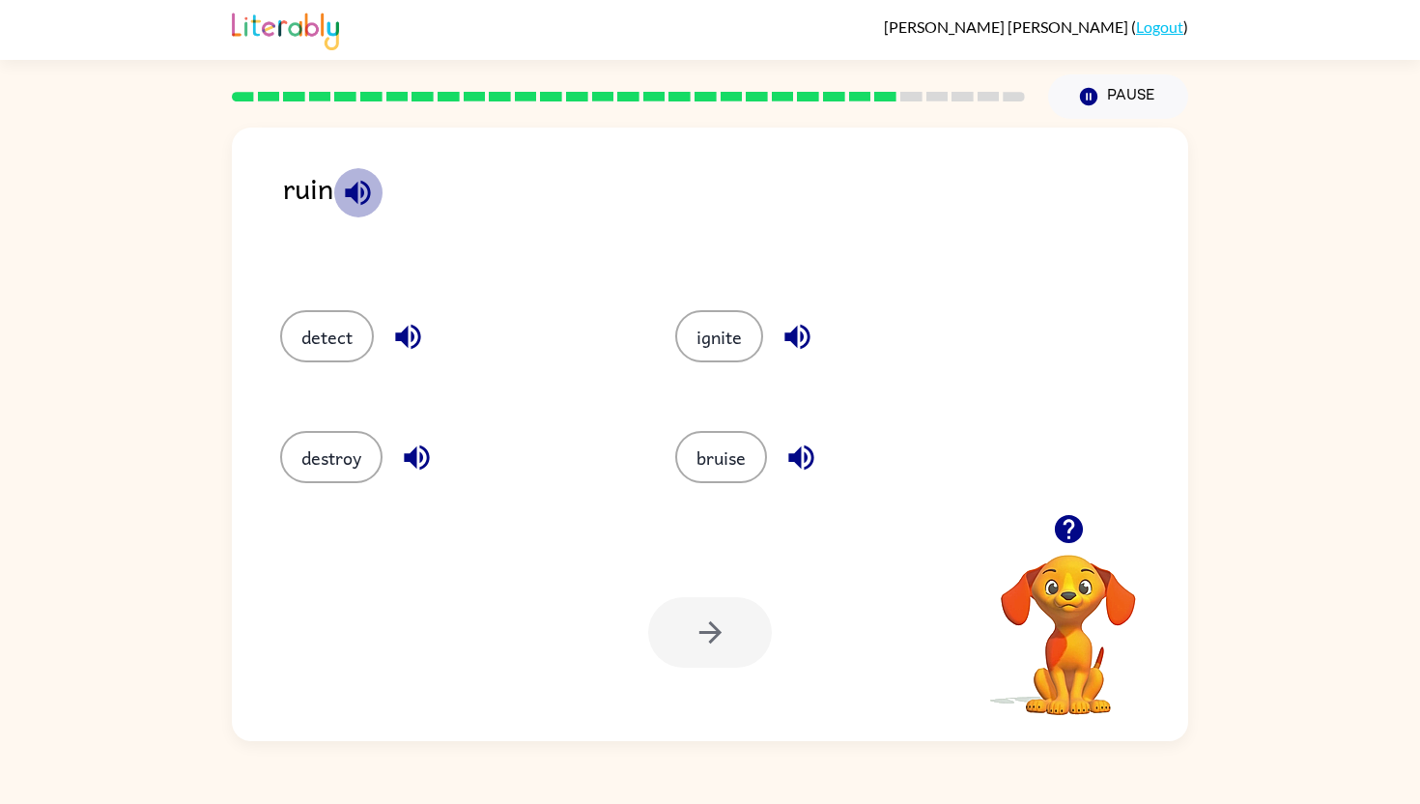
click at [351, 185] on icon "button" at bounding box center [358, 193] width 34 height 34
click at [347, 451] on button "destroy" at bounding box center [331, 457] width 102 height 52
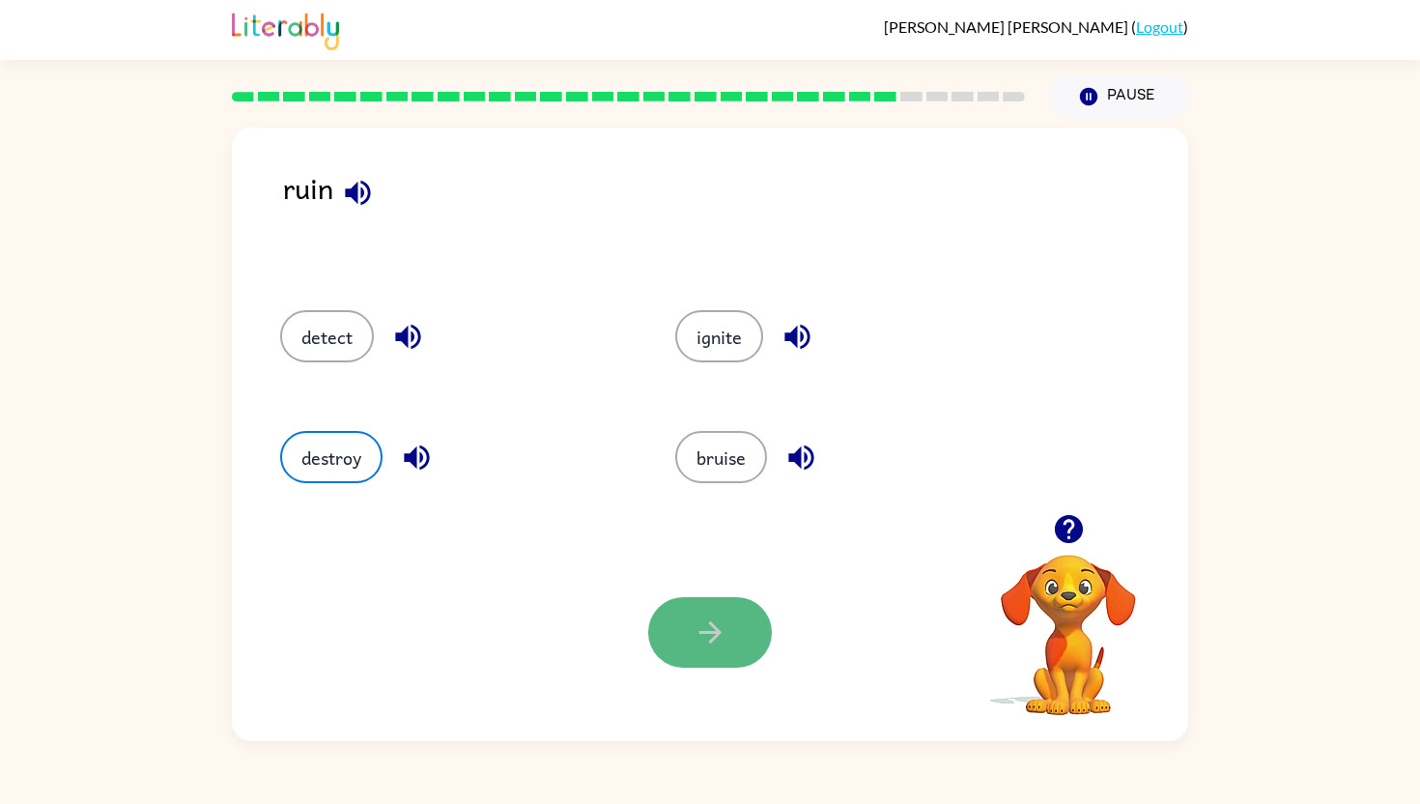
click at [705, 632] on icon "button" at bounding box center [709, 632] width 22 height 22
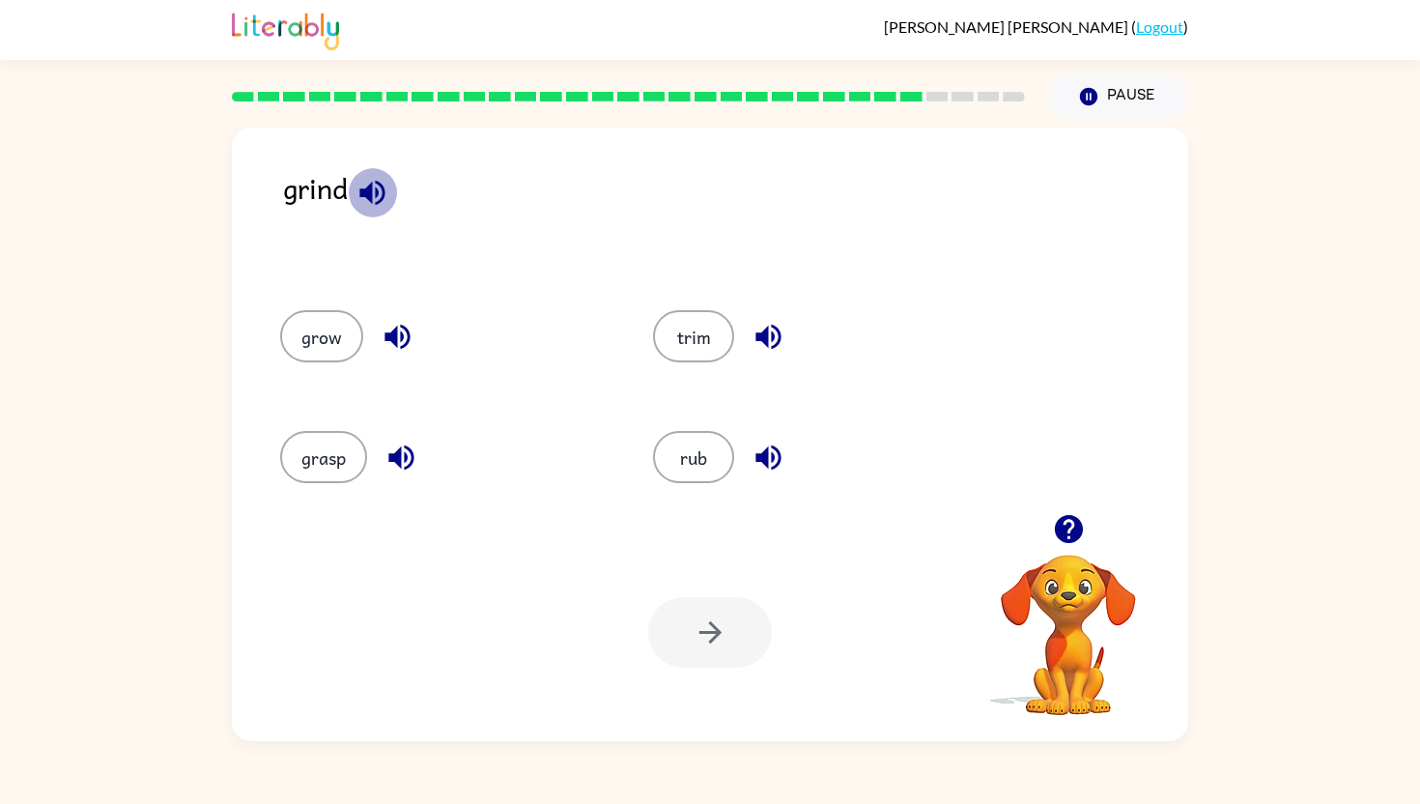
click at [373, 197] on icon "button" at bounding box center [371, 192] width 25 height 25
click at [303, 321] on button "grow" at bounding box center [321, 336] width 83 height 52
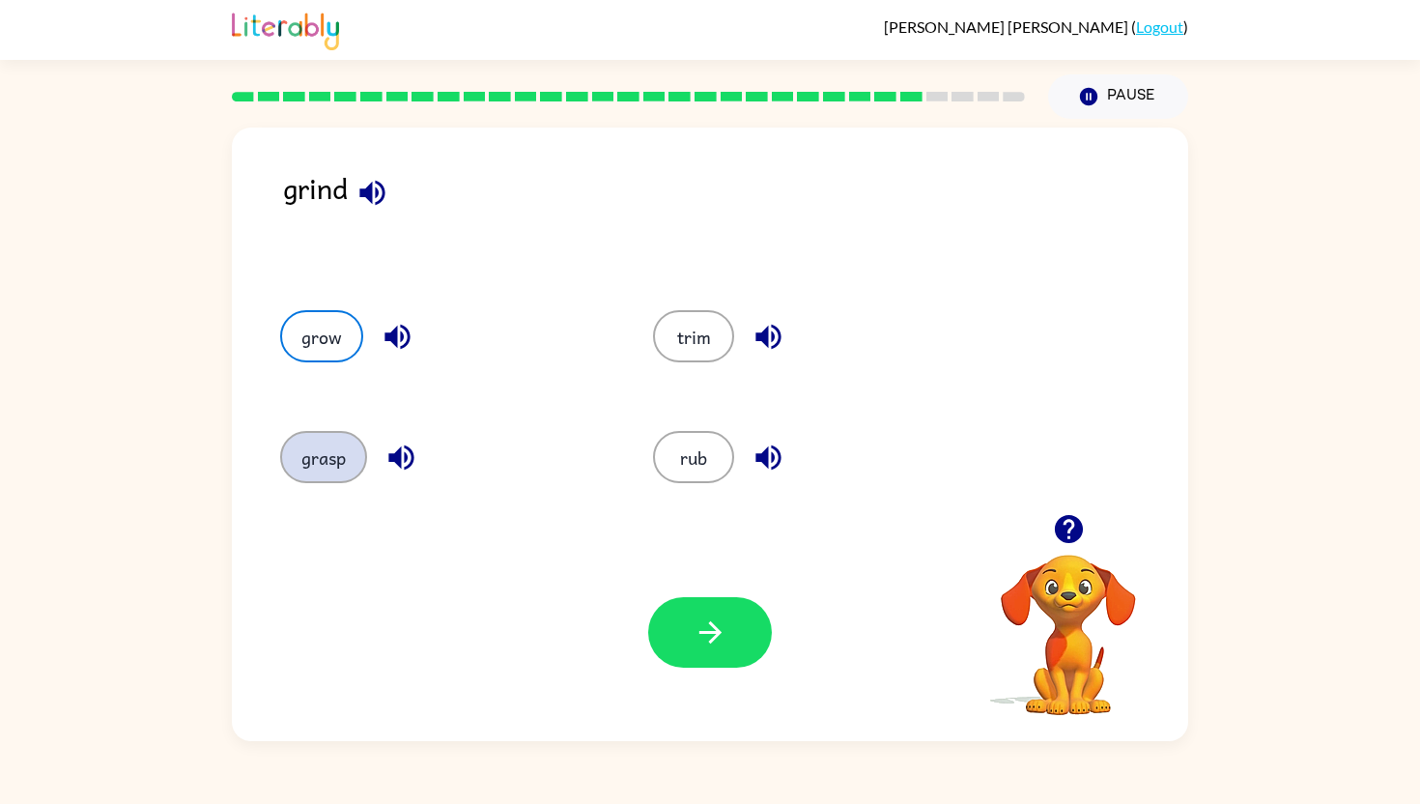
click at [329, 452] on button "grasp" at bounding box center [323, 457] width 87 height 52
click at [331, 330] on button "grow" at bounding box center [321, 336] width 83 height 52
click at [676, 619] on button "button" at bounding box center [710, 632] width 124 height 71
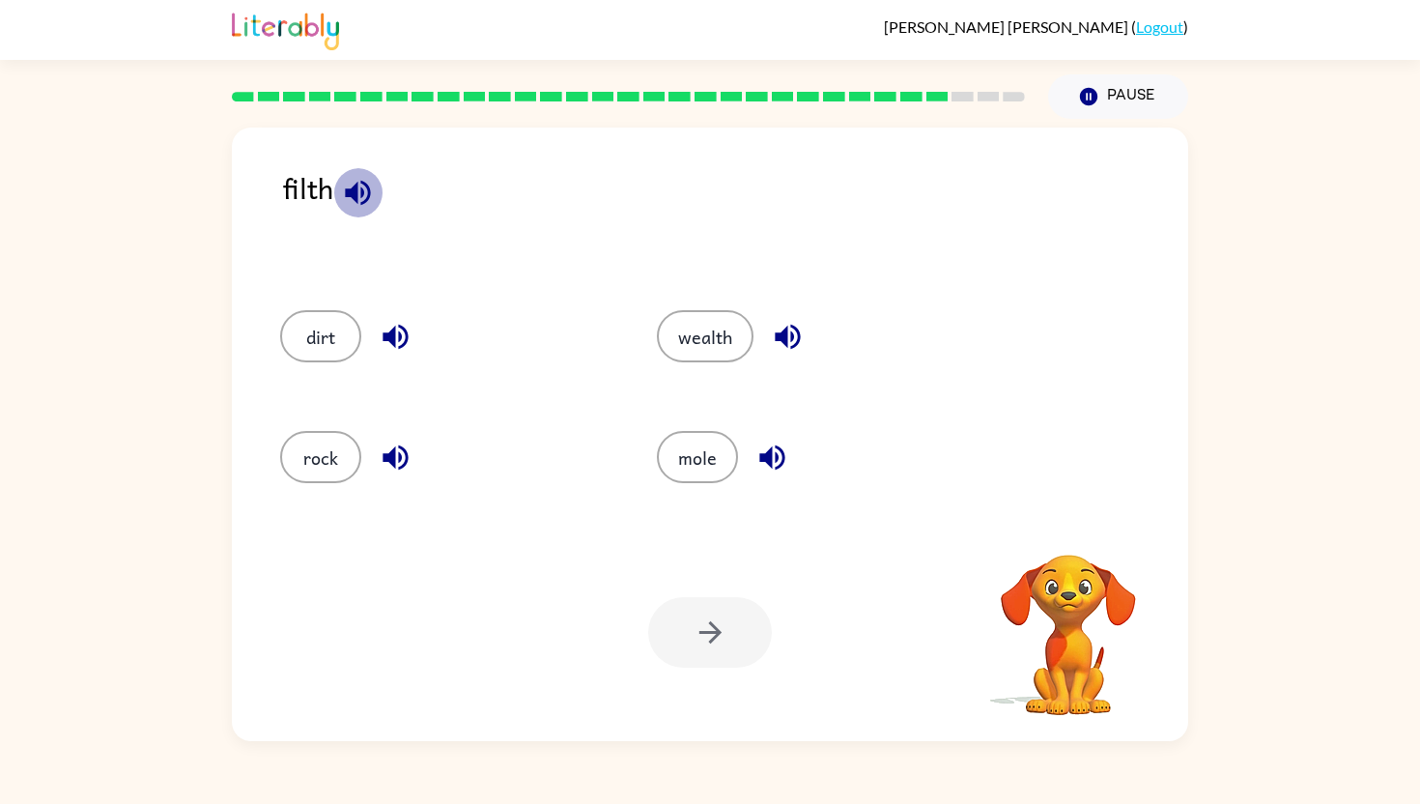
click at [353, 185] on icon "button" at bounding box center [358, 193] width 34 height 34
click at [315, 337] on button "dirt" at bounding box center [320, 336] width 81 height 52
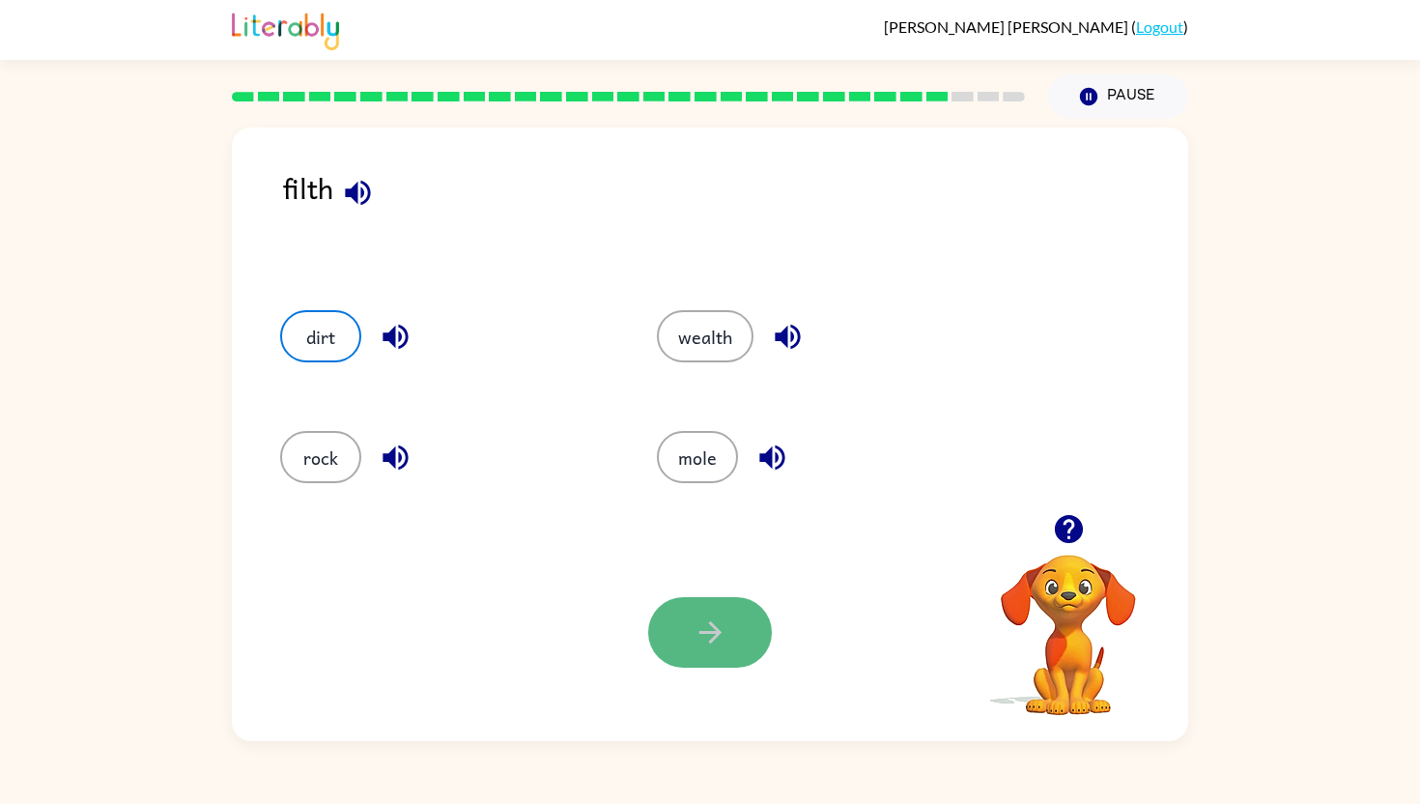
click at [734, 620] on button "button" at bounding box center [710, 632] width 124 height 71
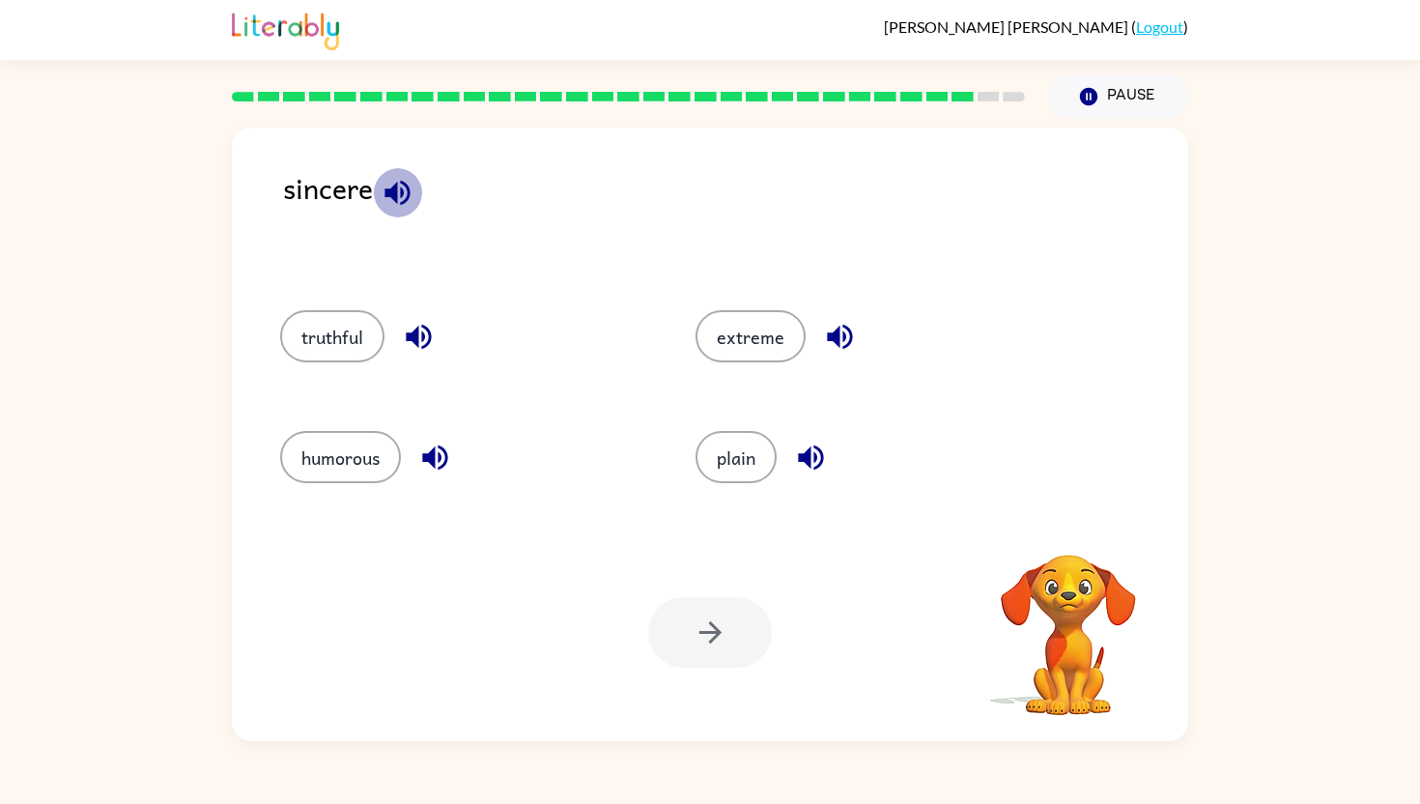
click at [397, 187] on icon "button" at bounding box center [396, 192] width 25 height 25
click at [741, 322] on button "extreme" at bounding box center [751, 336] width 110 height 52
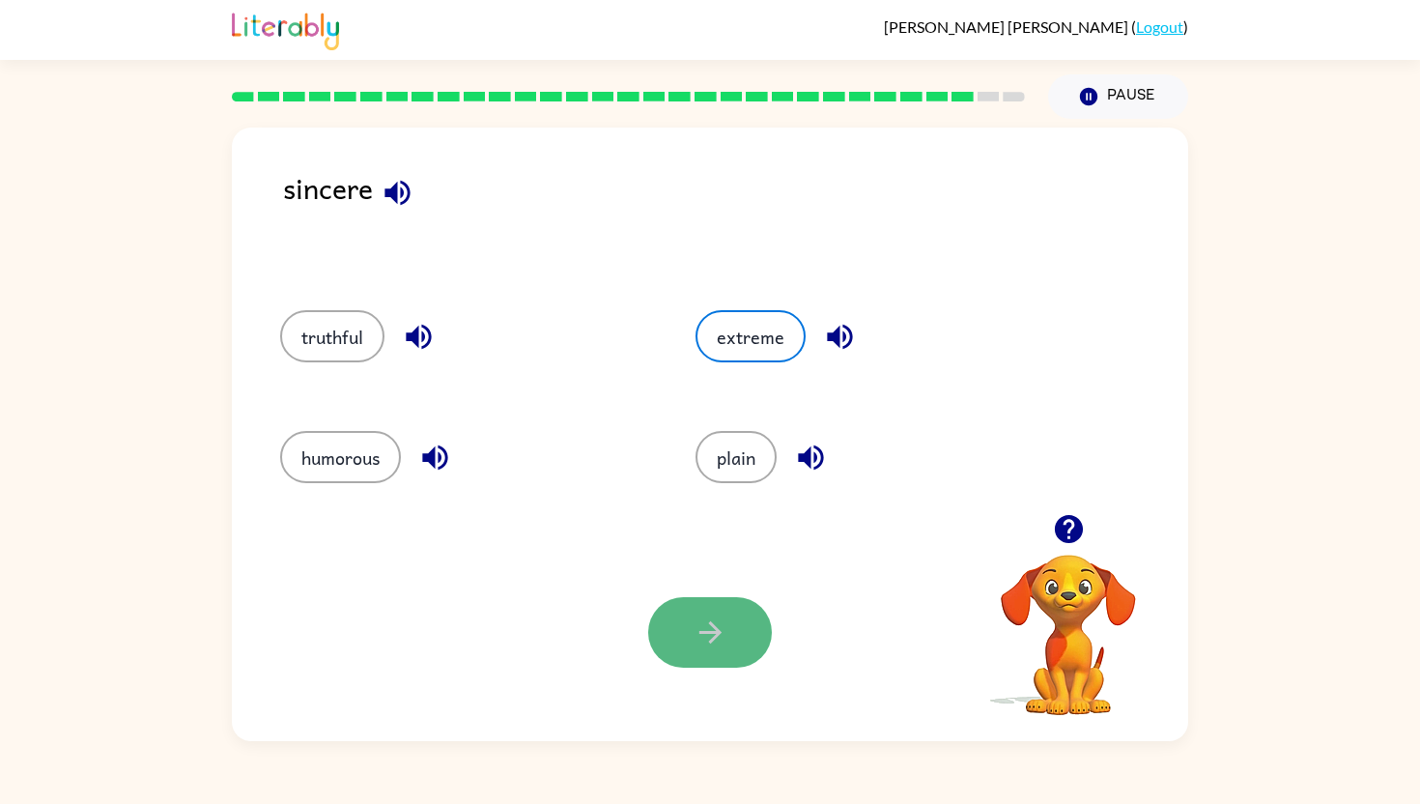
click at [700, 631] on icon "button" at bounding box center [709, 632] width 22 height 22
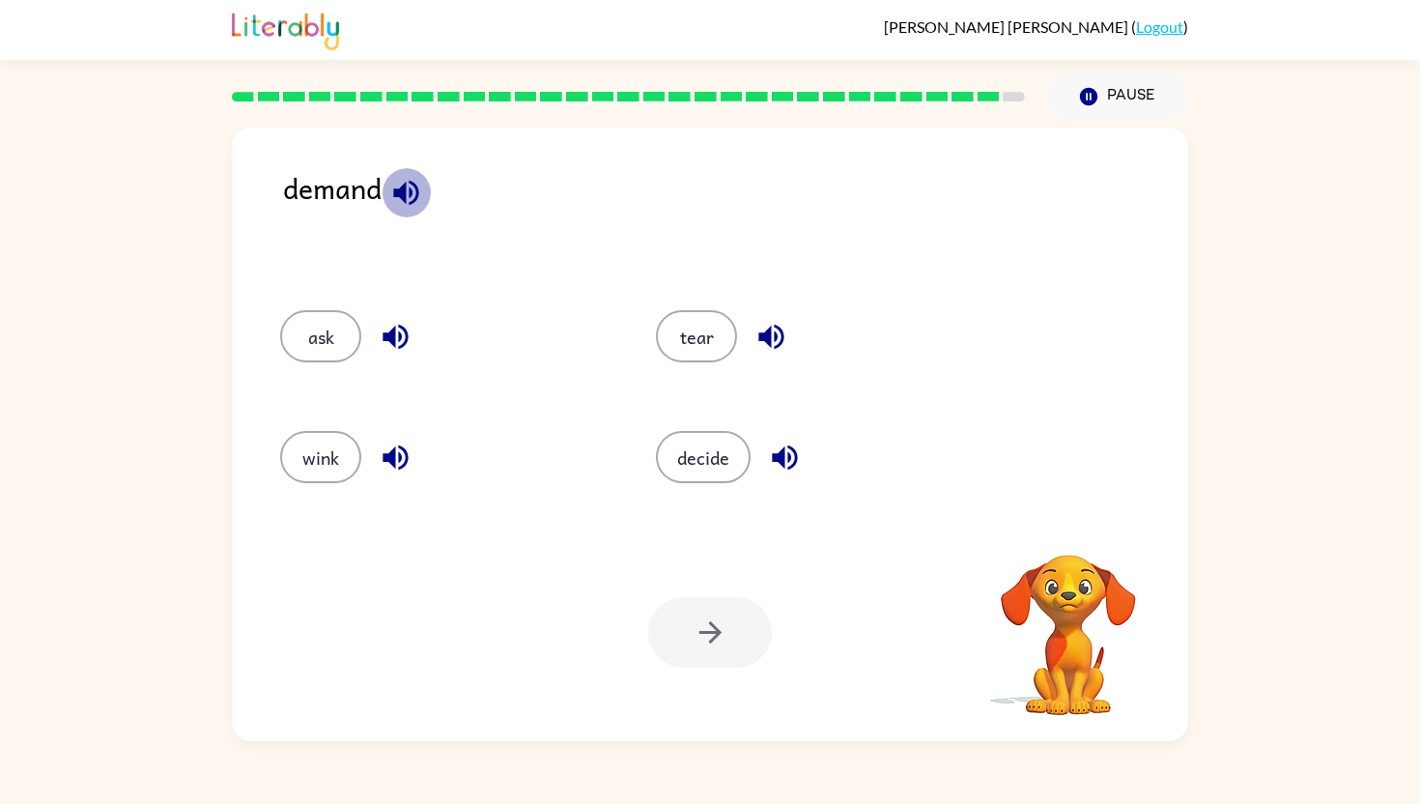
click at [410, 179] on icon "button" at bounding box center [406, 193] width 34 height 34
click at [687, 468] on button "decide" at bounding box center [703, 457] width 95 height 52
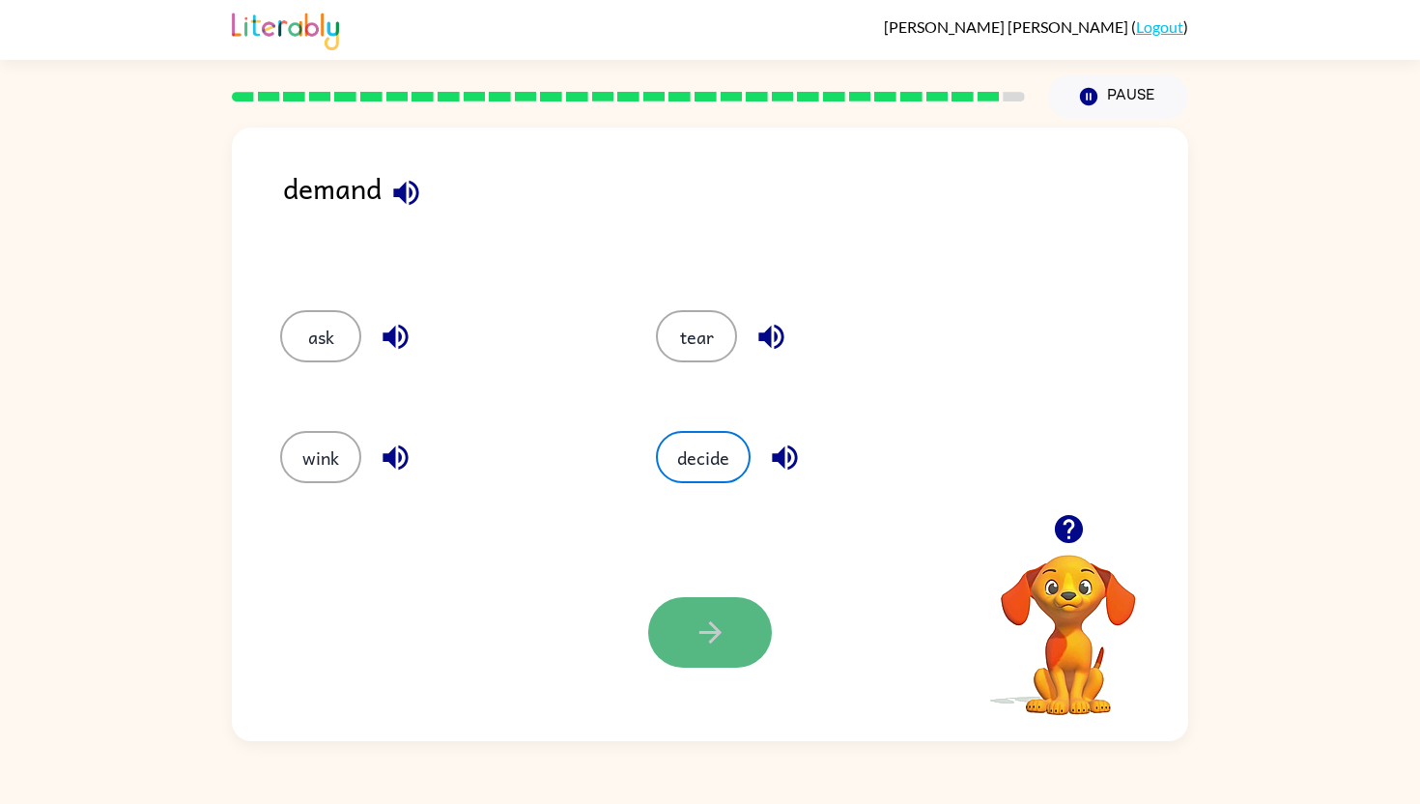
click at [724, 645] on icon "button" at bounding box center [711, 632] width 34 height 34
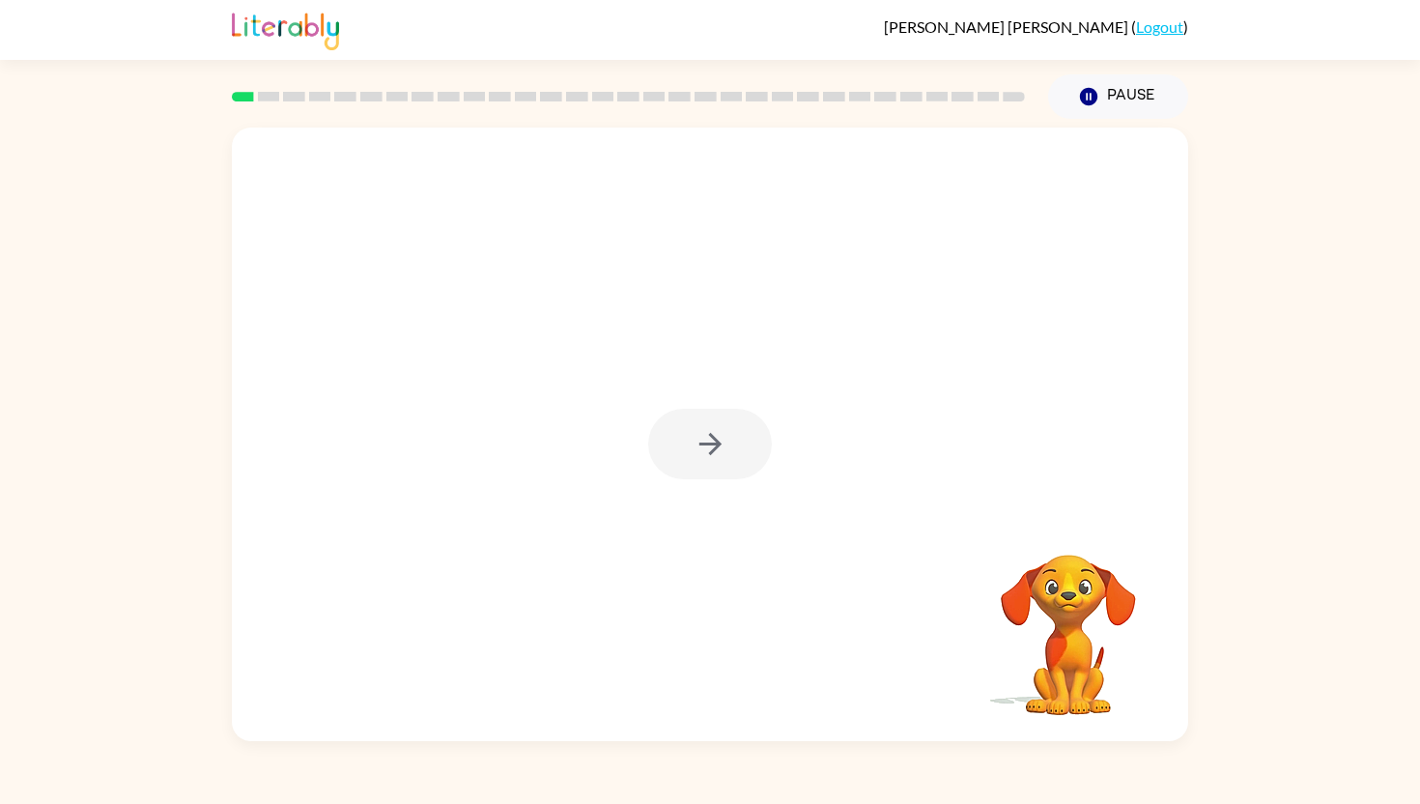
click at [709, 452] on div at bounding box center [710, 444] width 124 height 71
click at [684, 441] on button "button" at bounding box center [710, 444] width 124 height 71
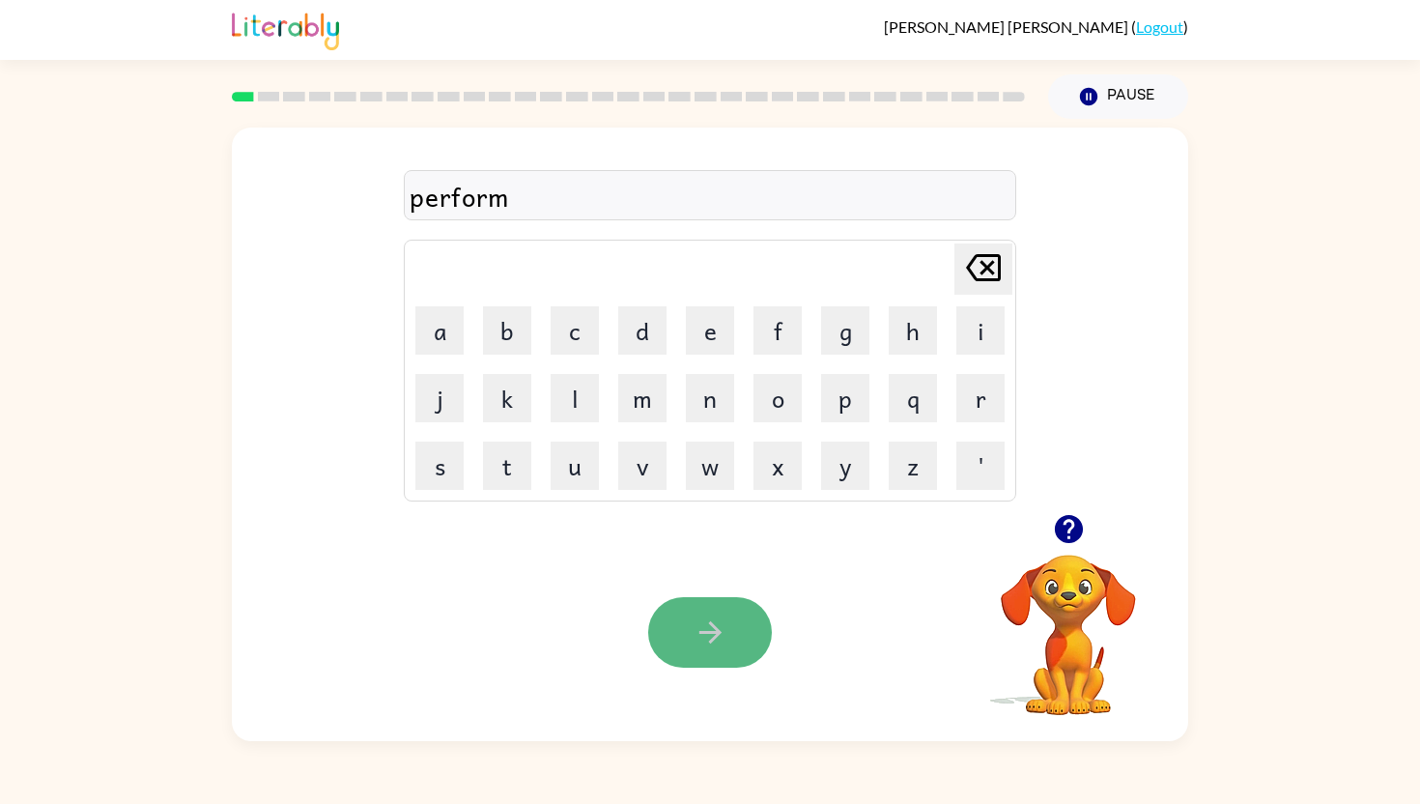
click at [708, 631] on icon "button" at bounding box center [709, 632] width 22 height 22
click at [710, 608] on button "button" at bounding box center [710, 632] width 124 height 71
click at [686, 642] on button "button" at bounding box center [710, 632] width 124 height 71
click at [705, 593] on div "Your browser must support playing .mp4 files to use Literably. Please try using…" at bounding box center [710, 632] width 956 height 217
click at [705, 603] on button "button" at bounding box center [710, 632] width 124 height 71
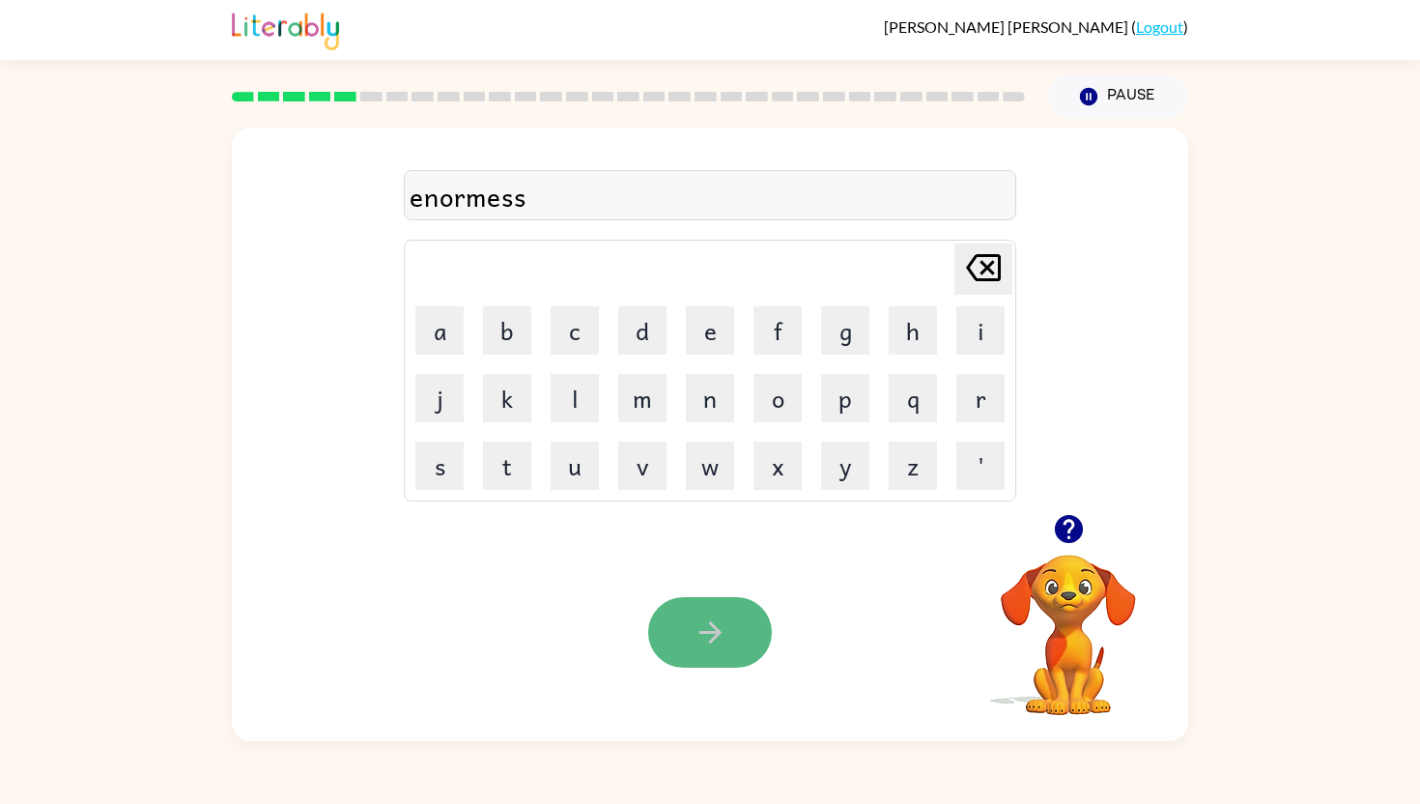
click at [718, 650] on button "button" at bounding box center [710, 632] width 124 height 71
click at [705, 668] on div "Your browser must support playing .mp4 files to use Literably. Please try using…" at bounding box center [710, 632] width 956 height 217
click at [703, 639] on icon "button" at bounding box center [711, 632] width 34 height 34
click at [694, 637] on icon "button" at bounding box center [711, 632] width 34 height 34
click at [712, 635] on icon "button" at bounding box center [711, 632] width 34 height 34
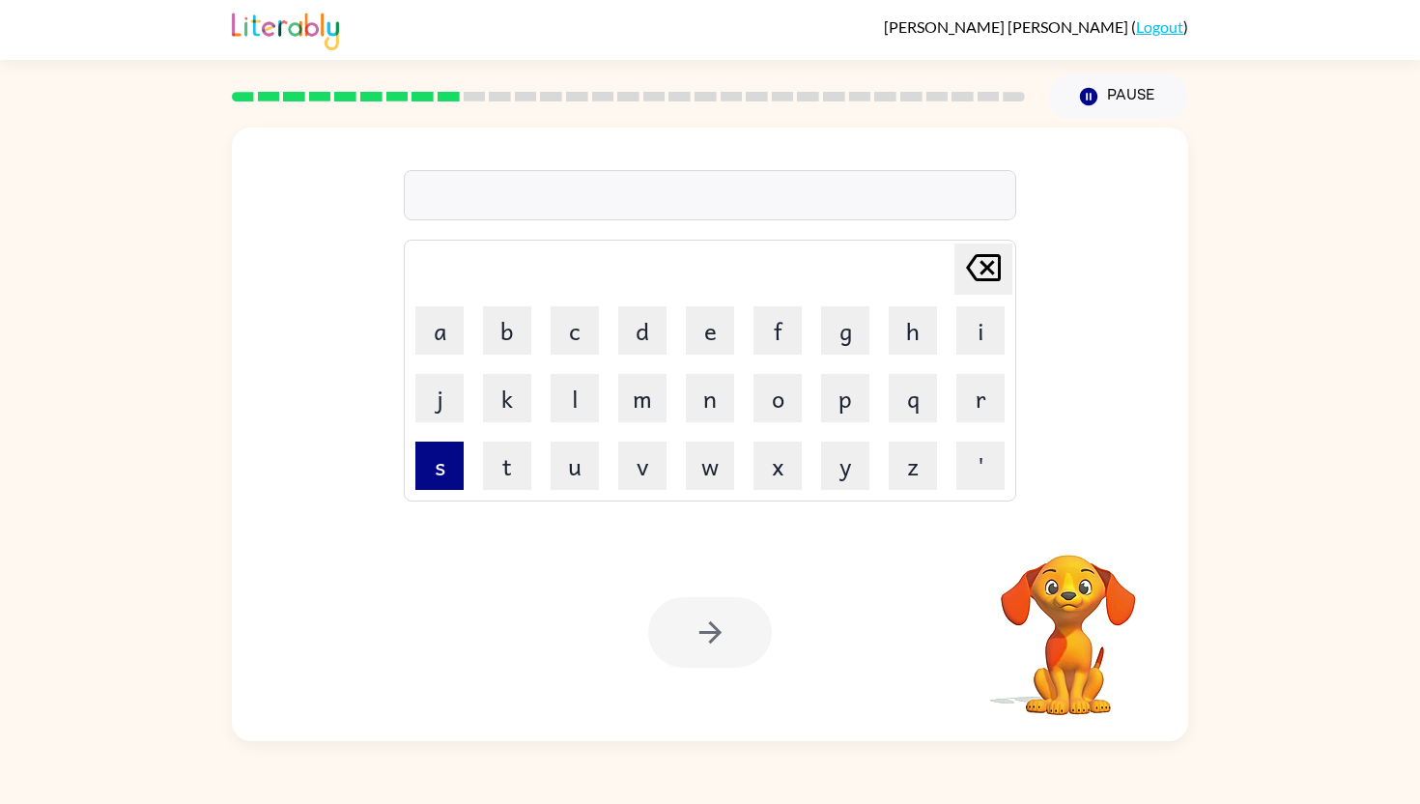
click at [431, 459] on button "s" at bounding box center [439, 465] width 48 height 48
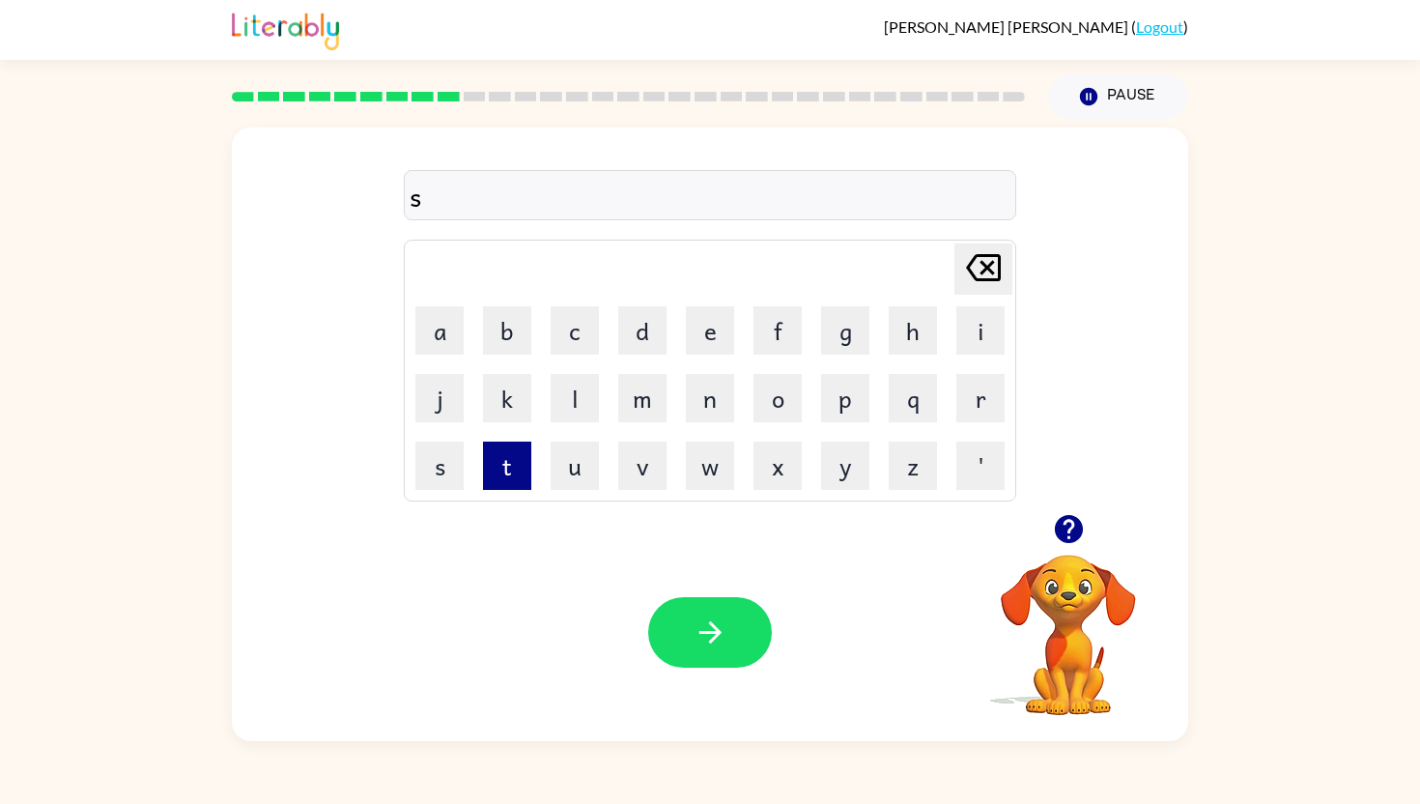
click at [511, 463] on button "t" at bounding box center [507, 465] width 48 height 48
click at [445, 327] on button "a" at bounding box center [439, 330] width 48 height 48
click at [519, 324] on button "b" at bounding box center [507, 330] width 48 height 48
click at [575, 379] on button "l" at bounding box center [575, 398] width 48 height 48
click at [724, 309] on button "e" at bounding box center [710, 330] width 48 height 48
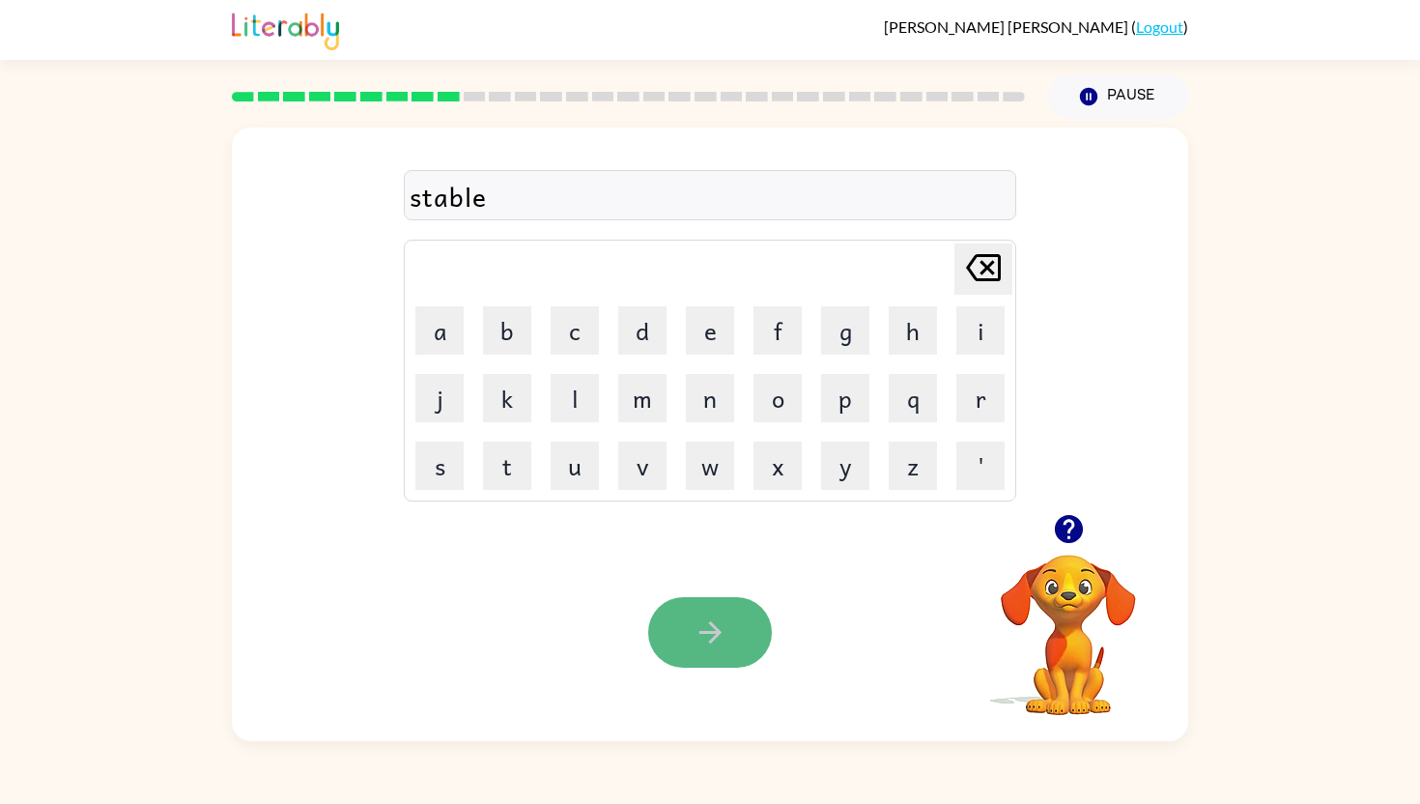
click at [702, 652] on button "button" at bounding box center [710, 632] width 124 height 71
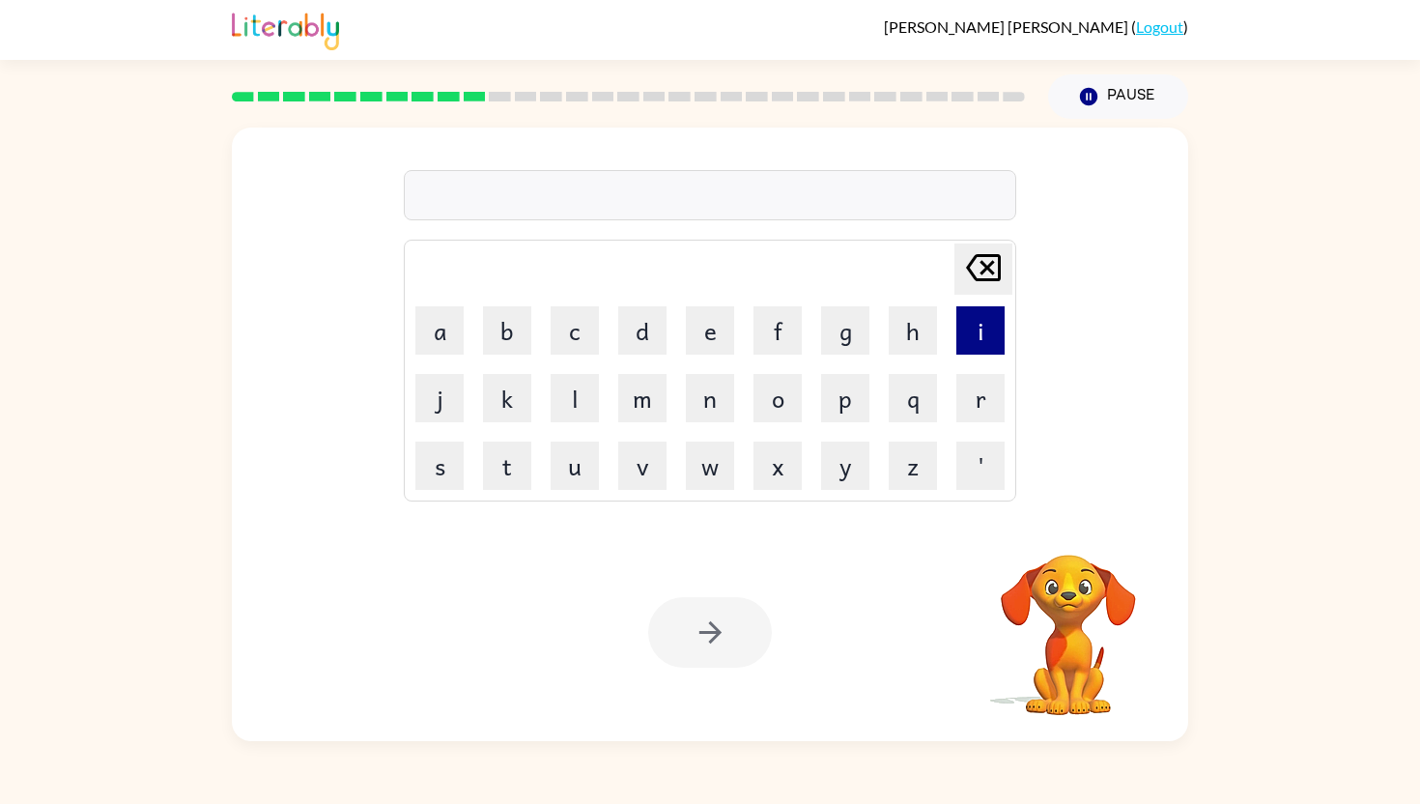
click at [984, 343] on button "i" at bounding box center [980, 330] width 48 height 48
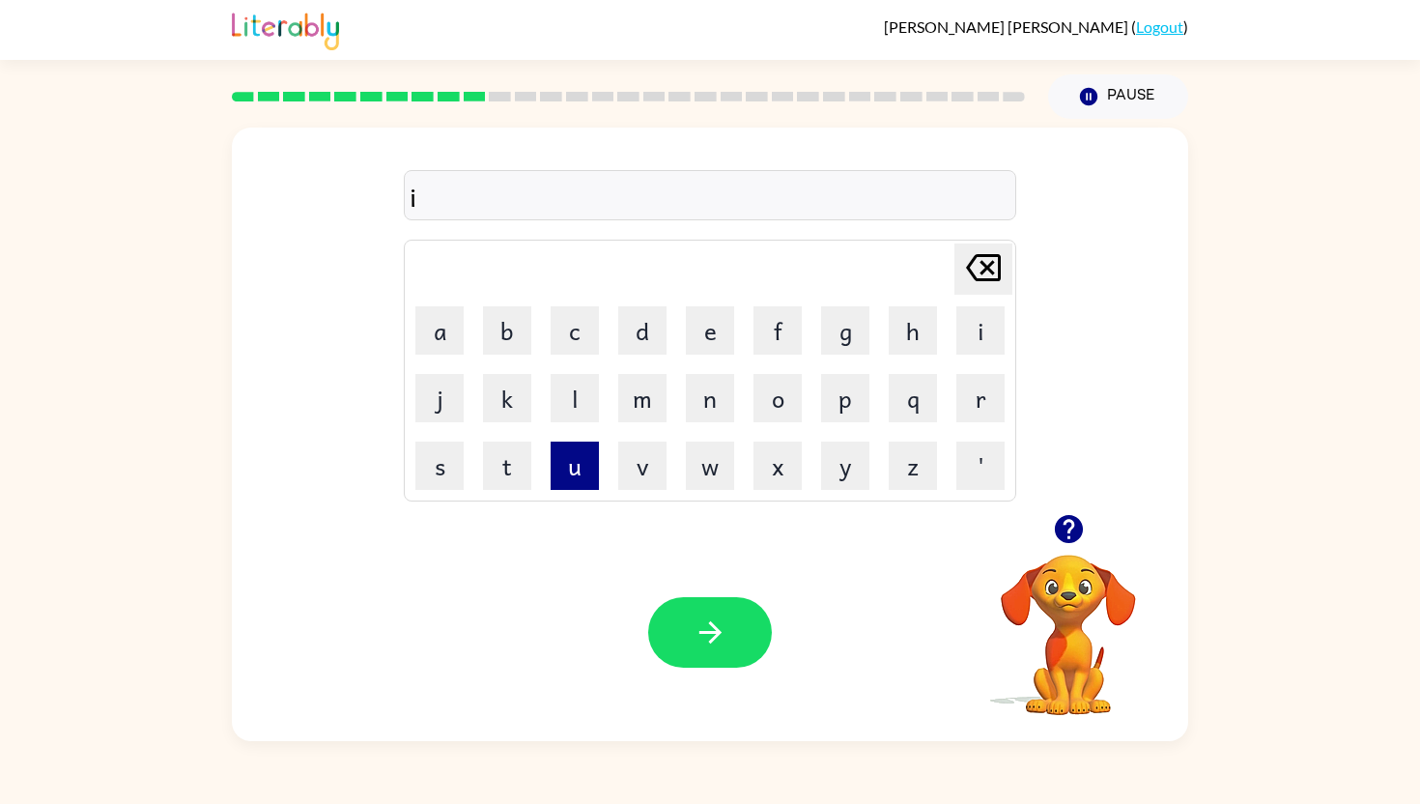
type button "i"
click at [696, 647] on icon "button" at bounding box center [711, 632] width 34 height 34
click at [709, 633] on icon "button" at bounding box center [709, 632] width 22 height 22
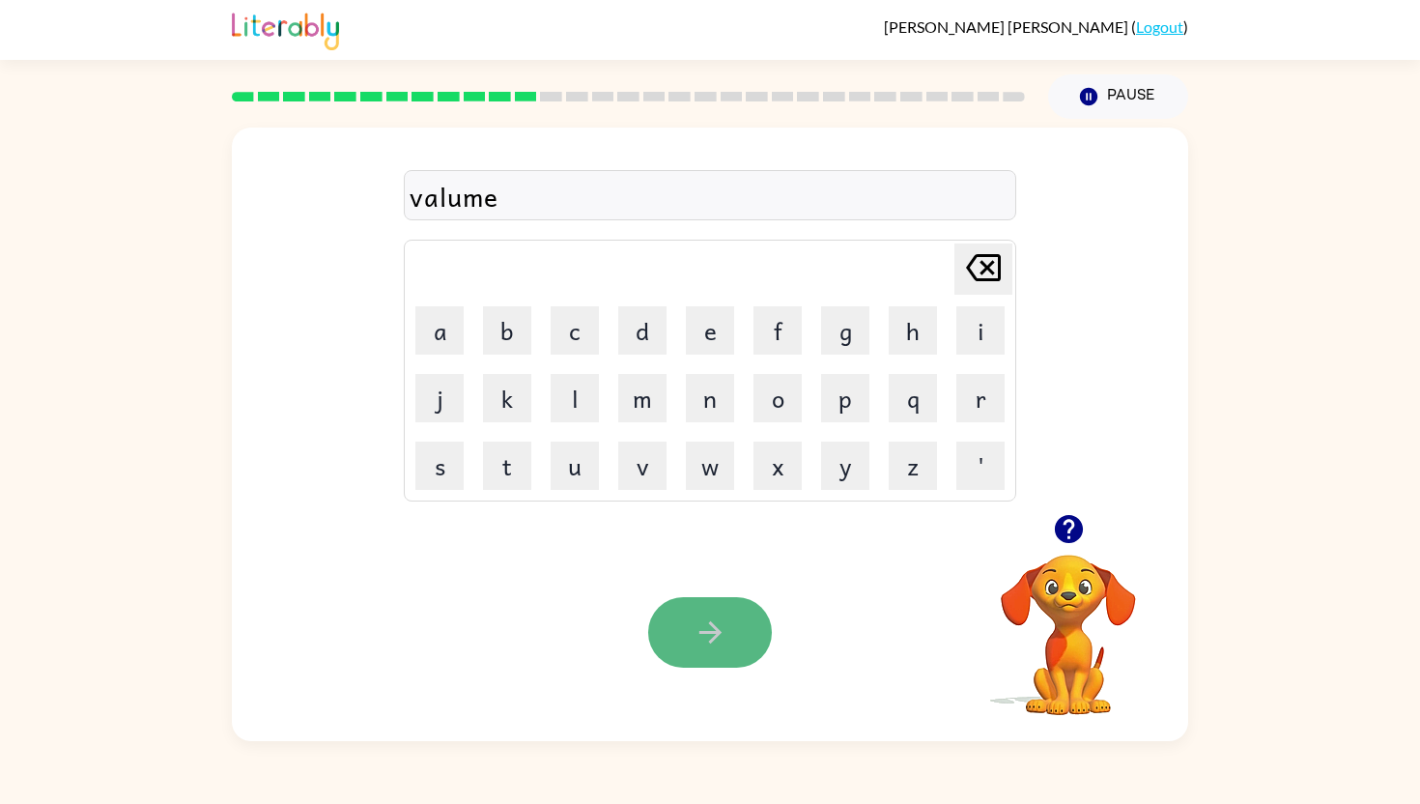
click at [738, 651] on button "button" at bounding box center [710, 632] width 124 height 71
click at [707, 650] on button "button" at bounding box center [710, 632] width 124 height 71
click at [700, 639] on icon "button" at bounding box center [711, 632] width 34 height 34
click at [706, 666] on button "button" at bounding box center [710, 632] width 124 height 71
click at [706, 665] on div at bounding box center [710, 632] width 124 height 71
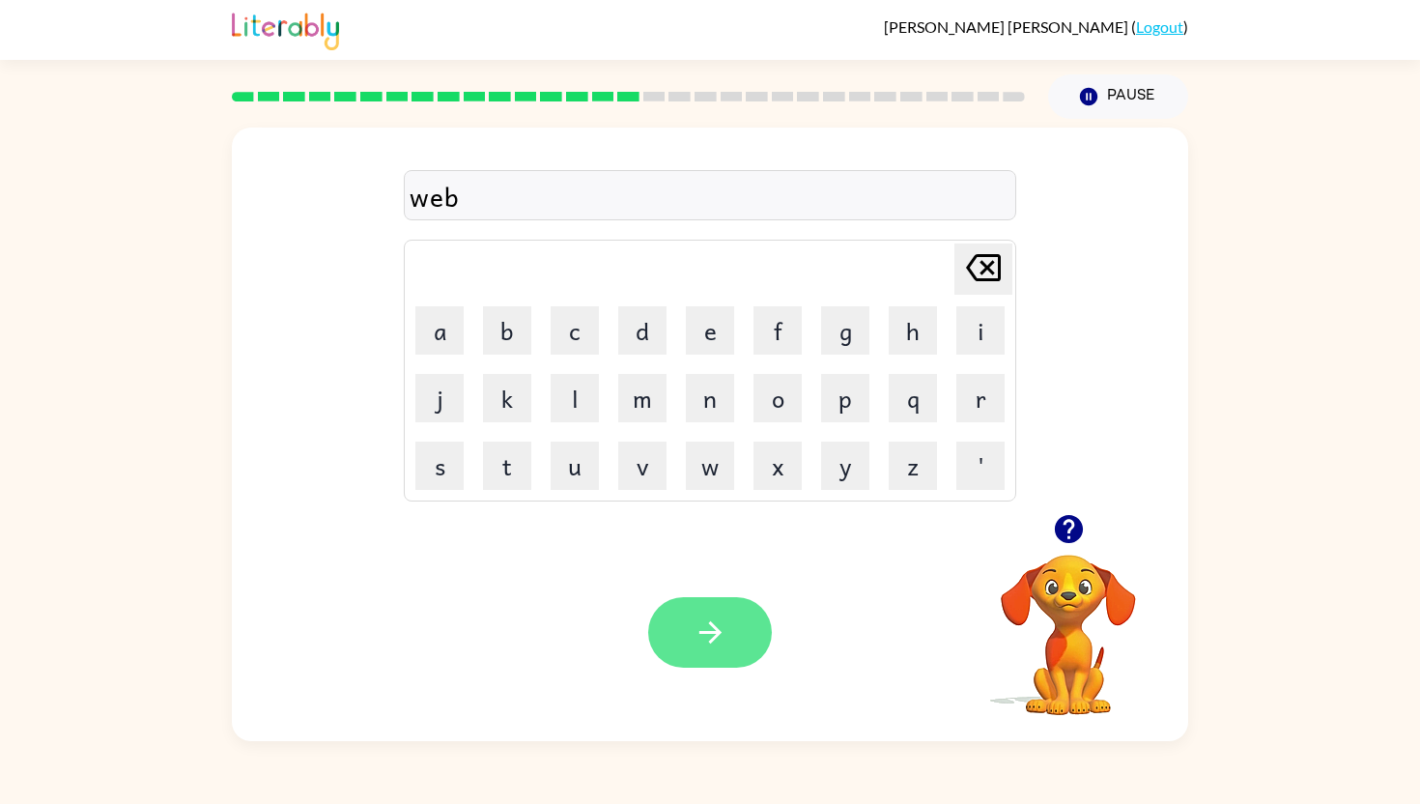
drag, startPoint x: 772, startPoint y: 659, endPoint x: 713, endPoint y: 627, distance: 67.0
click at [713, 627] on div "Your browser must support playing .mp4 files to use Literably. Please try using…" at bounding box center [710, 632] width 956 height 217
click at [713, 627] on icon "button" at bounding box center [709, 632] width 22 height 22
click at [705, 624] on icon "button" at bounding box center [711, 632] width 34 height 34
click at [735, 667] on div "Your browser must support playing .mp4 files to use Literably. Please try using…" at bounding box center [710, 632] width 956 height 217
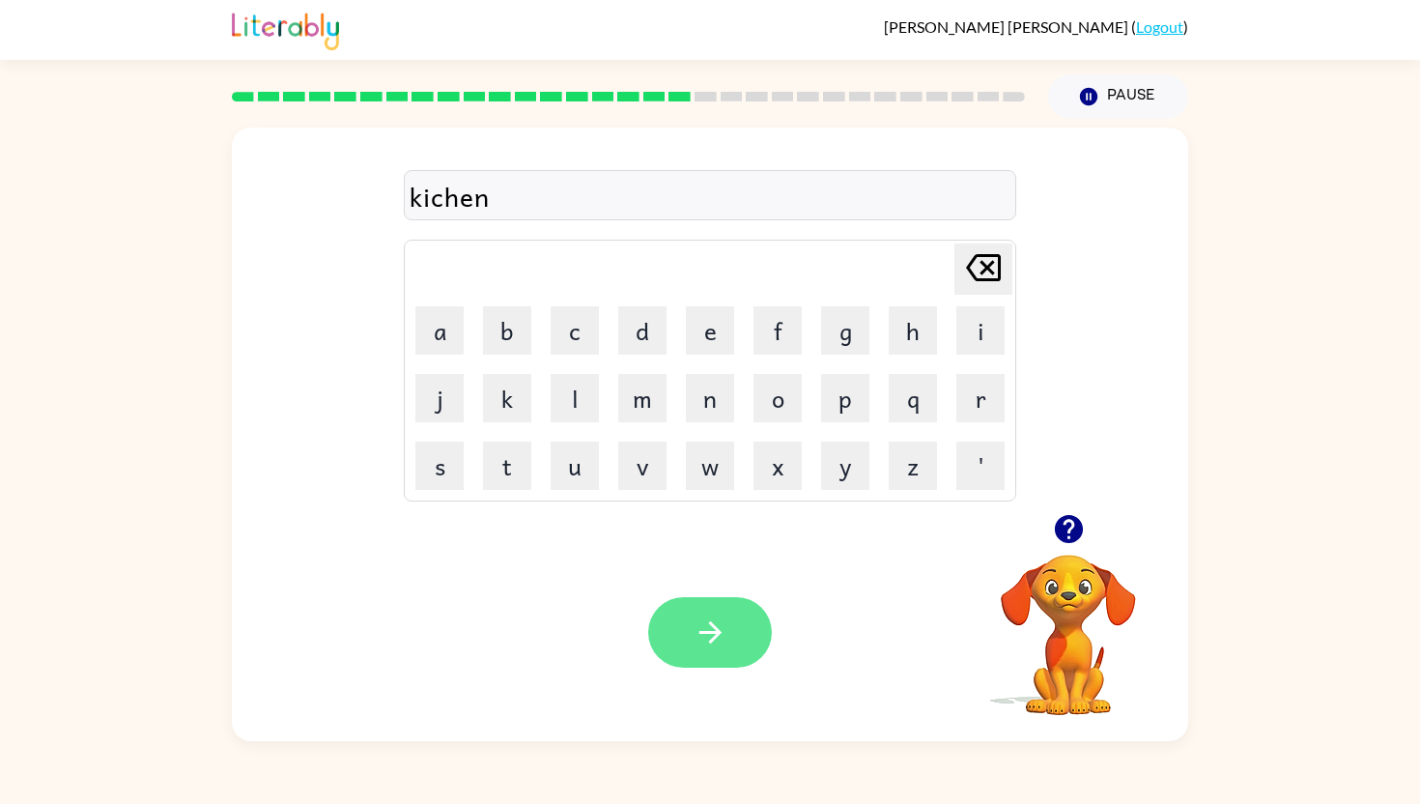
click at [751, 641] on button "button" at bounding box center [710, 632] width 124 height 71
click at [713, 645] on icon "button" at bounding box center [711, 632] width 34 height 34
click at [719, 655] on button "button" at bounding box center [710, 632] width 124 height 71
click at [716, 640] on icon "button" at bounding box center [711, 632] width 34 height 34
click at [712, 641] on icon "button" at bounding box center [711, 632] width 34 height 34
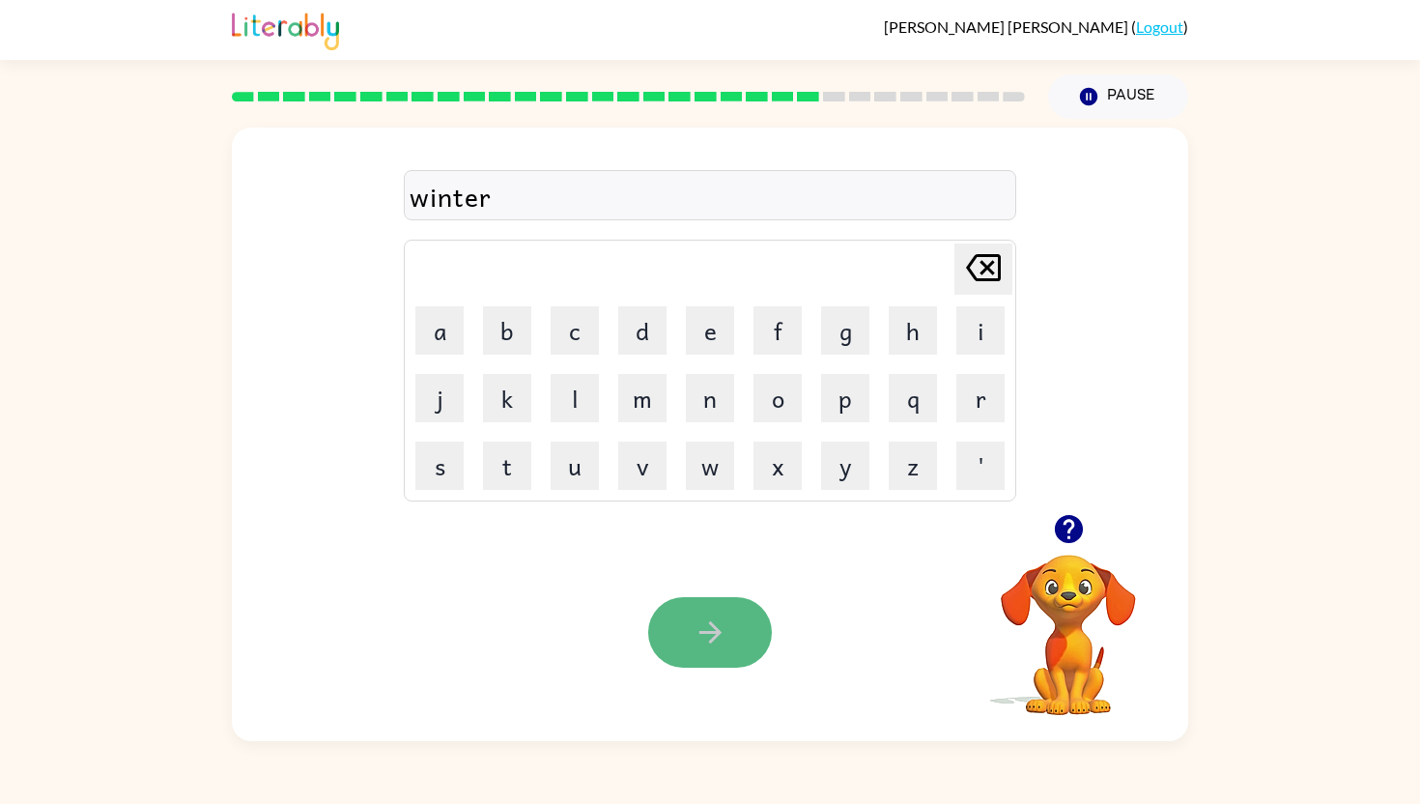
click at [713, 634] on icon "button" at bounding box center [709, 632] width 22 height 22
click at [702, 622] on icon "button" at bounding box center [711, 632] width 34 height 34
click at [705, 617] on icon "button" at bounding box center [711, 632] width 34 height 34
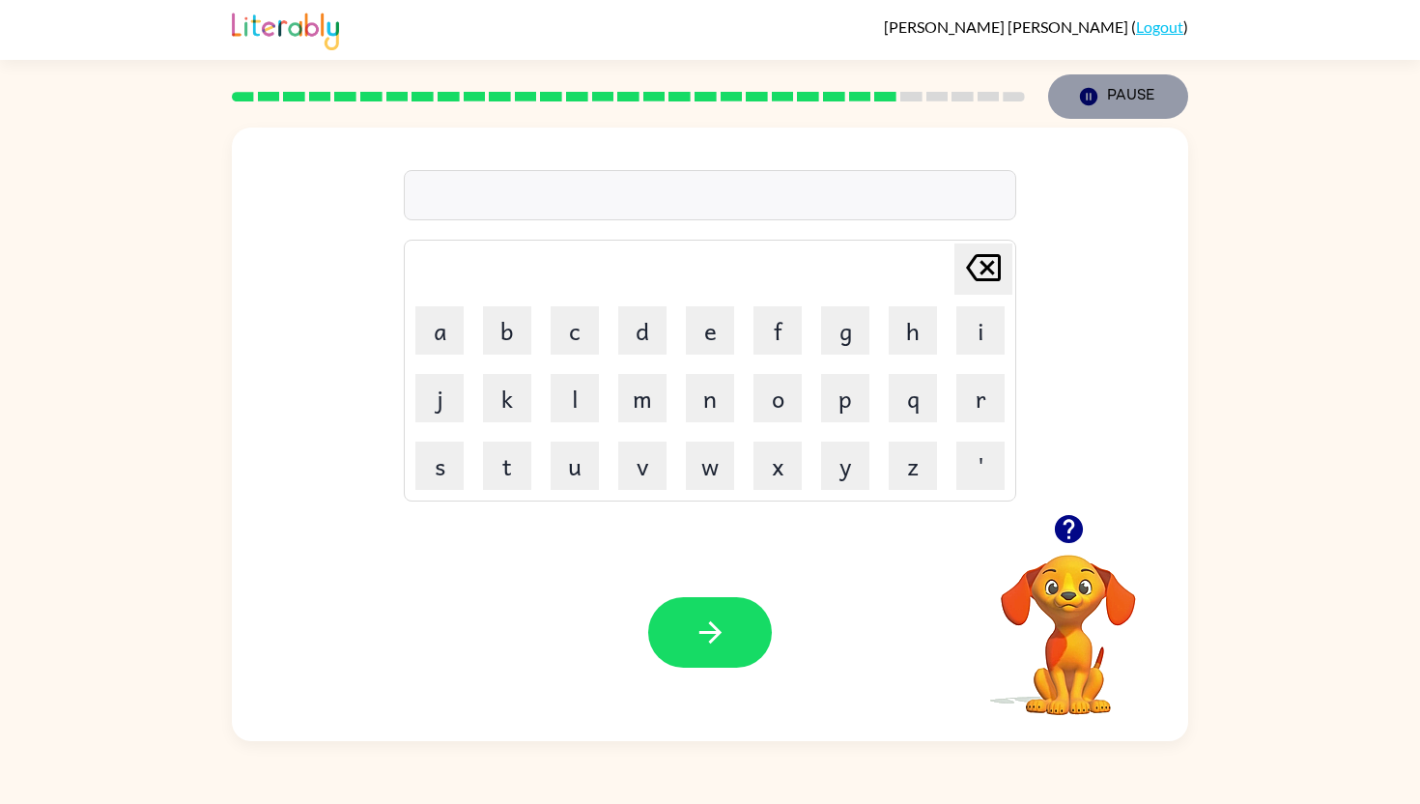
click at [1122, 97] on button "Pause Pause" at bounding box center [1118, 96] width 140 height 44
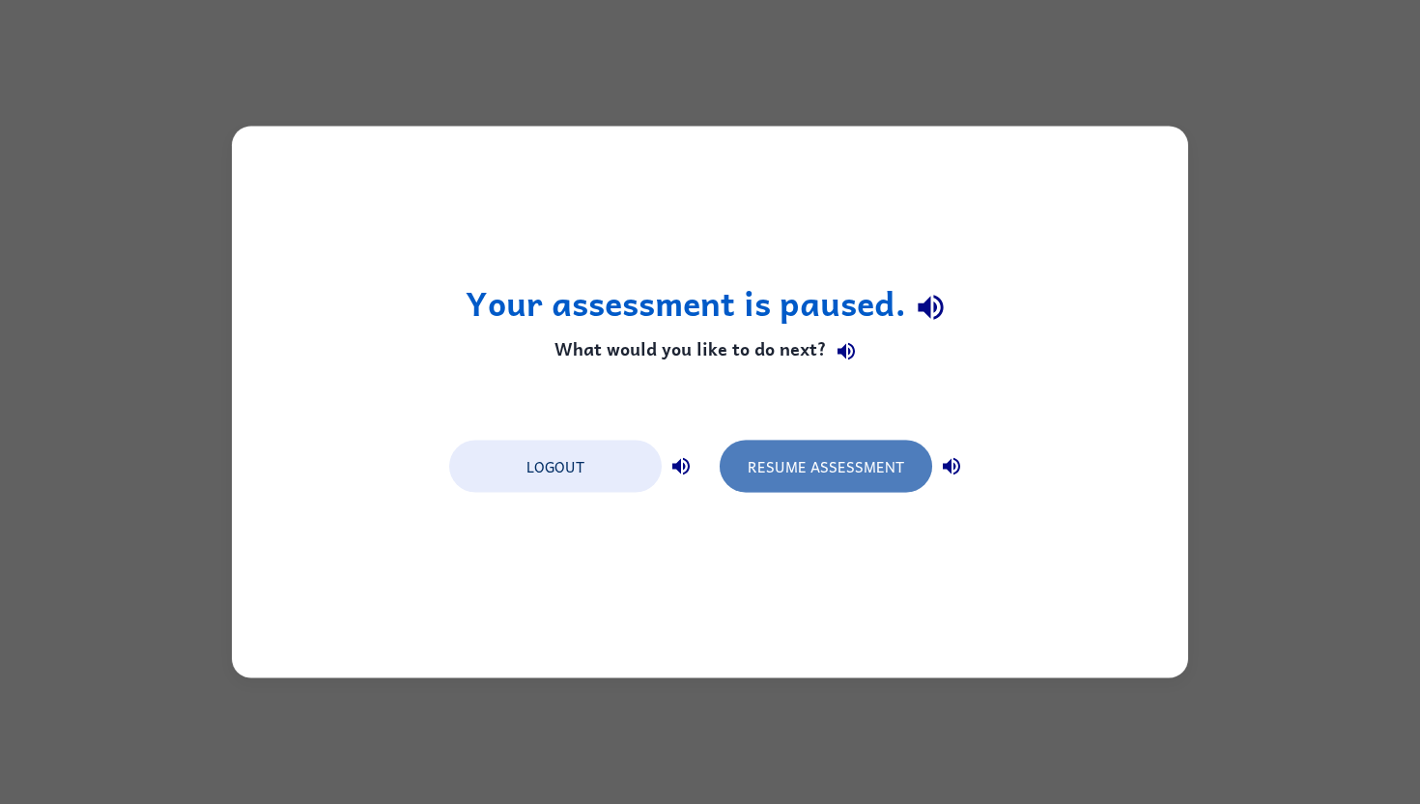
click at [806, 472] on button "Resume Assessment" at bounding box center [826, 466] width 213 height 52
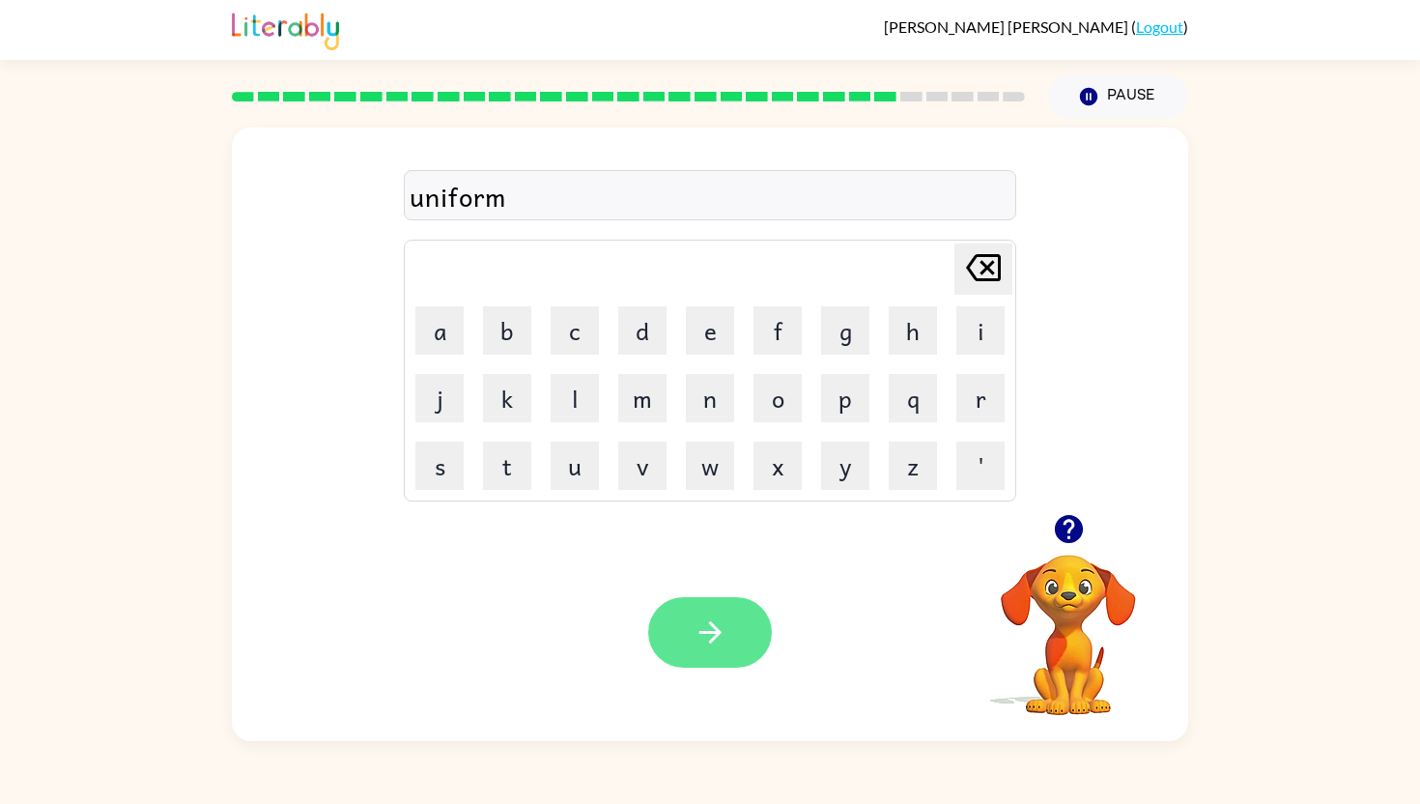
click at [726, 634] on icon "button" at bounding box center [711, 632] width 34 height 34
click at [716, 646] on div at bounding box center [710, 632] width 124 height 71
click at [716, 644] on div at bounding box center [710, 632] width 124 height 71
click at [717, 644] on div at bounding box center [710, 632] width 124 height 71
click at [712, 642] on icon "button" at bounding box center [711, 632] width 34 height 34
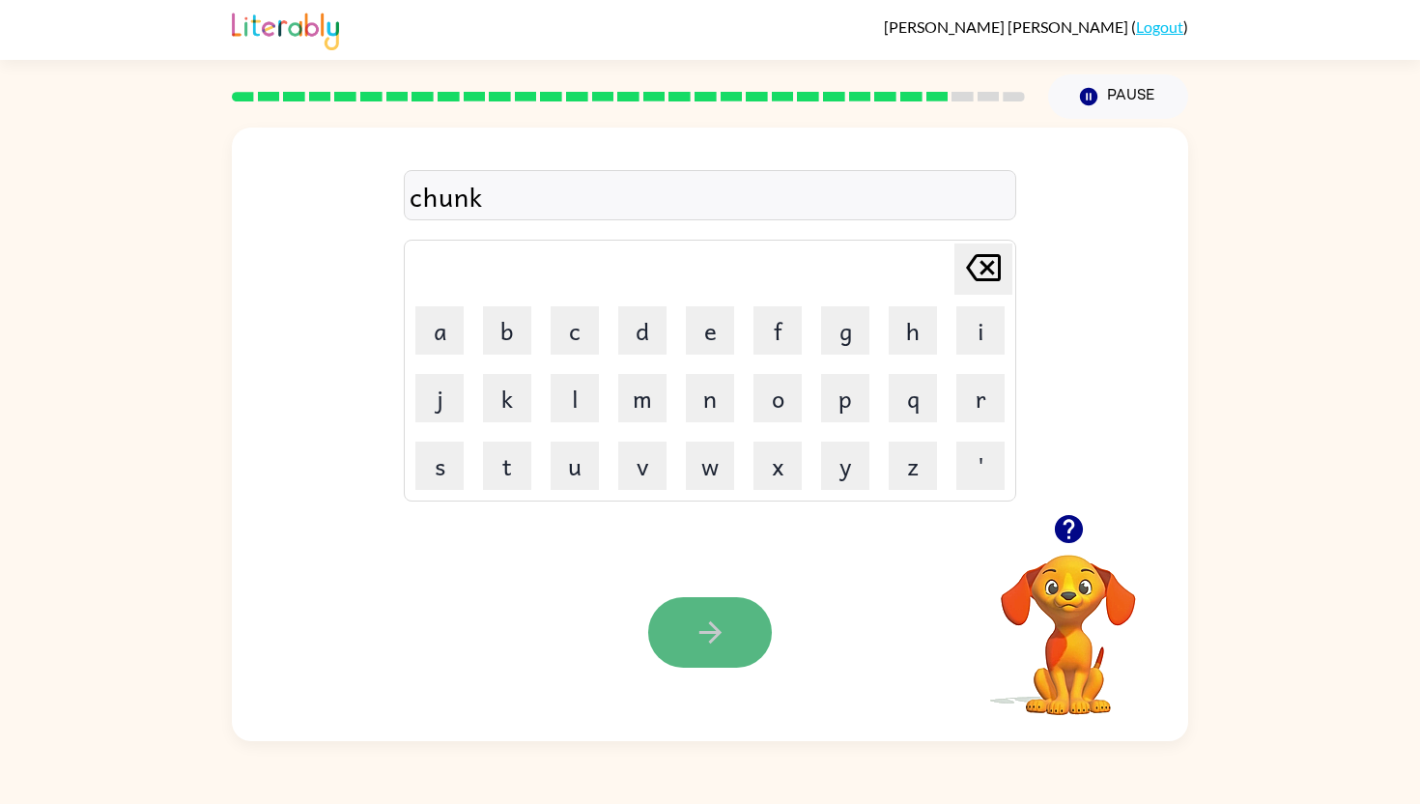
click at [700, 646] on icon "button" at bounding box center [711, 632] width 34 height 34
click at [713, 644] on icon "button" at bounding box center [711, 632] width 34 height 34
click at [702, 624] on icon "button" at bounding box center [711, 632] width 34 height 34
